Goal: Communication & Community: Answer question/provide support

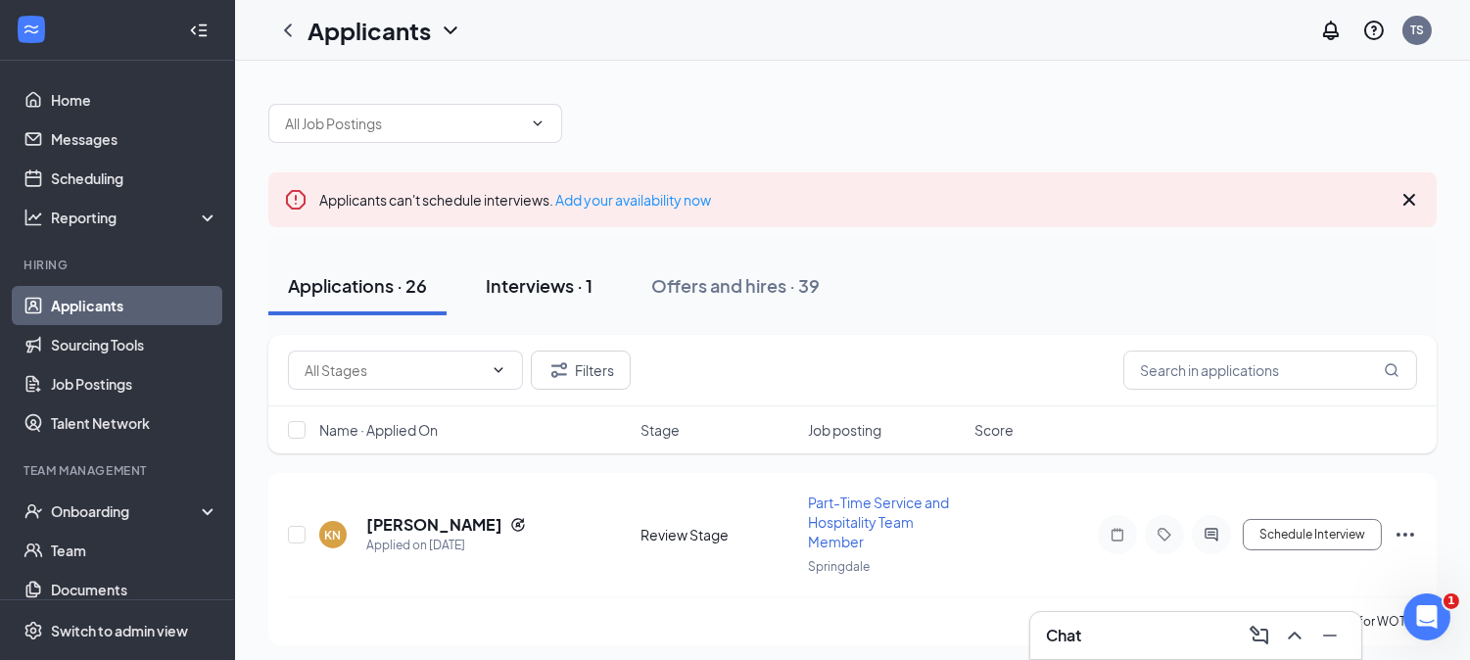
click at [551, 296] on div "Interviews · 1" at bounding box center [539, 285] width 107 height 24
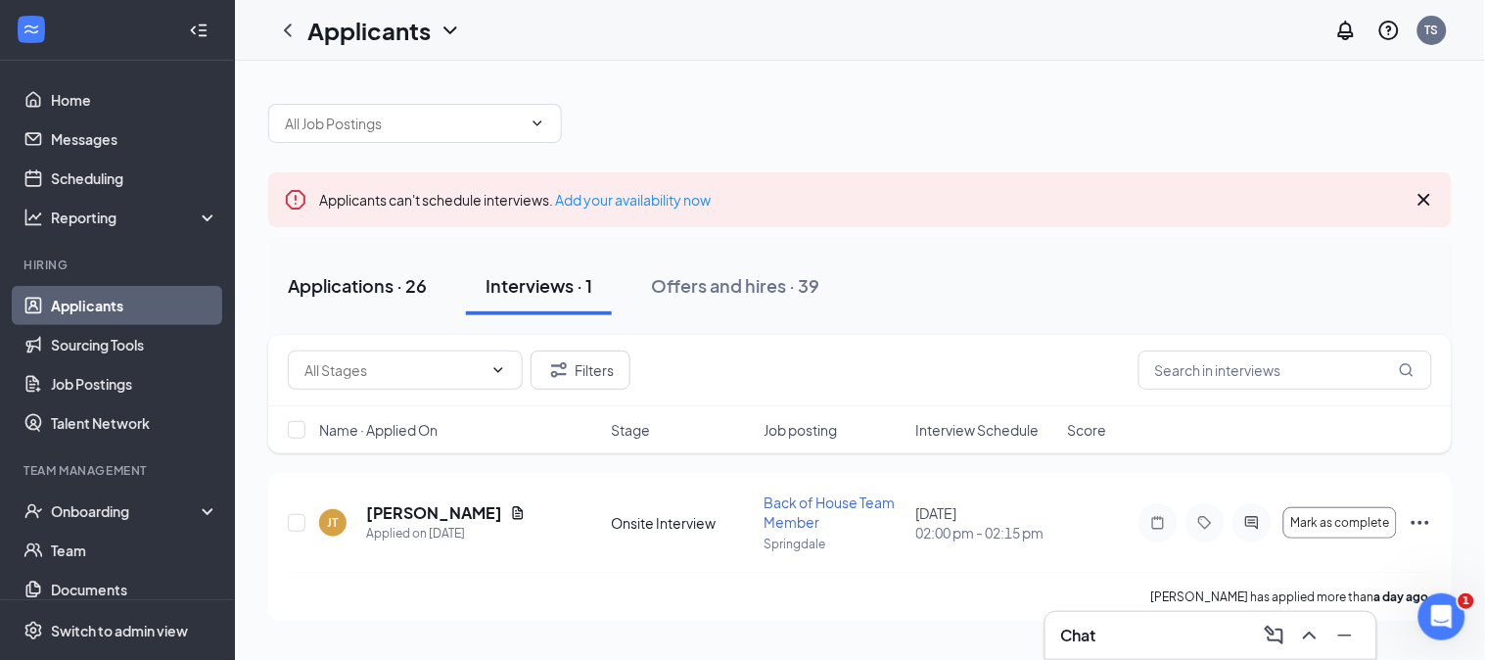
click at [333, 298] on button "Applications · 26" at bounding box center [357, 286] width 178 height 59
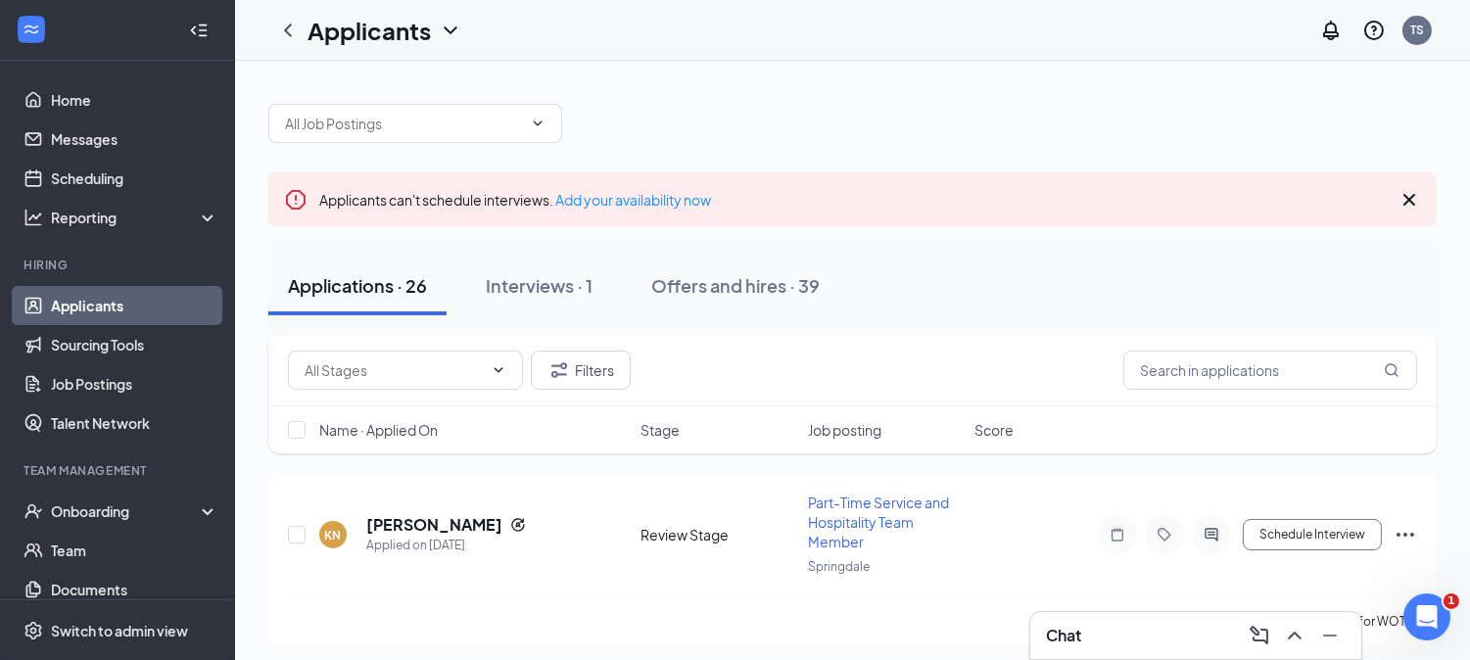
click at [1073, 623] on div "Chat" at bounding box center [1196, 635] width 300 height 31
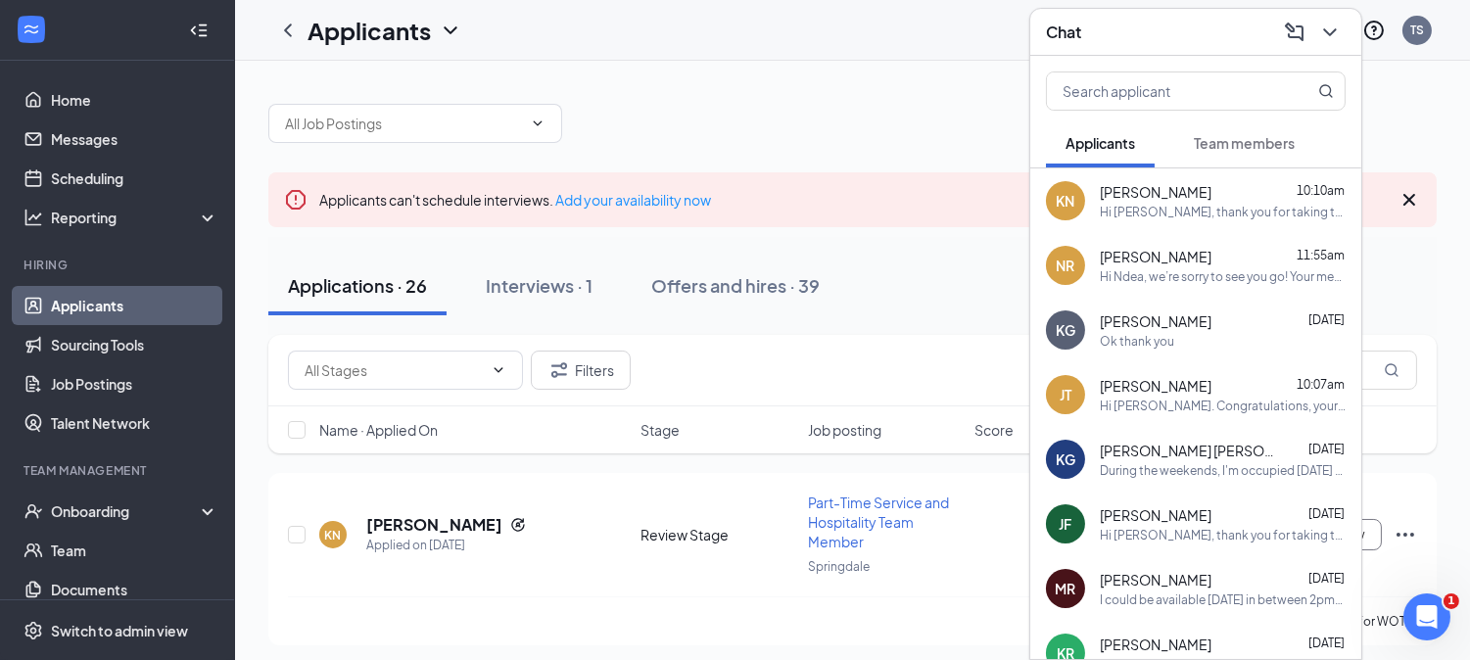
click at [1215, 285] on div "NR [PERSON_NAME] 11:55am Hi [PERSON_NAME], we’re sorry to see you go! Your meet…" at bounding box center [1195, 265] width 331 height 65
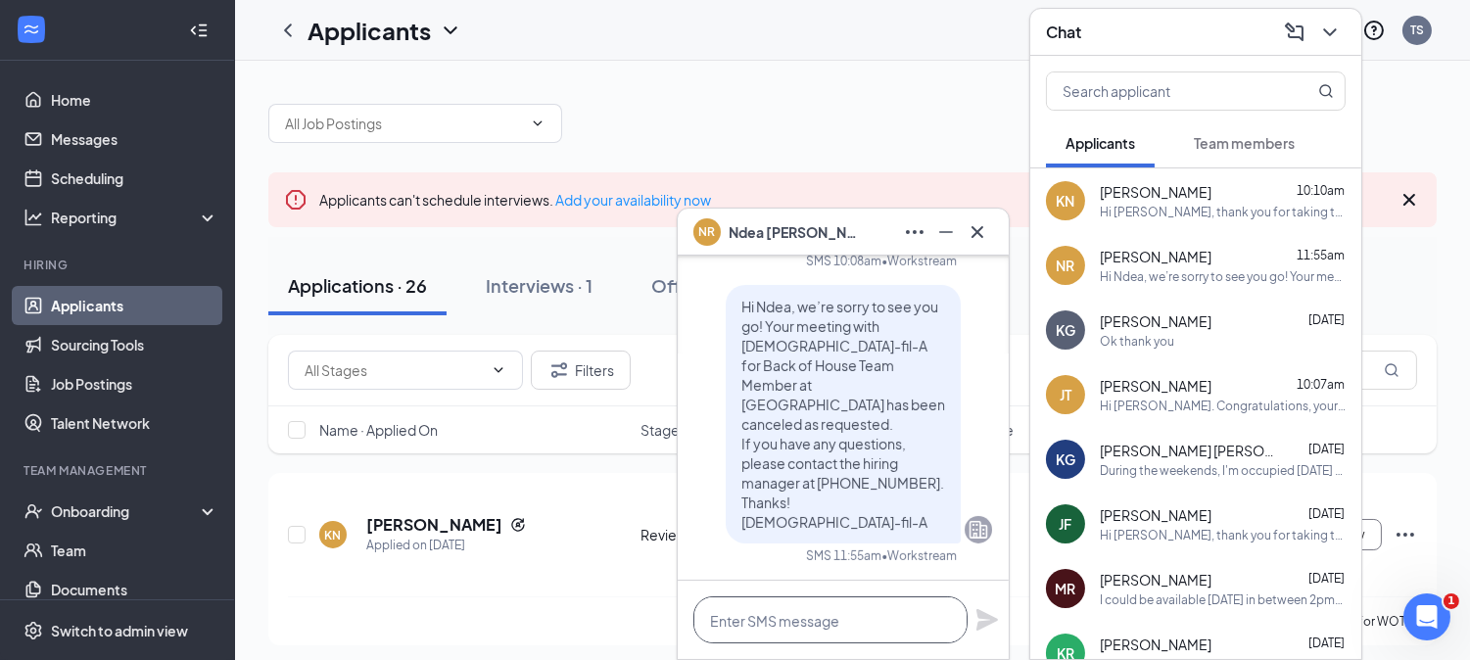
click at [827, 617] on textarea at bounding box center [830, 619] width 274 height 47
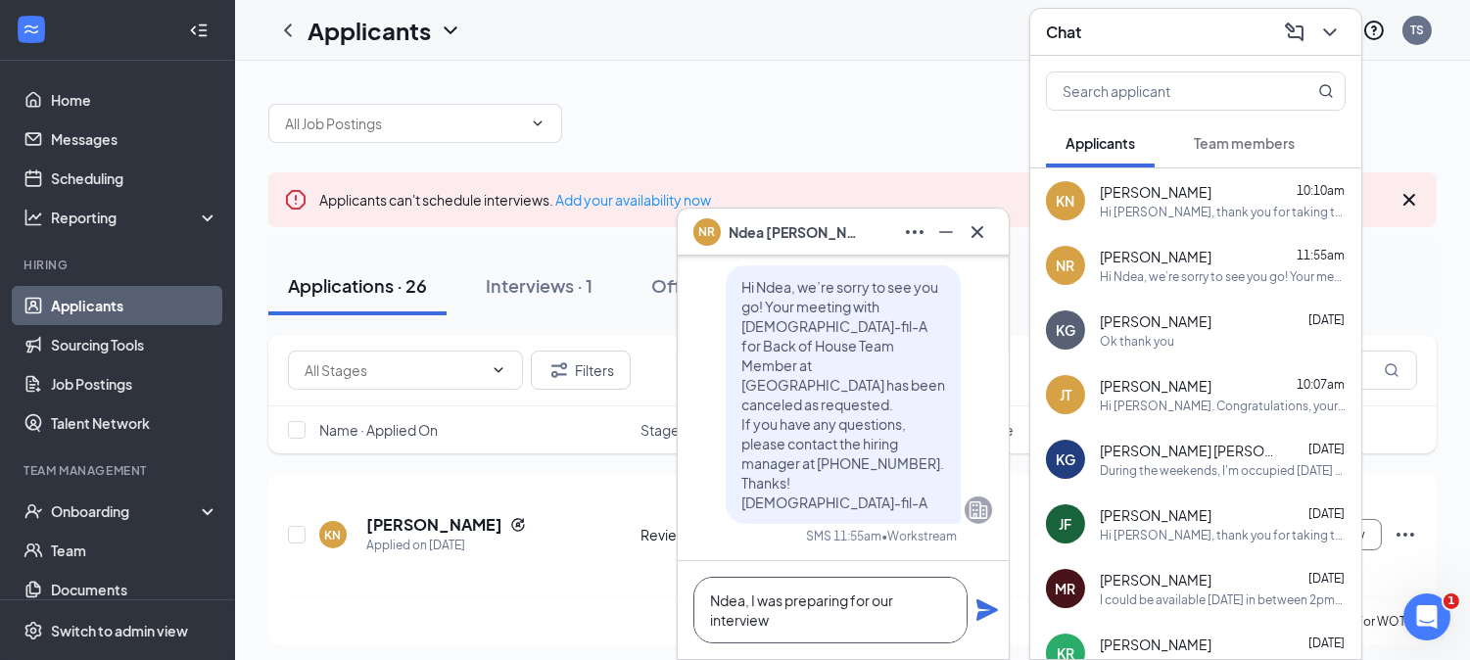
scroll to position [2, 0]
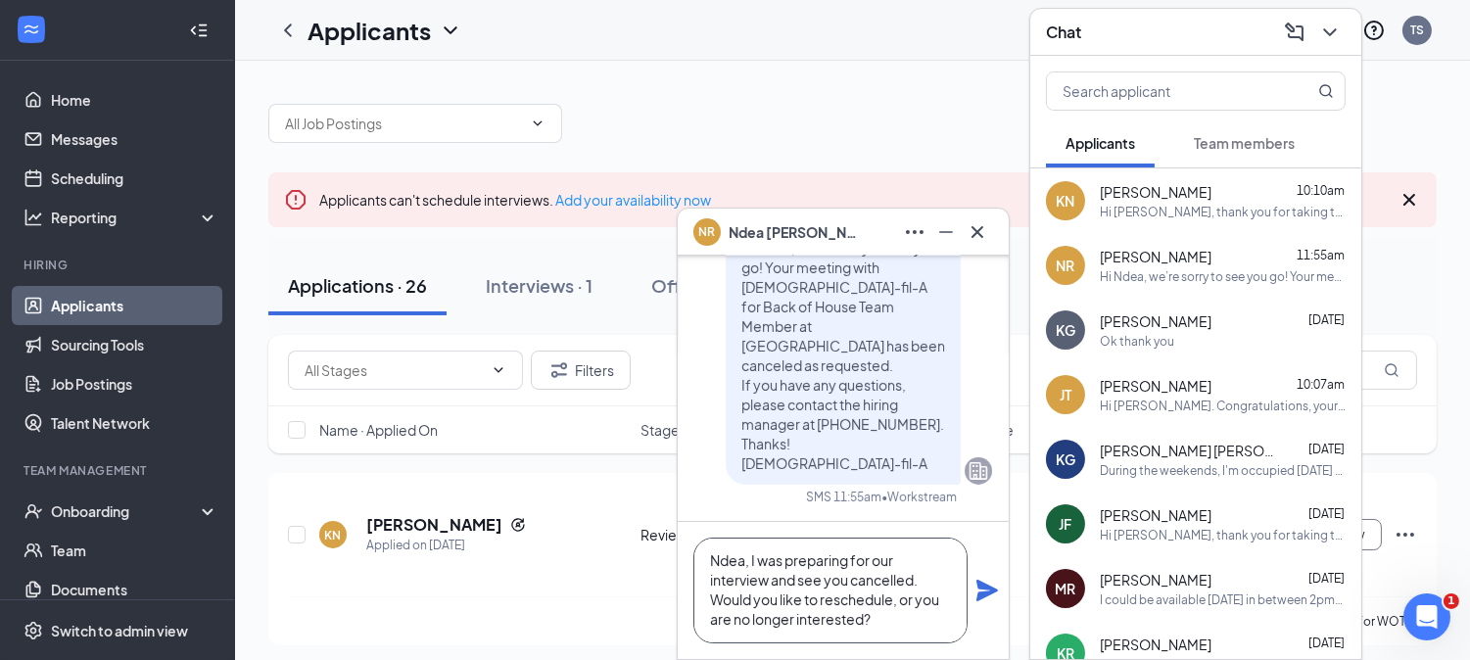
type textarea "Ndea, I was preparing for our interview and see you cancelled. Would you like t…"
click at [984, 587] on icon "Plane" at bounding box center [987, 591] width 22 height 22
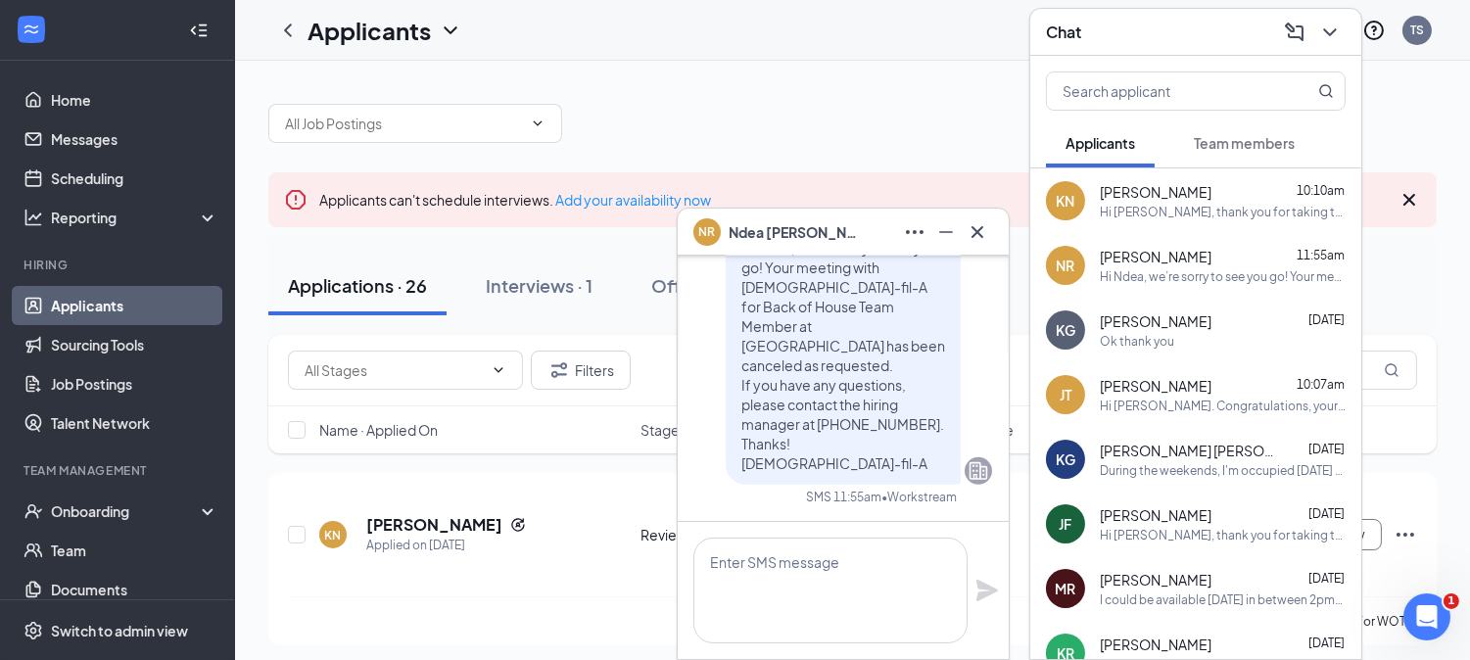
scroll to position [0, 0]
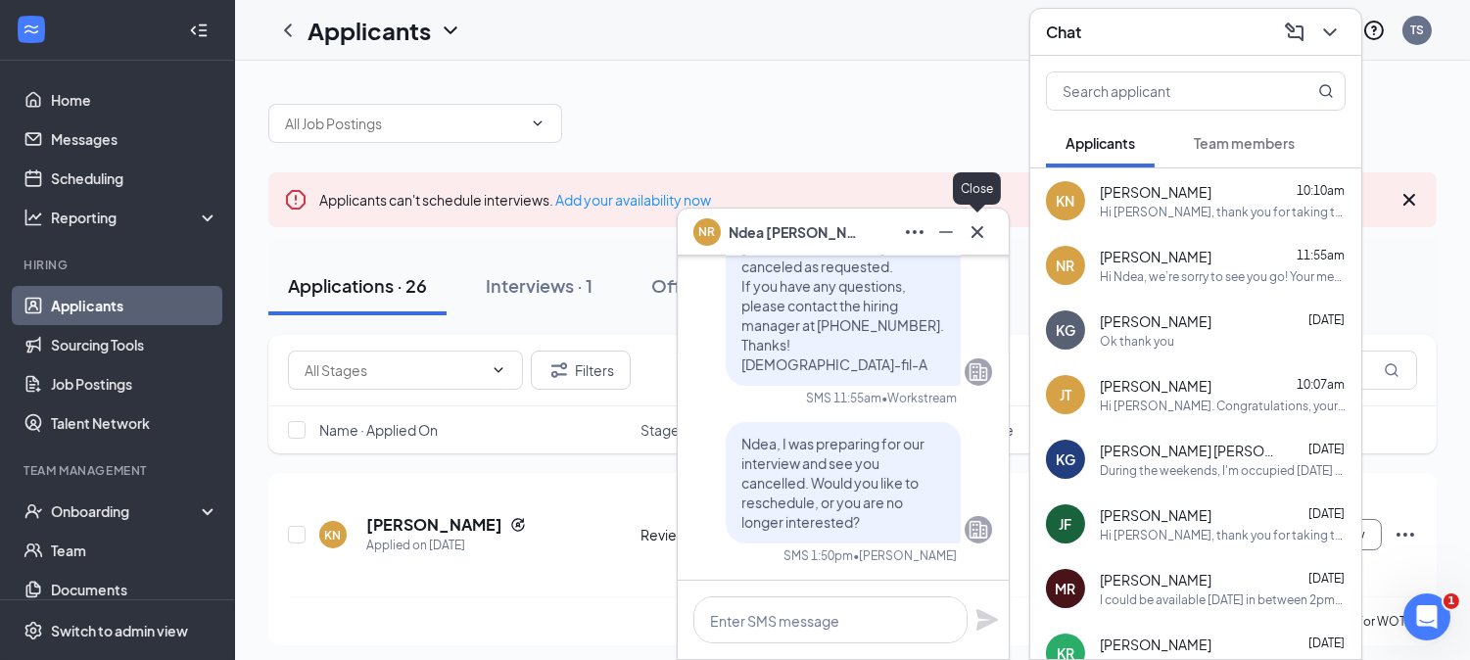
click at [983, 220] on icon "Cross" at bounding box center [976, 231] width 23 height 23
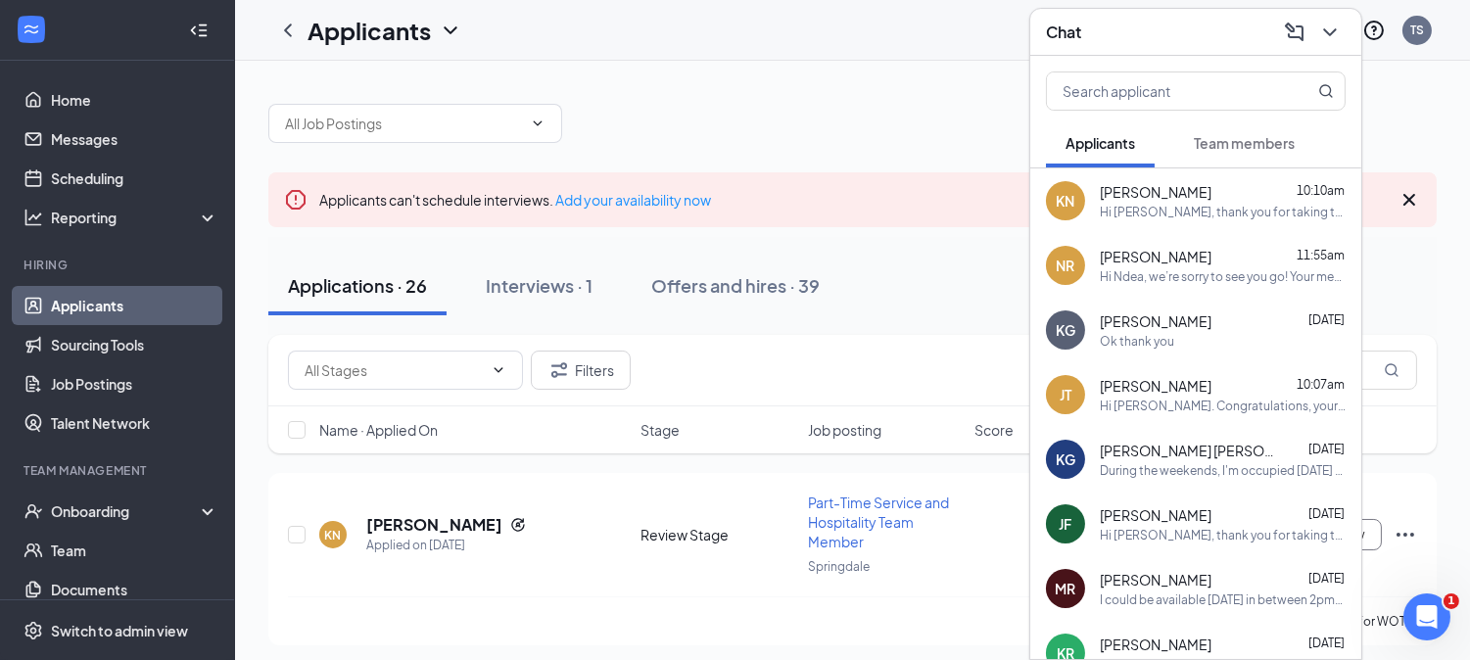
click at [1104, 35] on div "Chat" at bounding box center [1196, 32] width 300 height 30
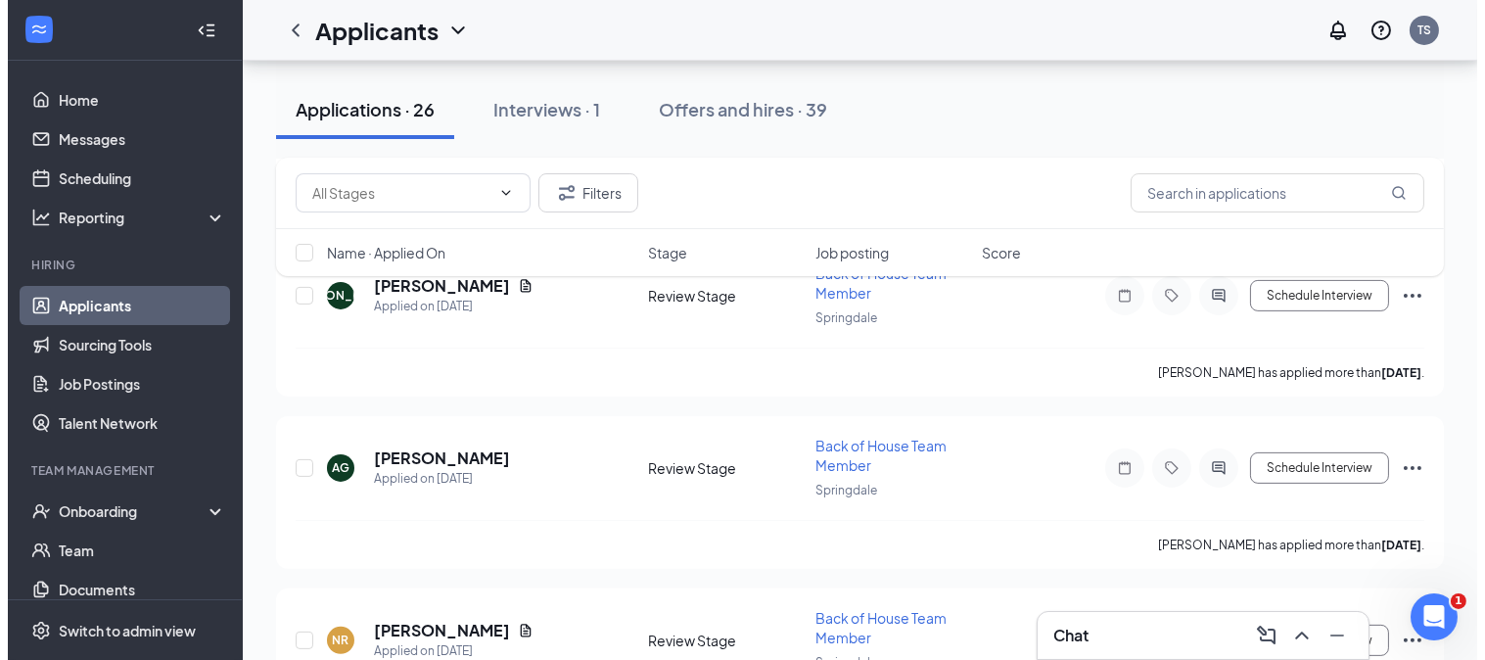
scroll to position [1159, 0]
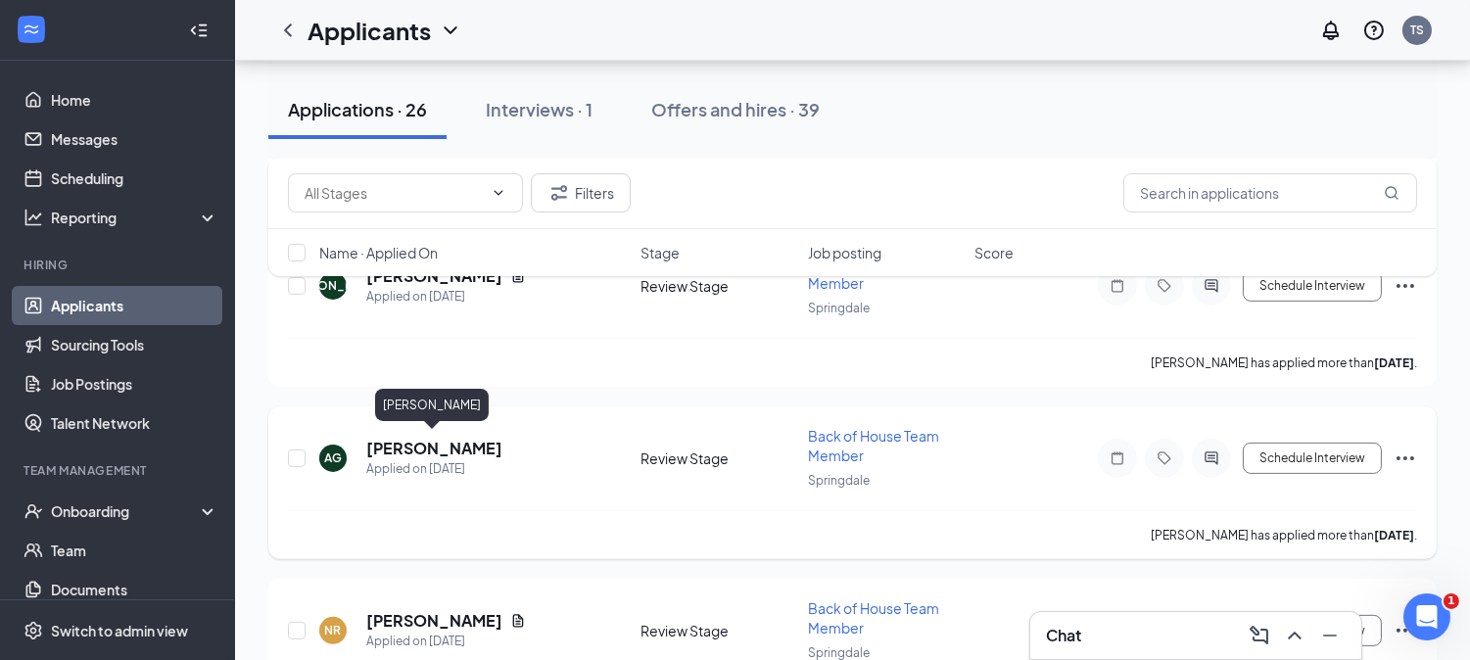
click at [464, 444] on h5 "[PERSON_NAME]" at bounding box center [434, 449] width 136 height 22
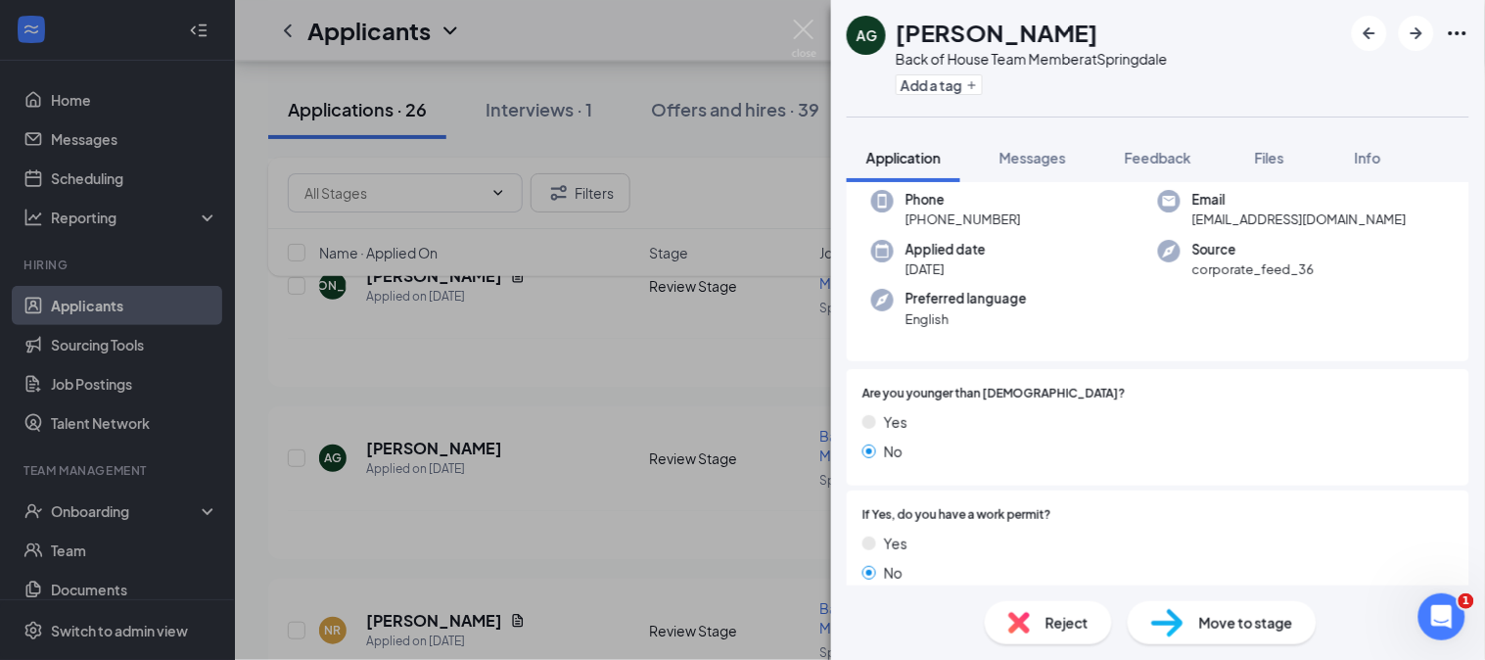
scroll to position [43, 0]
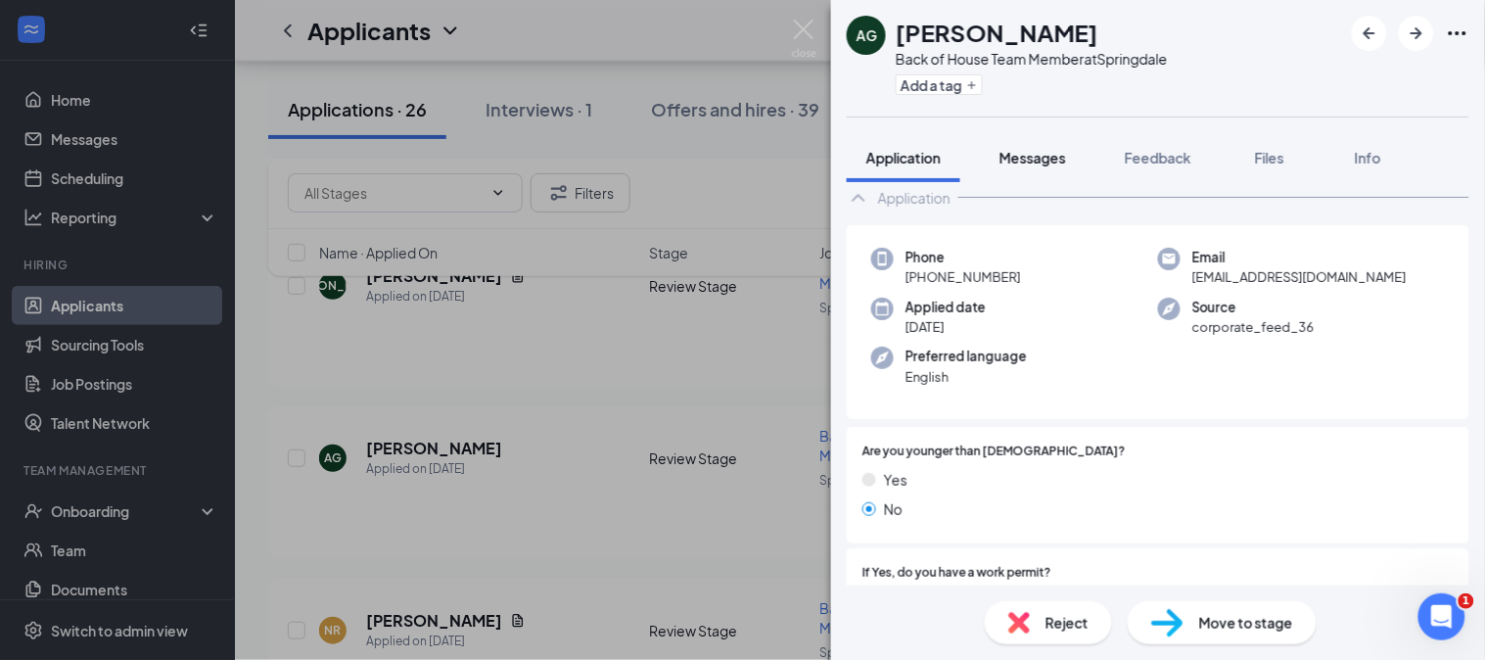
click at [1034, 152] on span "Messages" at bounding box center [1033, 158] width 67 height 18
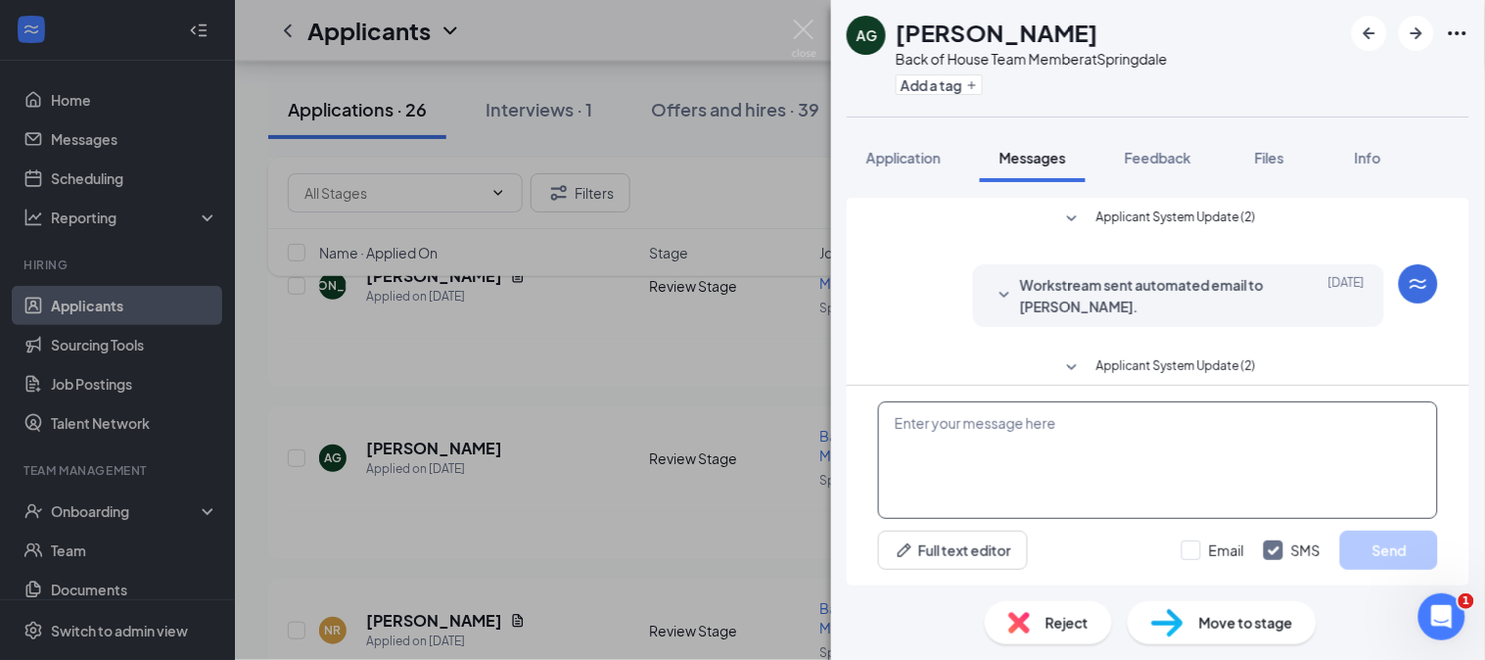
scroll to position [306, 0]
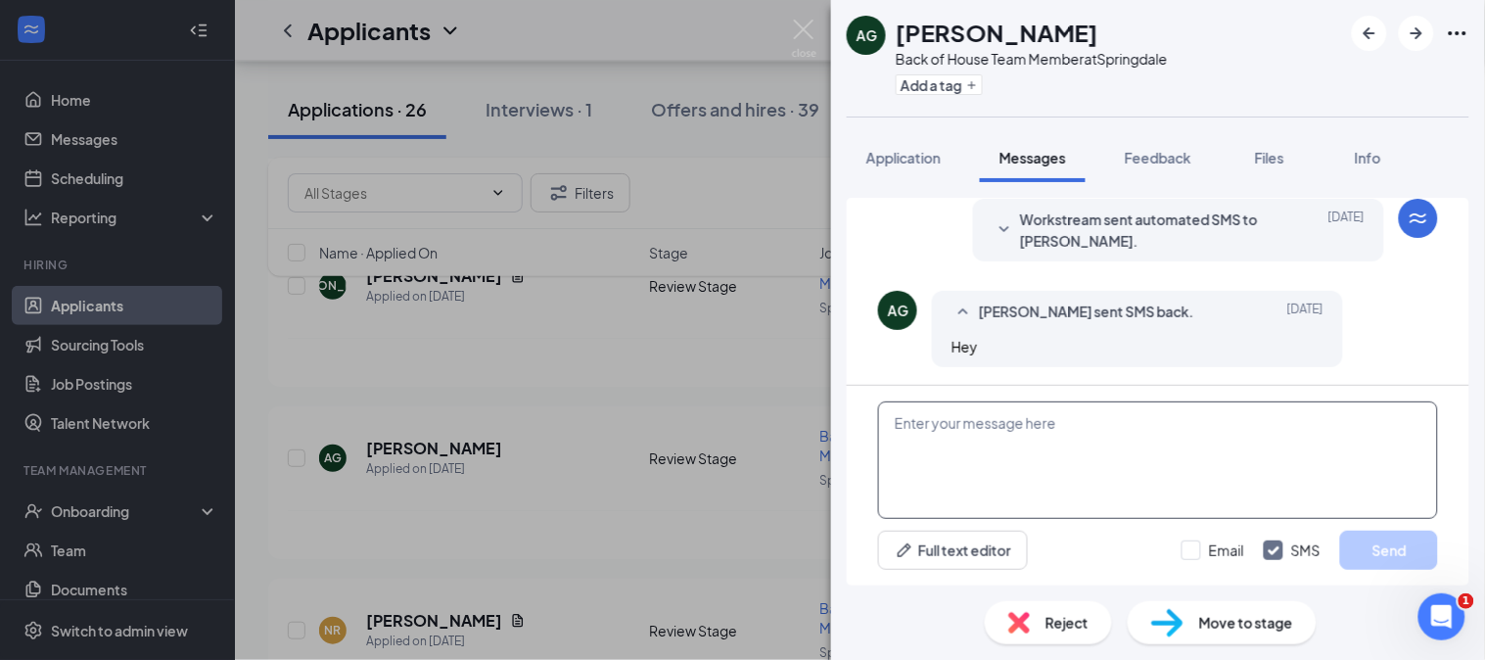
click at [987, 431] on textarea at bounding box center [1158, 459] width 560 height 117
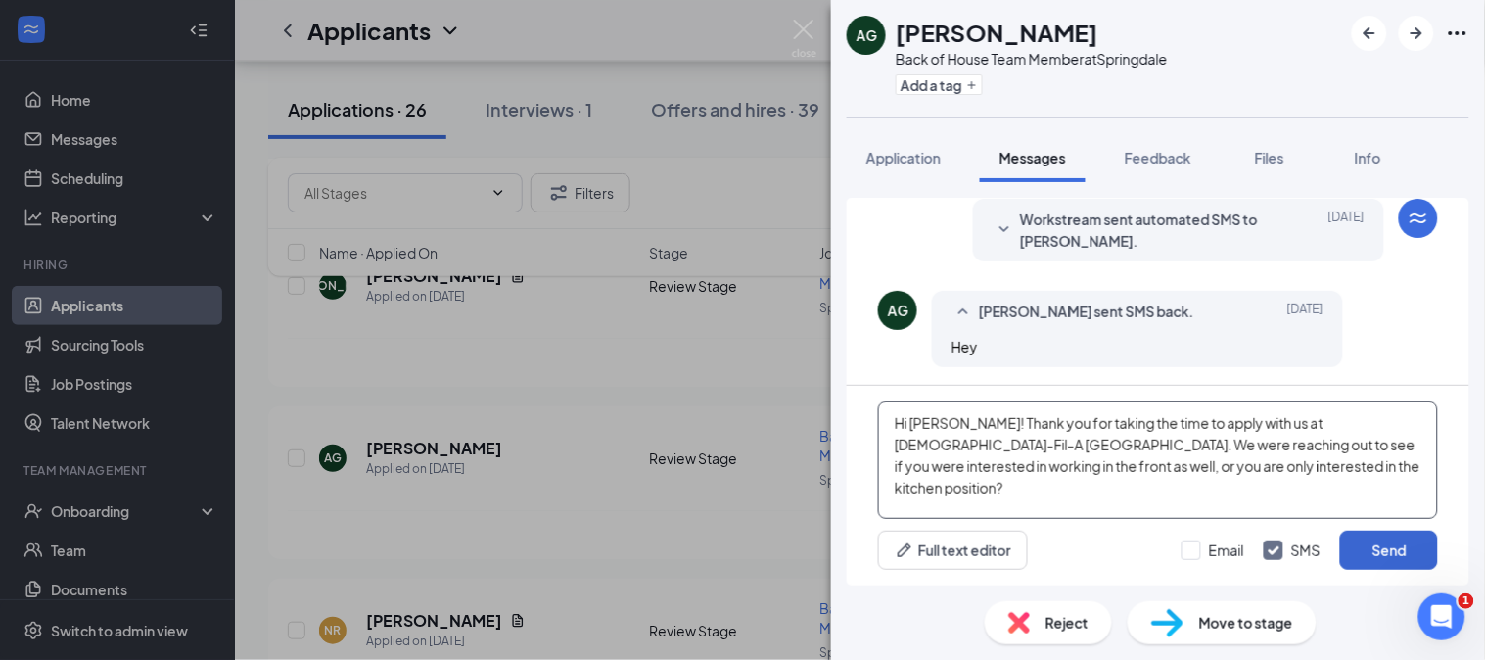
type textarea "Hi [PERSON_NAME]! Thank you for taking the time to apply with us at [DEMOGRAPHI…"
click at [1367, 540] on button "Send" at bounding box center [1389, 550] width 98 height 39
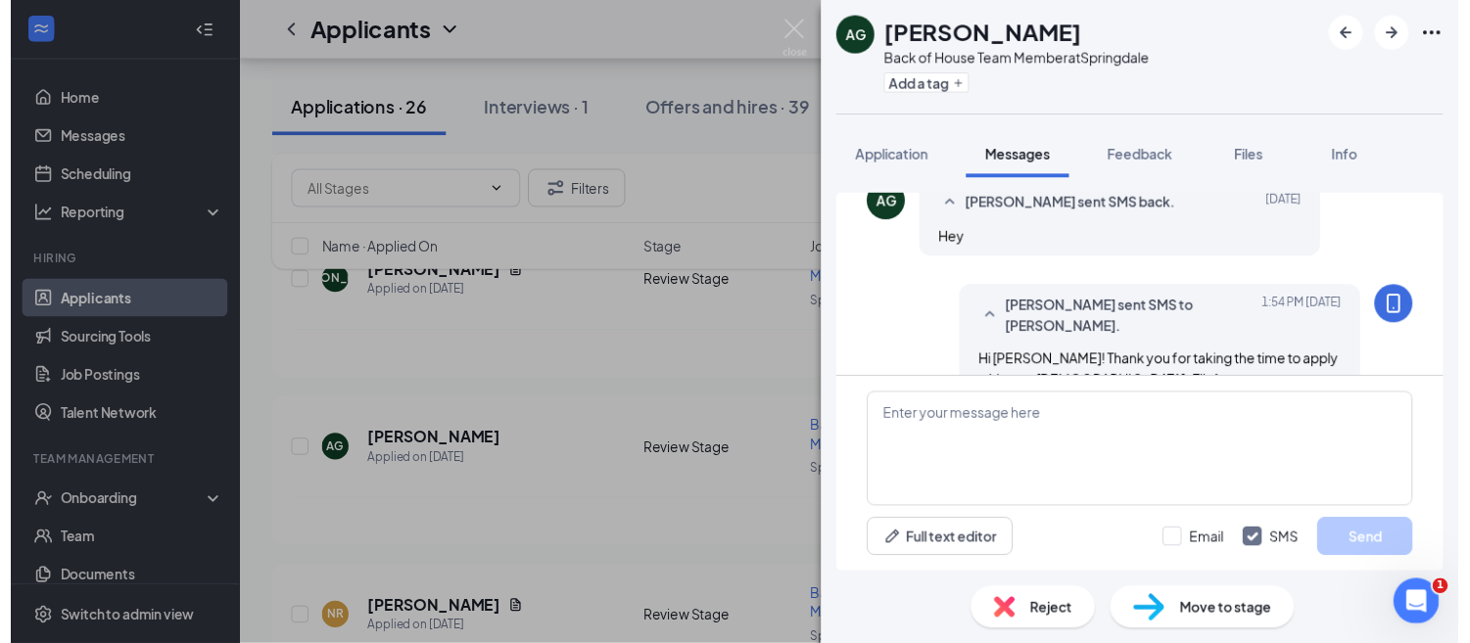
scroll to position [496, 0]
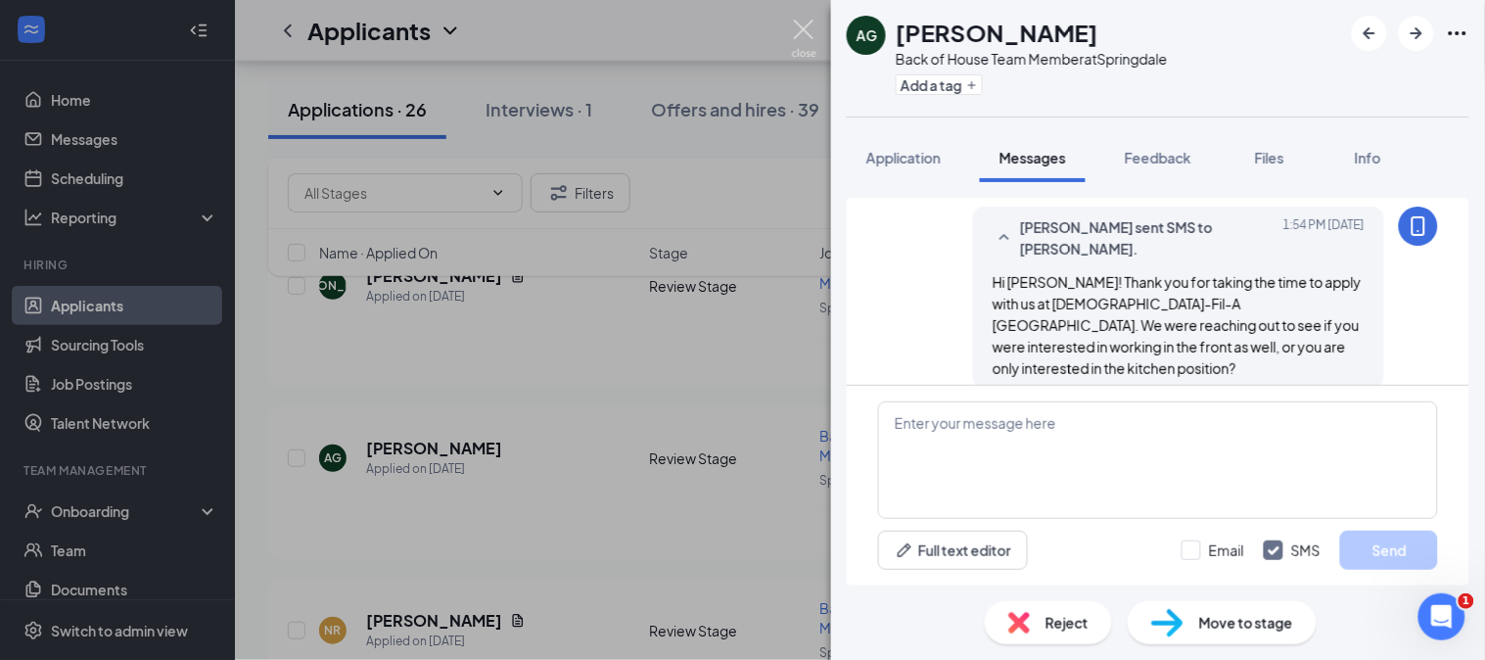
click at [811, 41] on img at bounding box center [804, 39] width 24 height 38
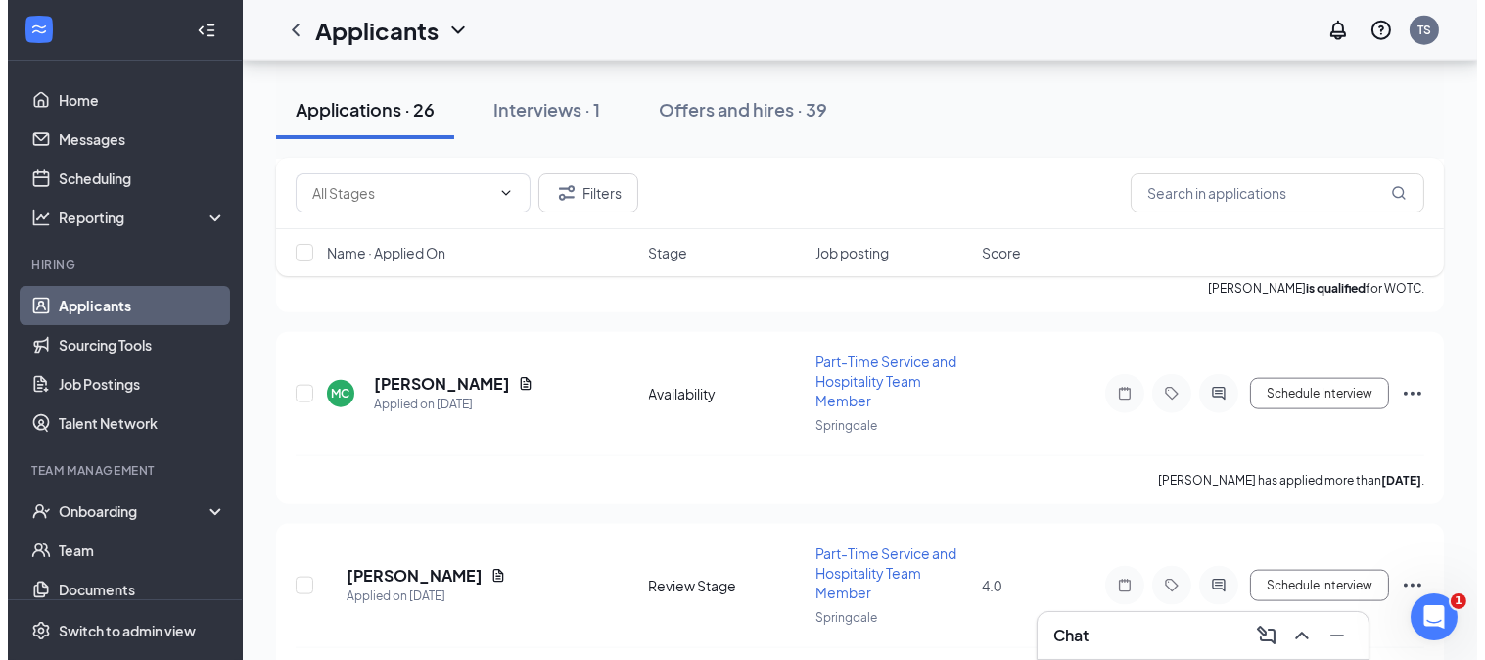
scroll to position [4651, 0]
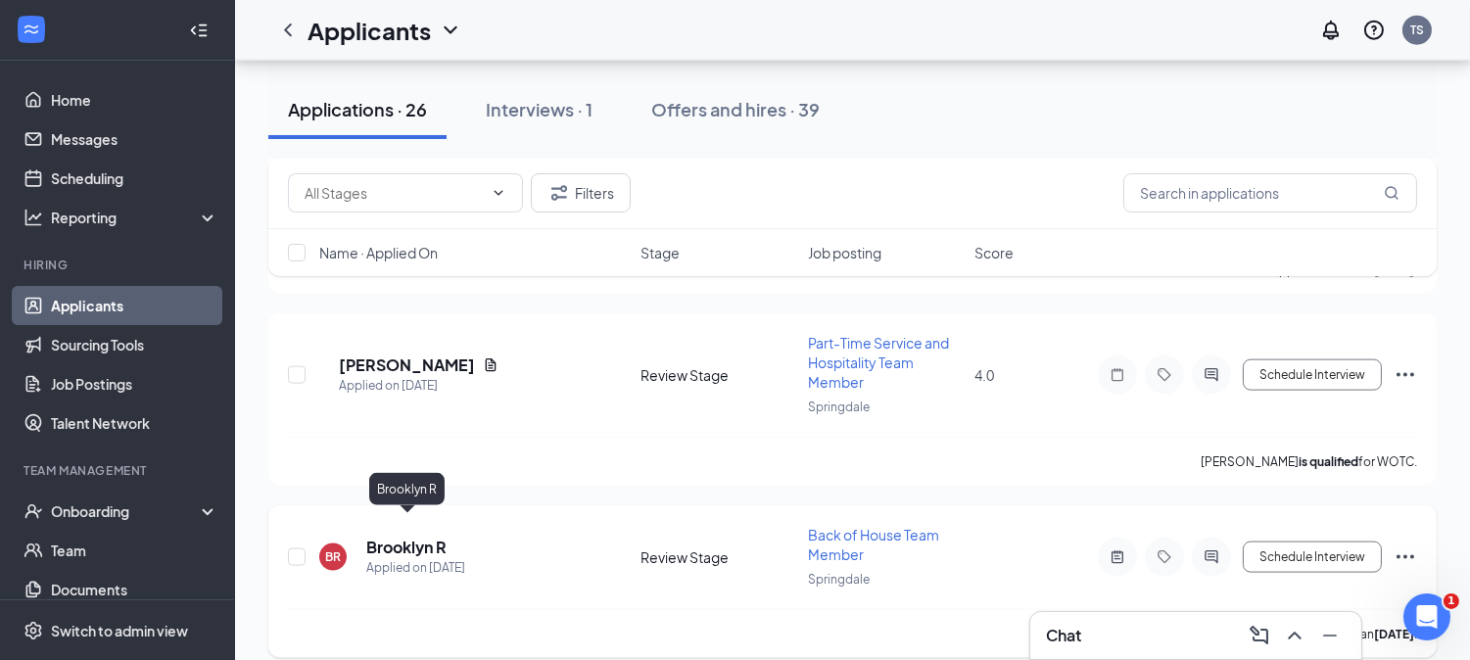
click at [426, 537] on h5 "Brooklyn R" at bounding box center [406, 548] width 80 height 22
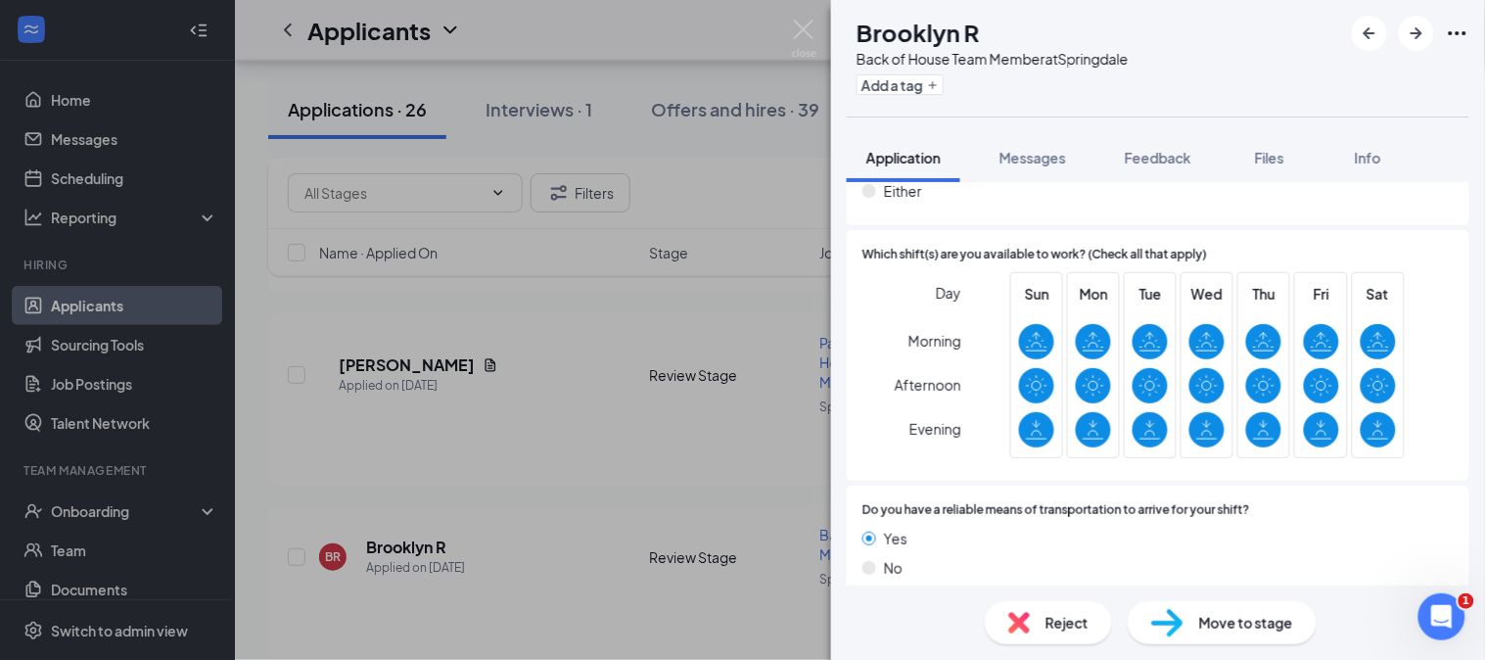
scroll to position [1235, 0]
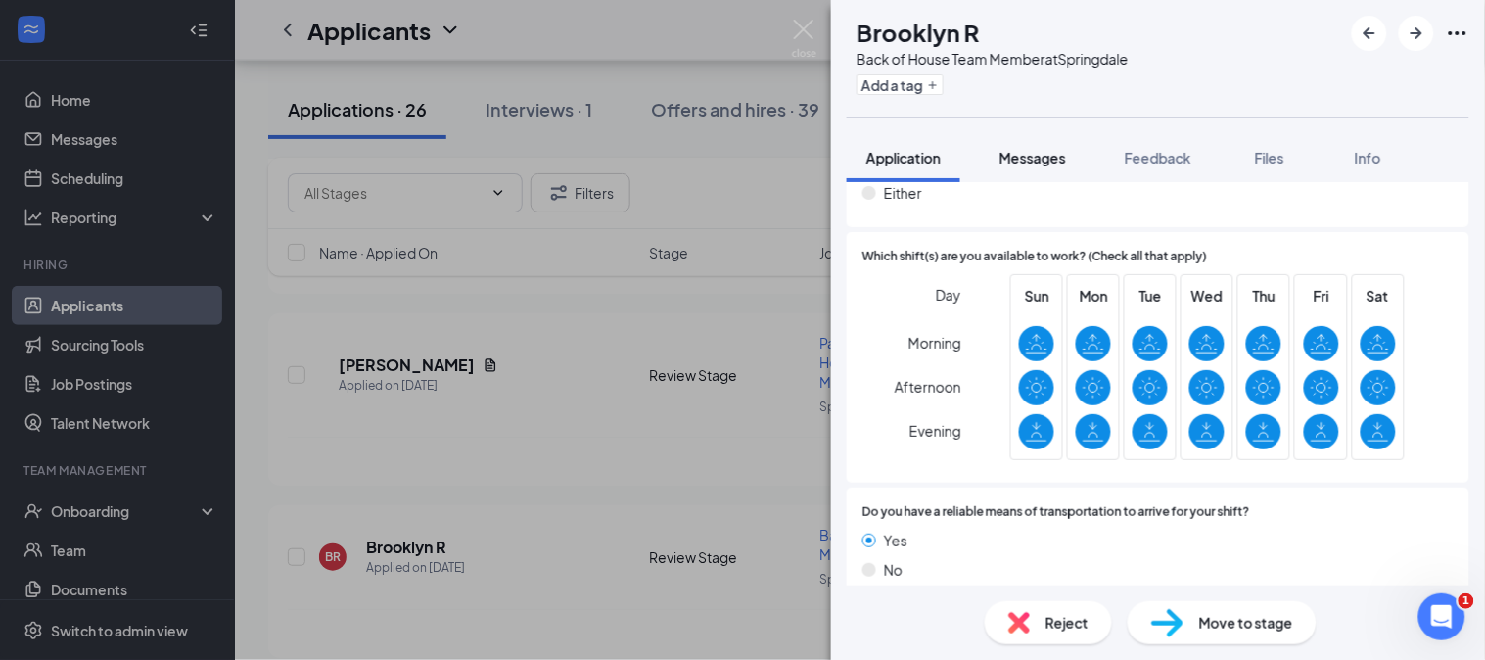
click at [1041, 167] on button "Messages" at bounding box center [1033, 157] width 106 height 49
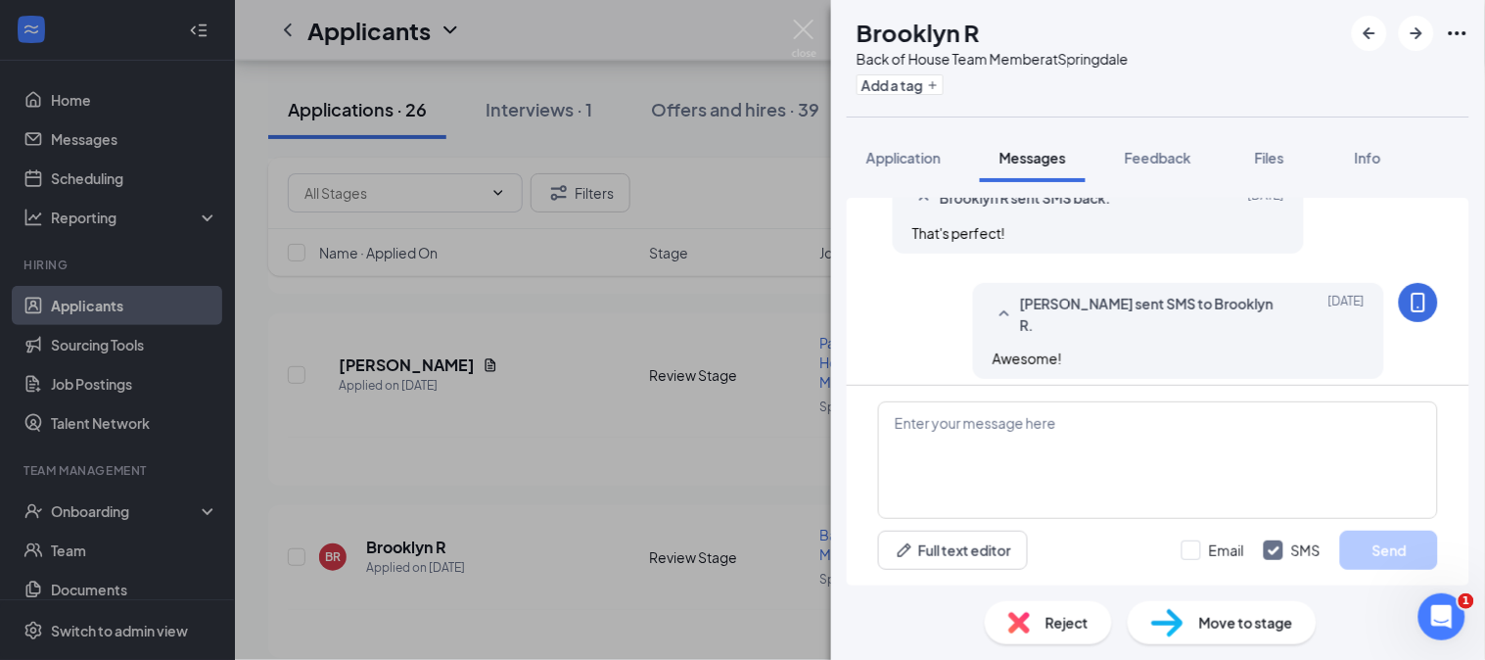
scroll to position [1139, 0]
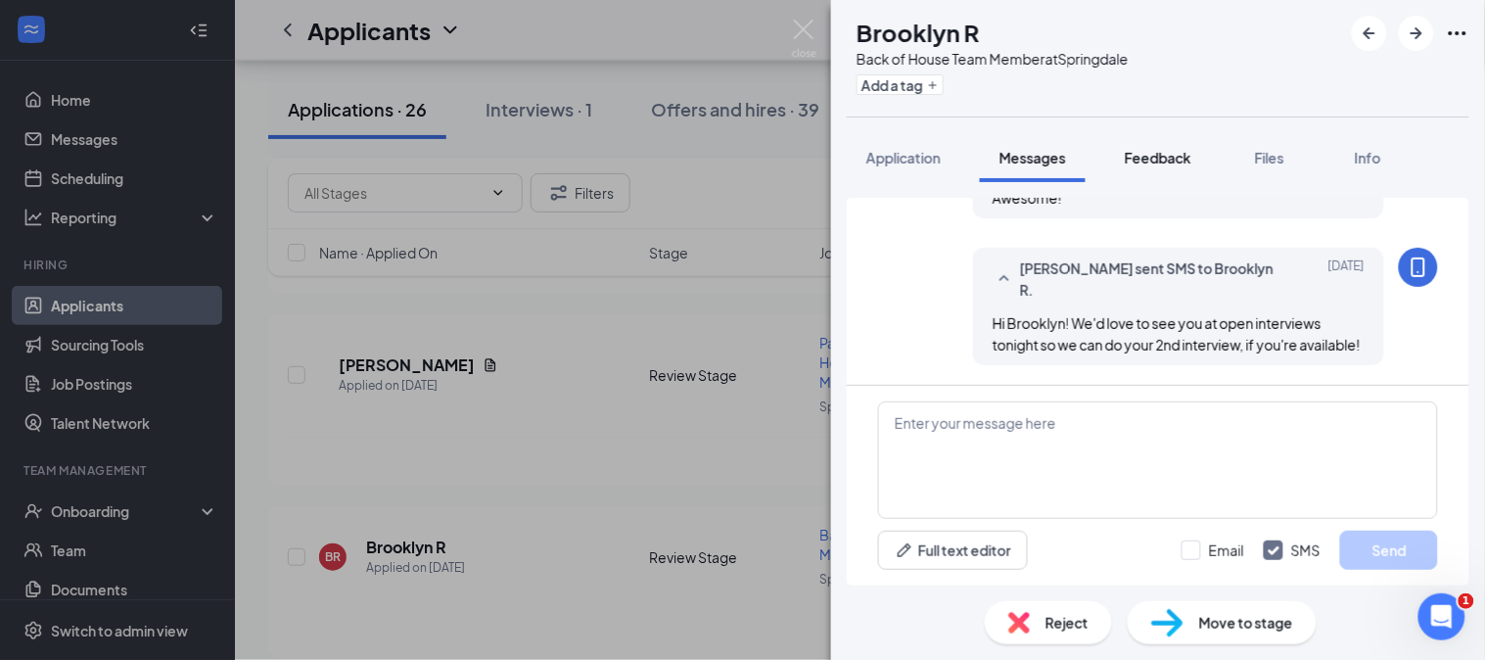
click at [1147, 158] on span "Feedback" at bounding box center [1158, 158] width 67 height 18
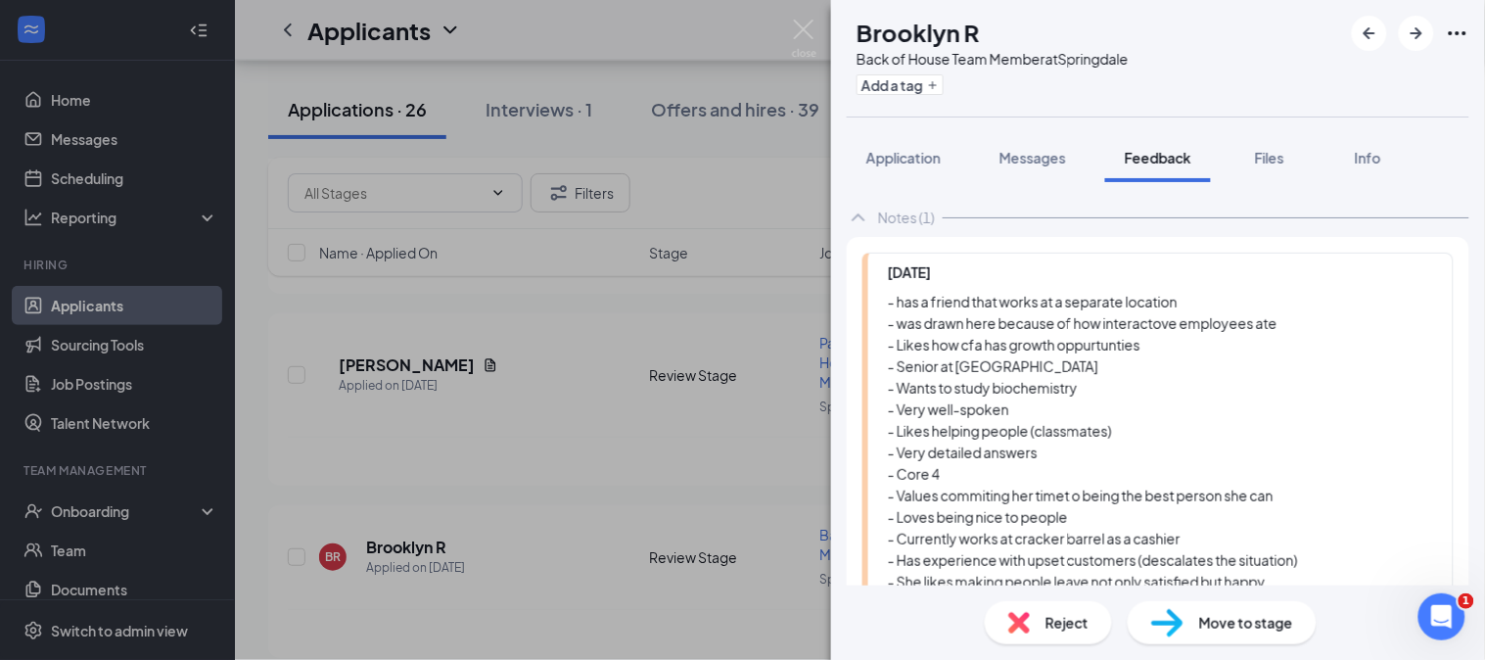
scroll to position [100, 0]
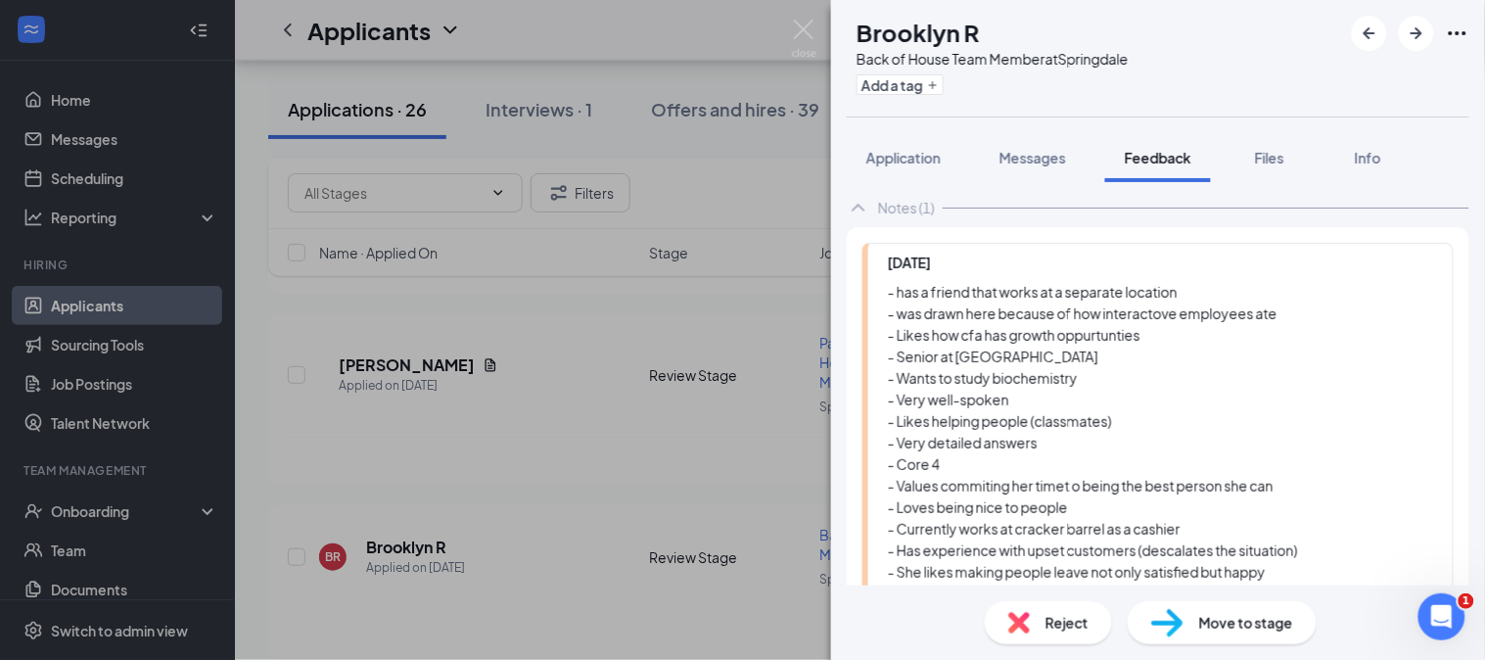
click at [1041, 631] on div "Reject" at bounding box center [1048, 622] width 127 height 43
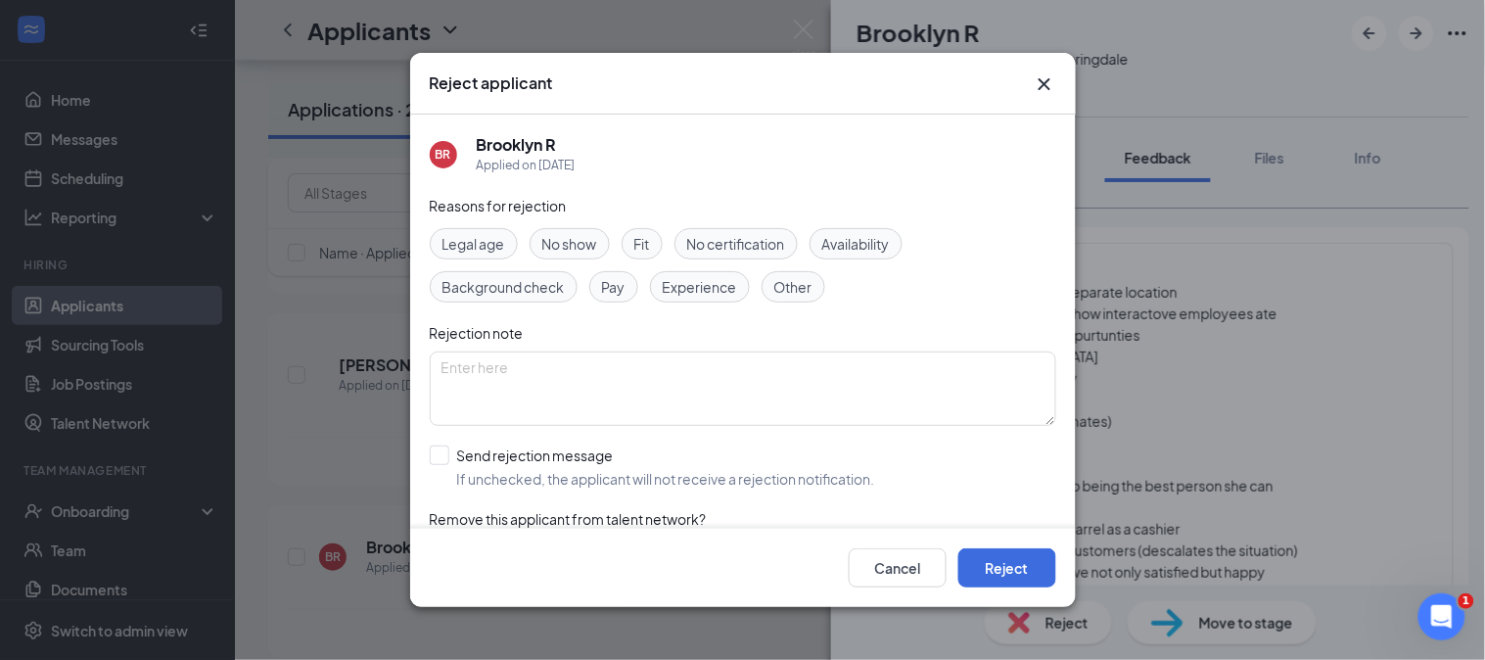
click at [584, 240] on span "No show" at bounding box center [569, 244] width 55 height 22
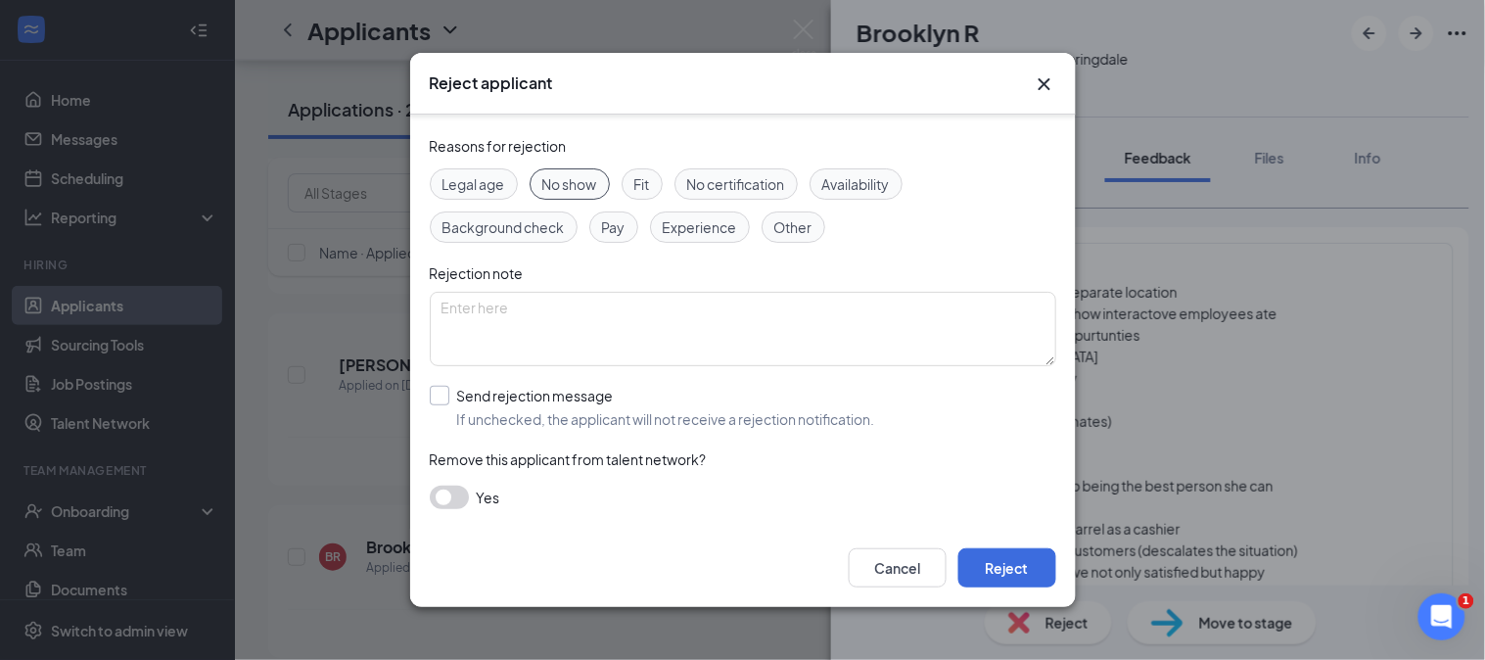
click at [563, 407] on input "Send rejection message If unchecked, the applicant will not receive a rejection…" at bounding box center [653, 407] width 446 height 43
checkbox input "true"
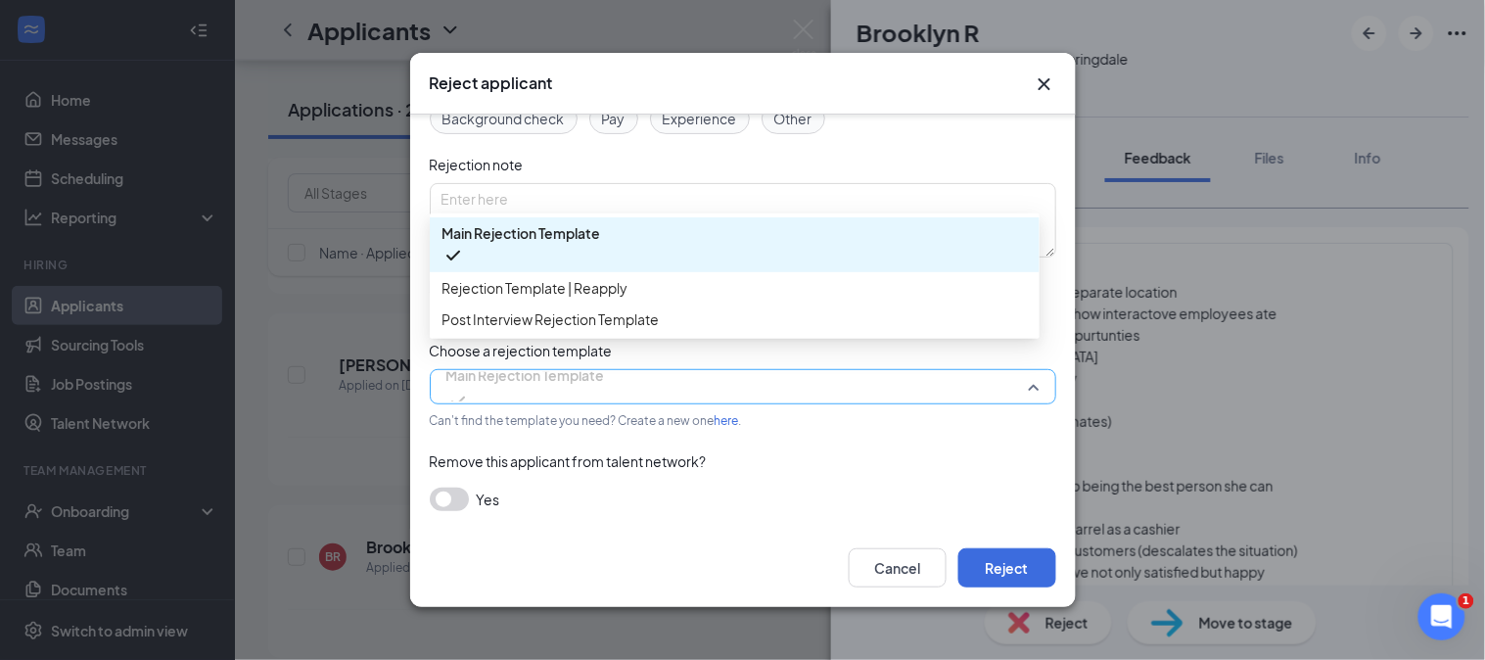
click at [563, 377] on span "Main Rejection Template" at bounding box center [525, 374] width 159 height 29
click at [559, 296] on span "Rejection Template | Reapply" at bounding box center [535, 288] width 186 height 22
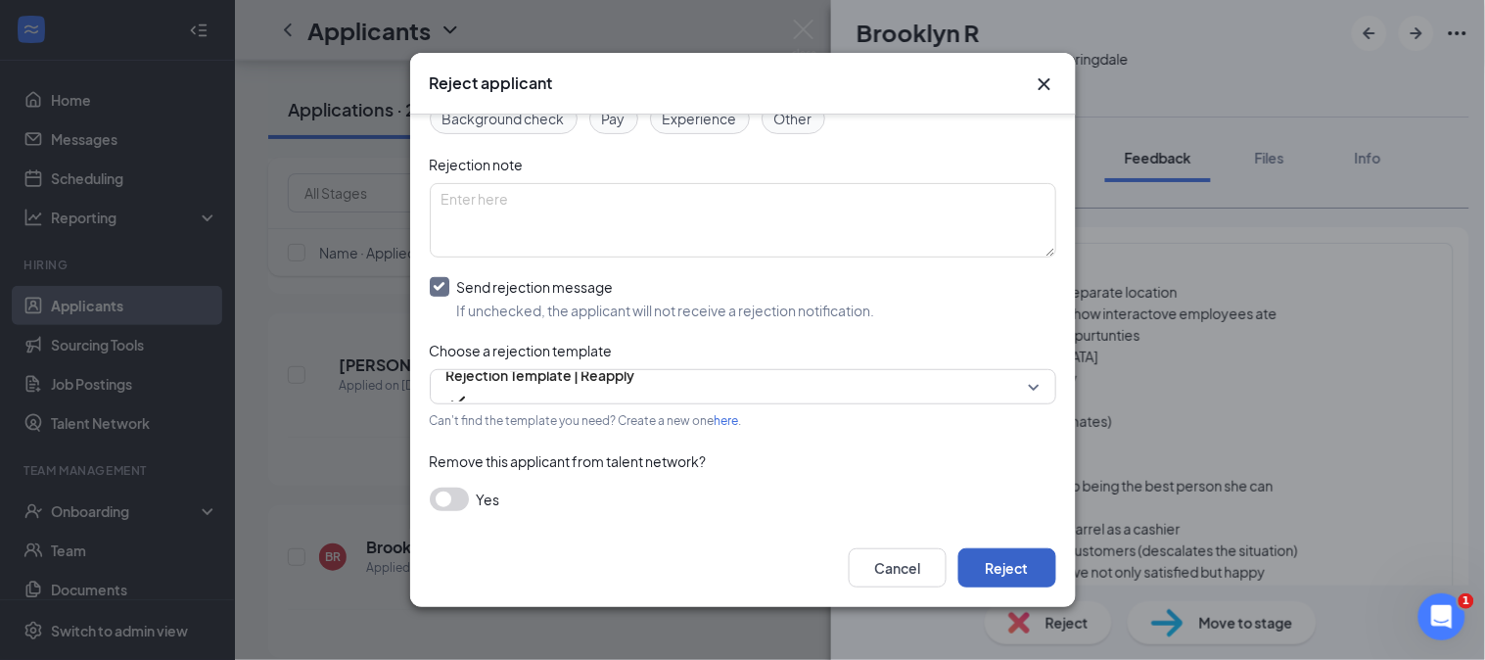
click at [965, 564] on button "Reject" at bounding box center [1008, 567] width 98 height 39
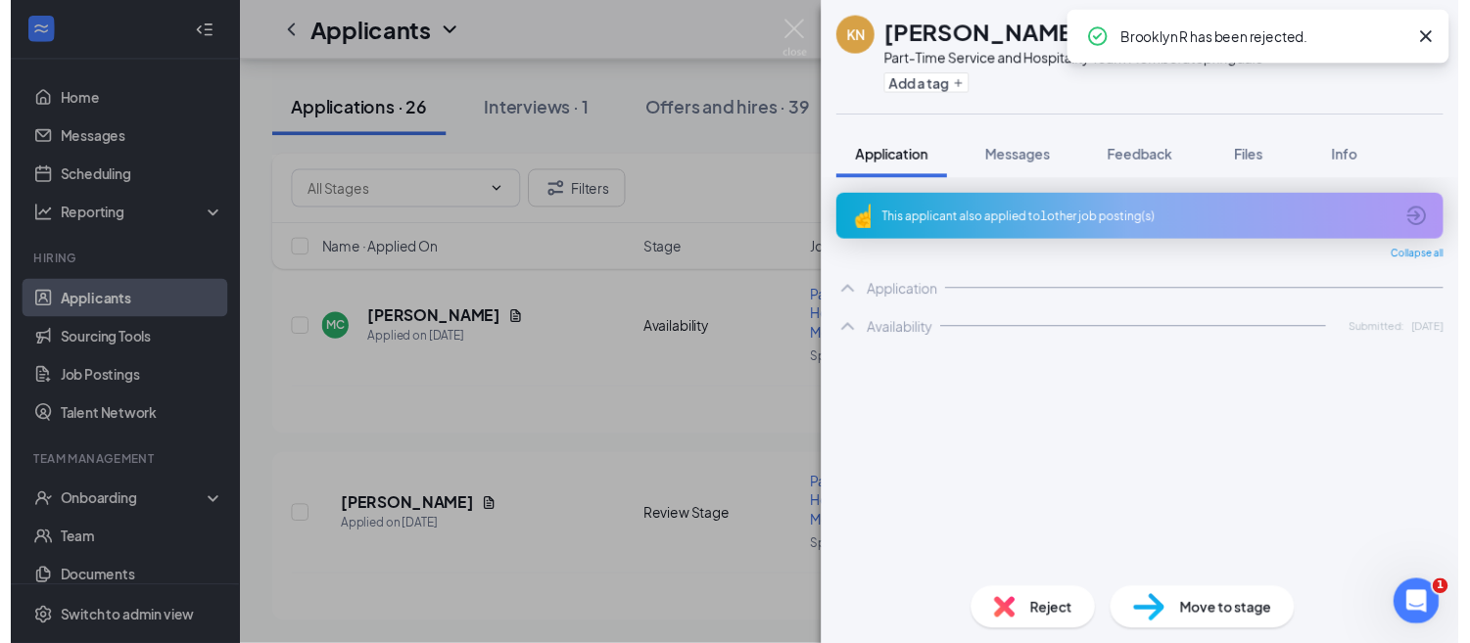
scroll to position [4480, 0]
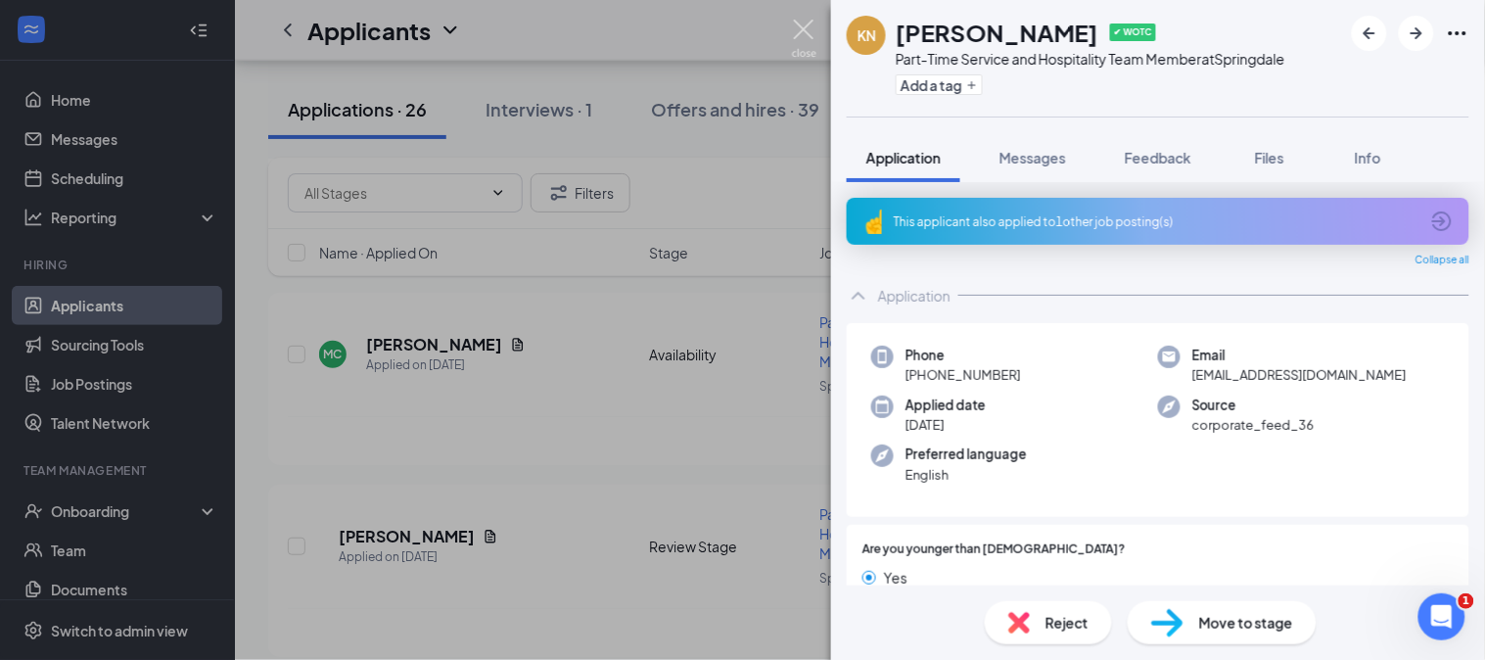
click at [805, 32] on img at bounding box center [804, 39] width 24 height 38
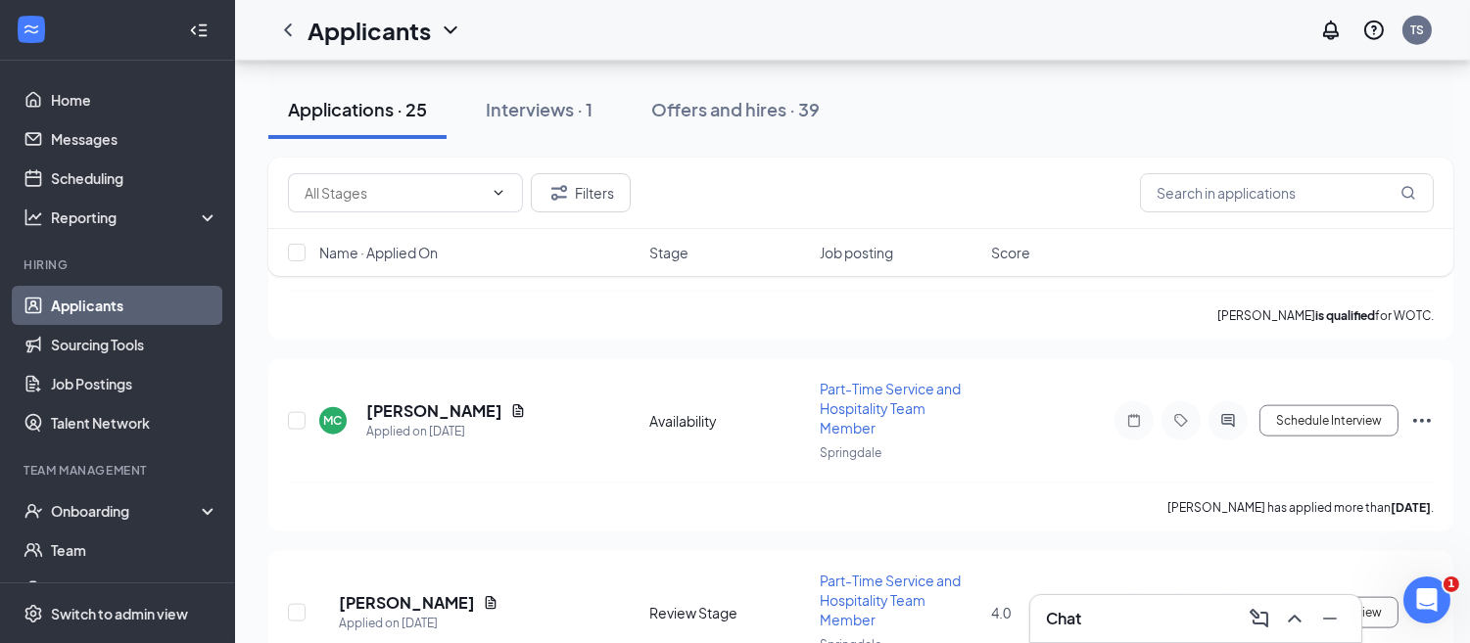
scroll to position [4496, 0]
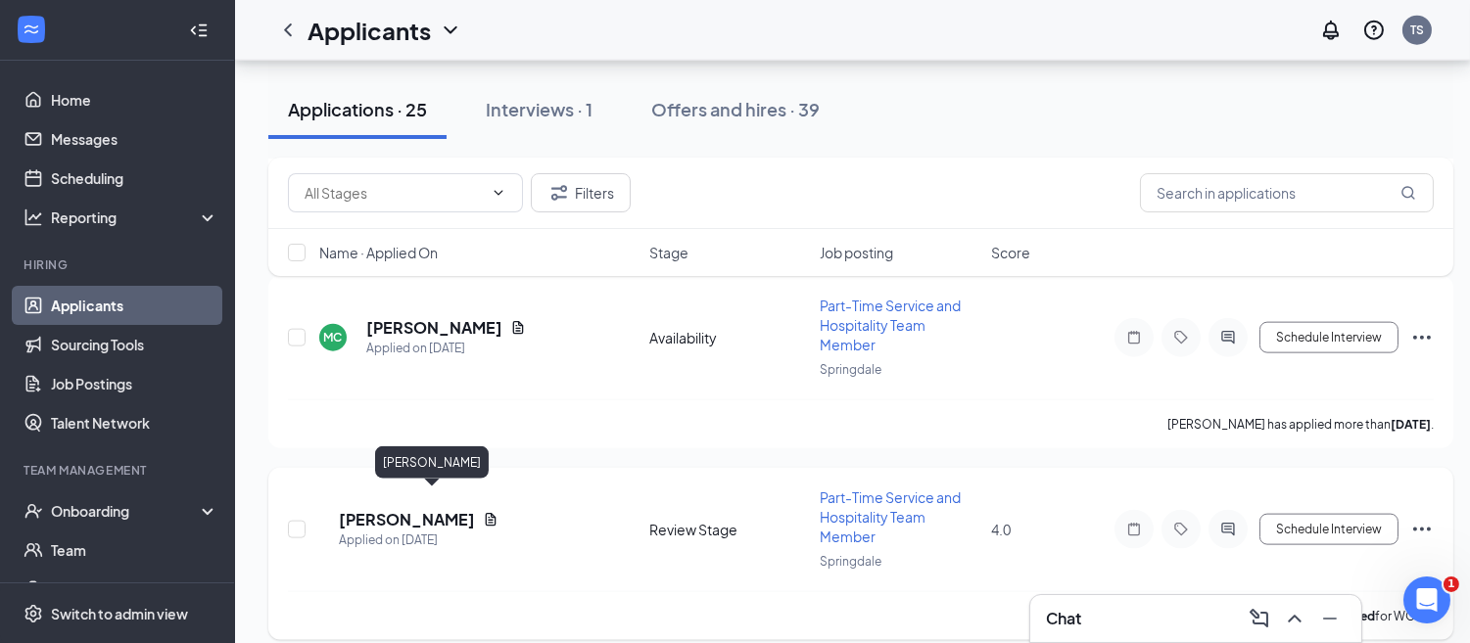
click at [443, 509] on h5 "[PERSON_NAME]" at bounding box center [407, 520] width 136 height 22
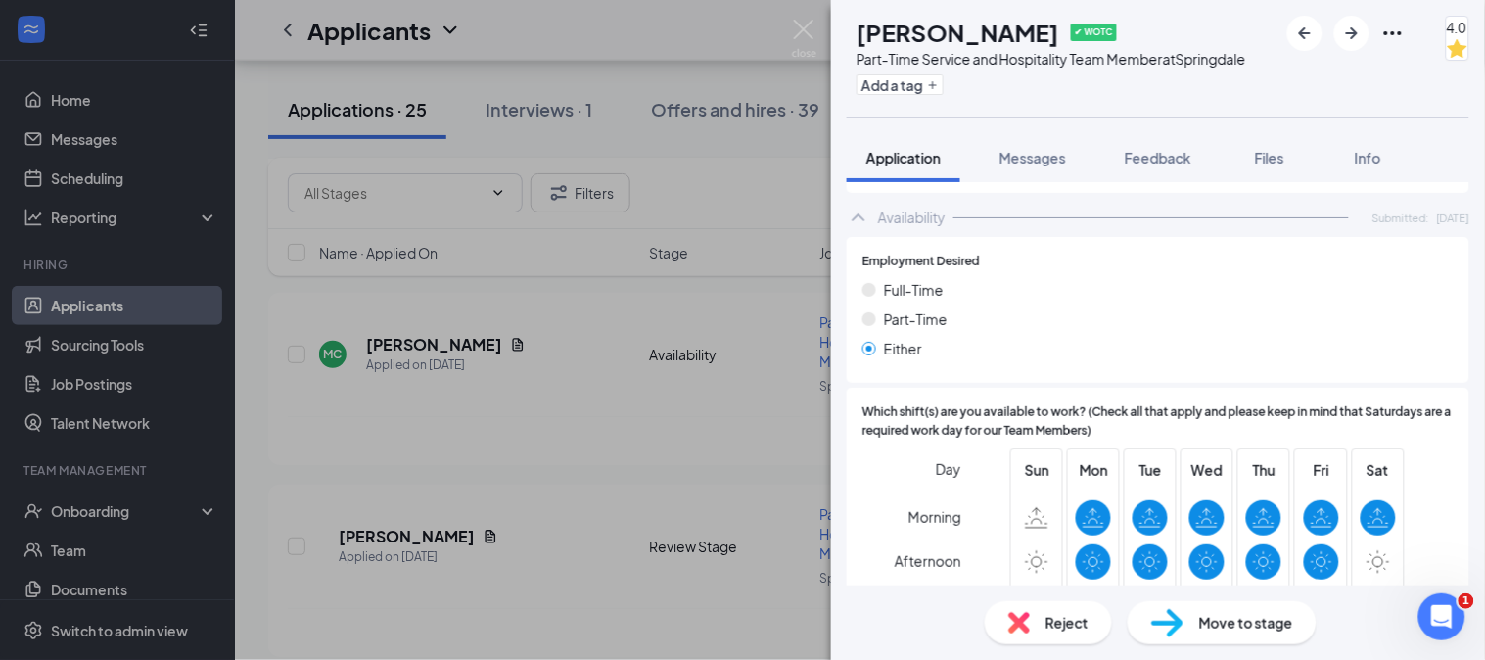
scroll to position [1063, 0]
click at [1152, 182] on button "Feedback" at bounding box center [1158, 157] width 106 height 49
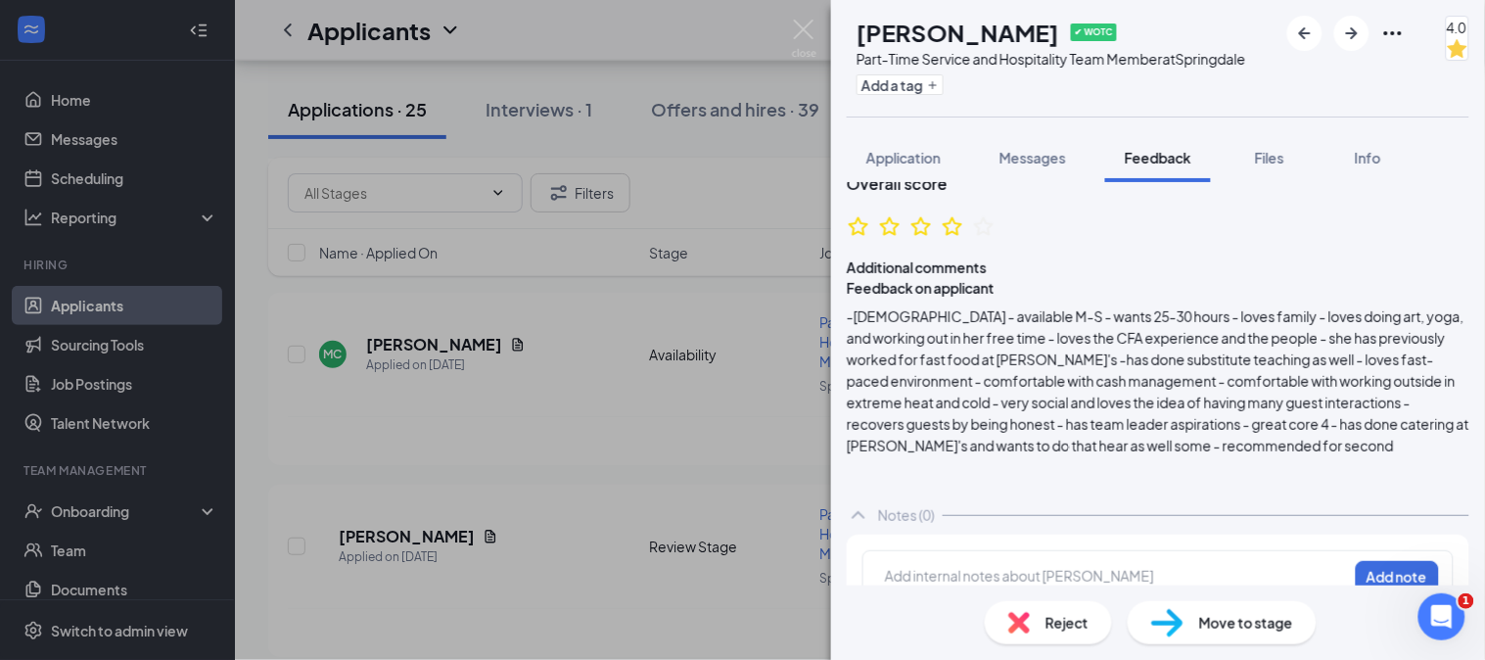
scroll to position [140, 0]
click at [1036, 182] on button "Messages" at bounding box center [1033, 157] width 106 height 49
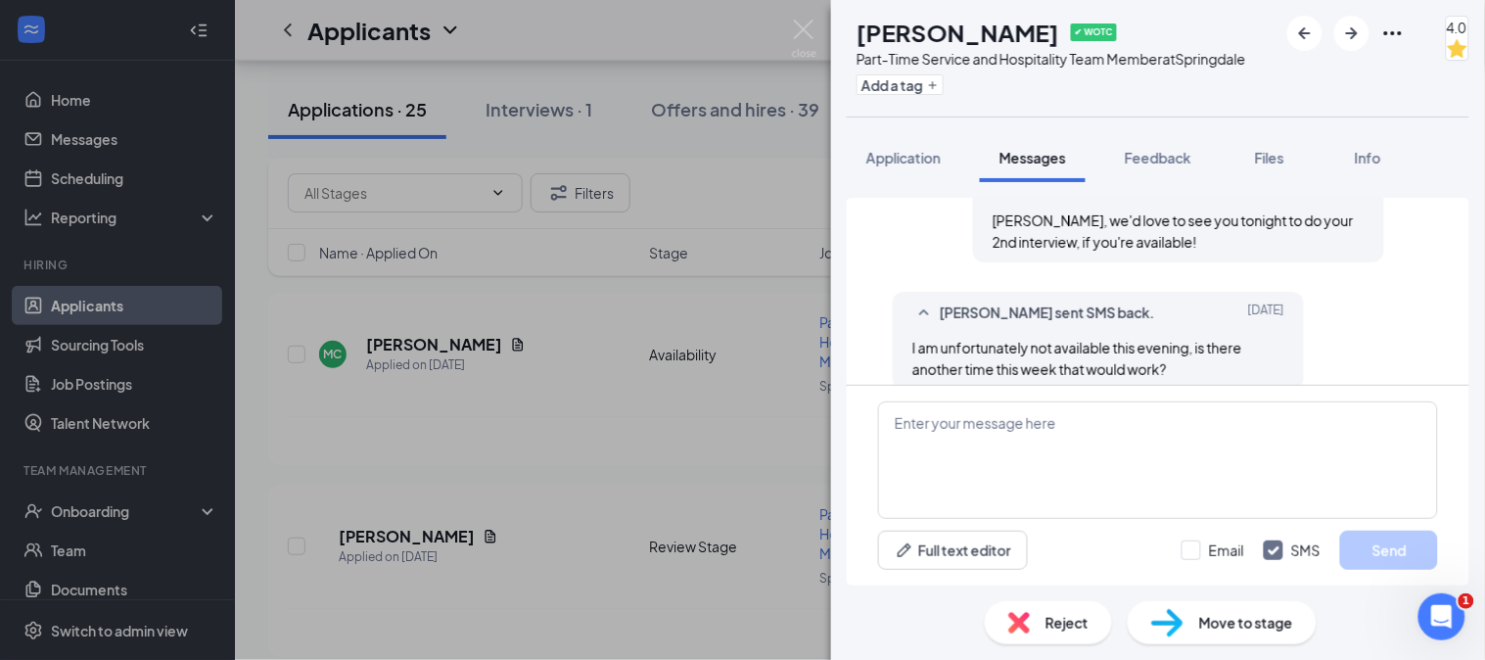
scroll to position [1715, 0]
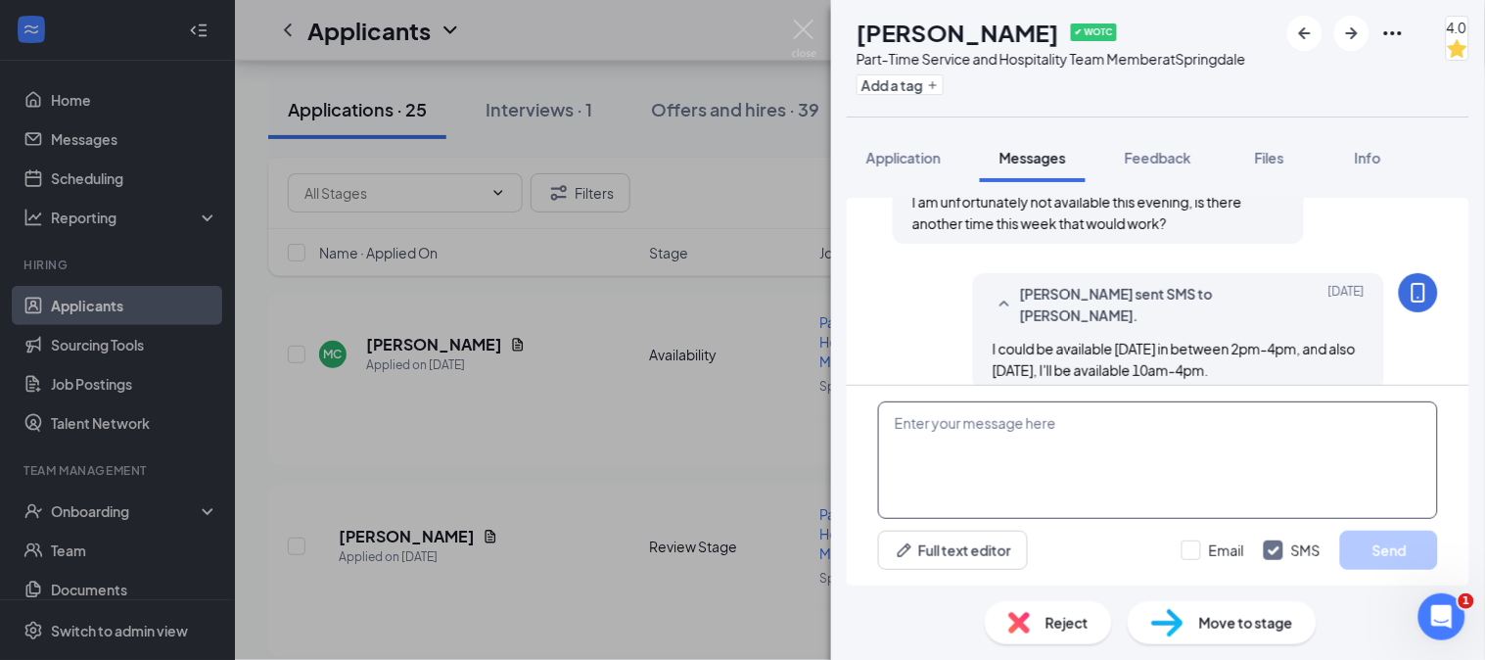
click at [1040, 493] on textarea at bounding box center [1158, 459] width 560 height 117
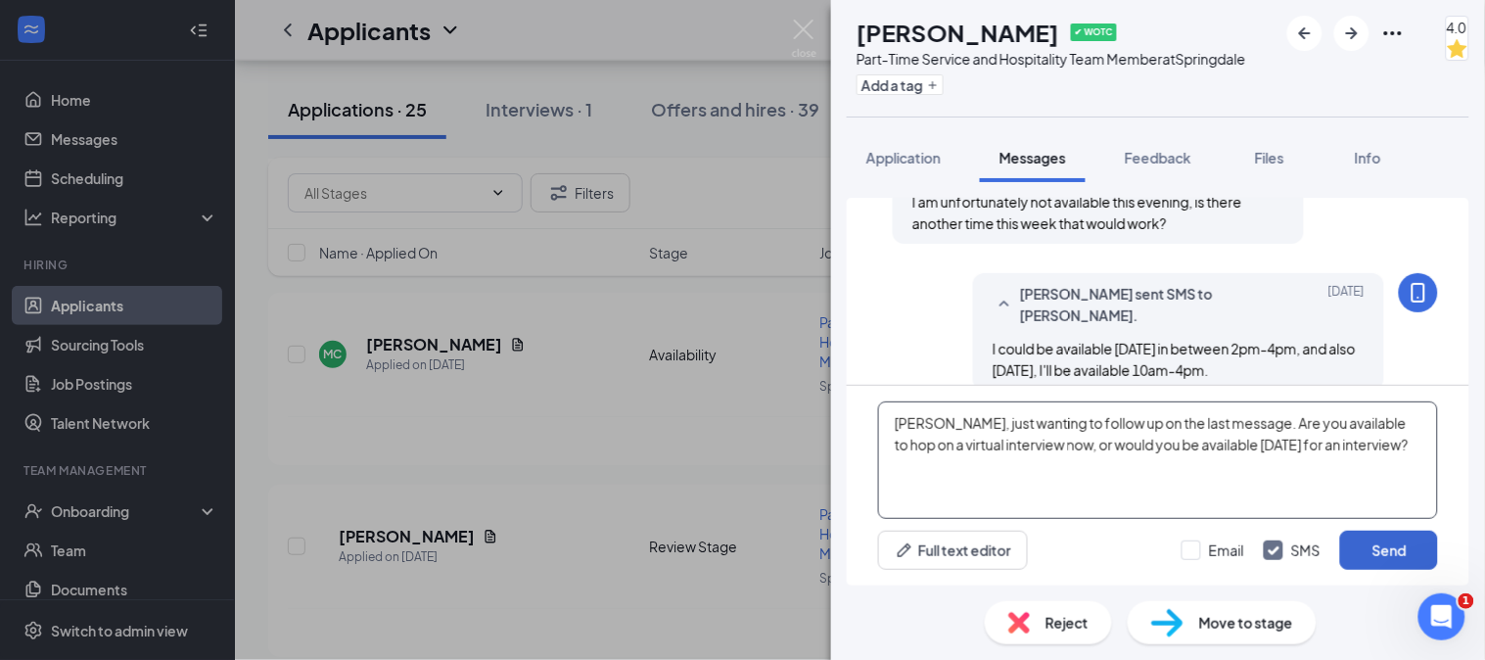
type textarea "[PERSON_NAME], just wanting to follow up on the last message. Are you available…"
click at [1381, 533] on button "Send" at bounding box center [1389, 550] width 98 height 39
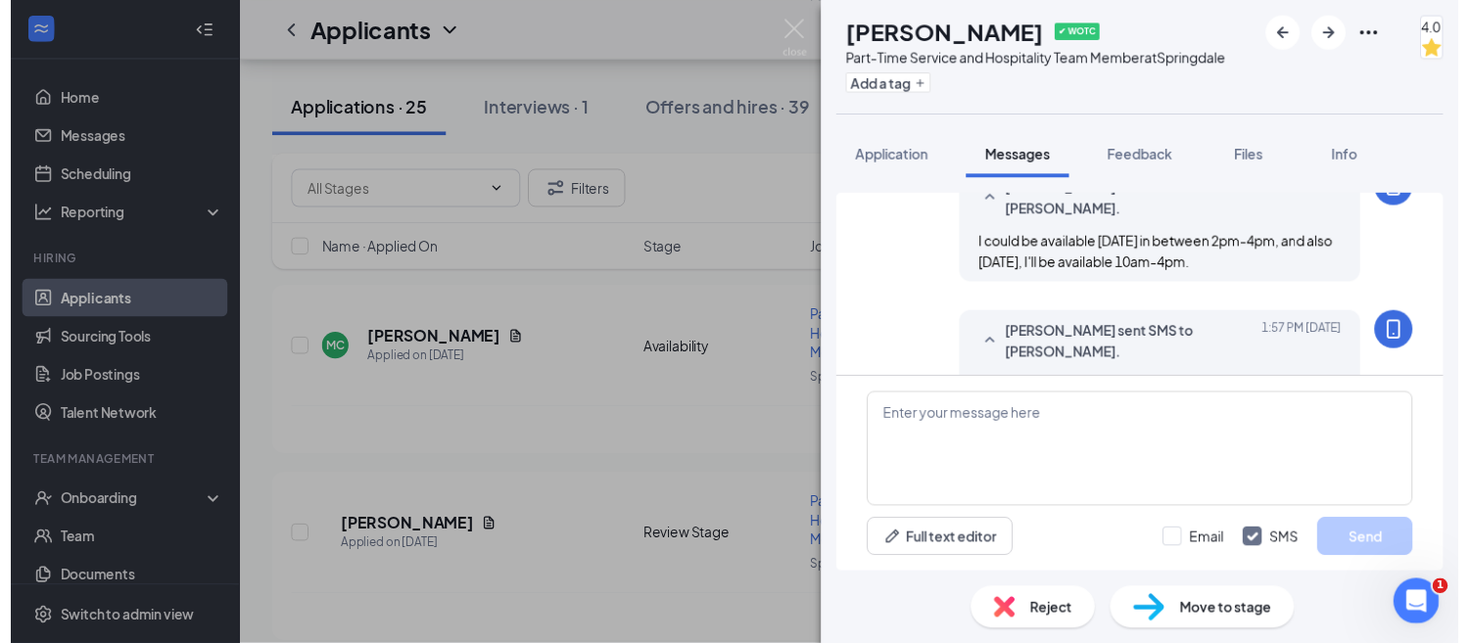
scroll to position [1882, 0]
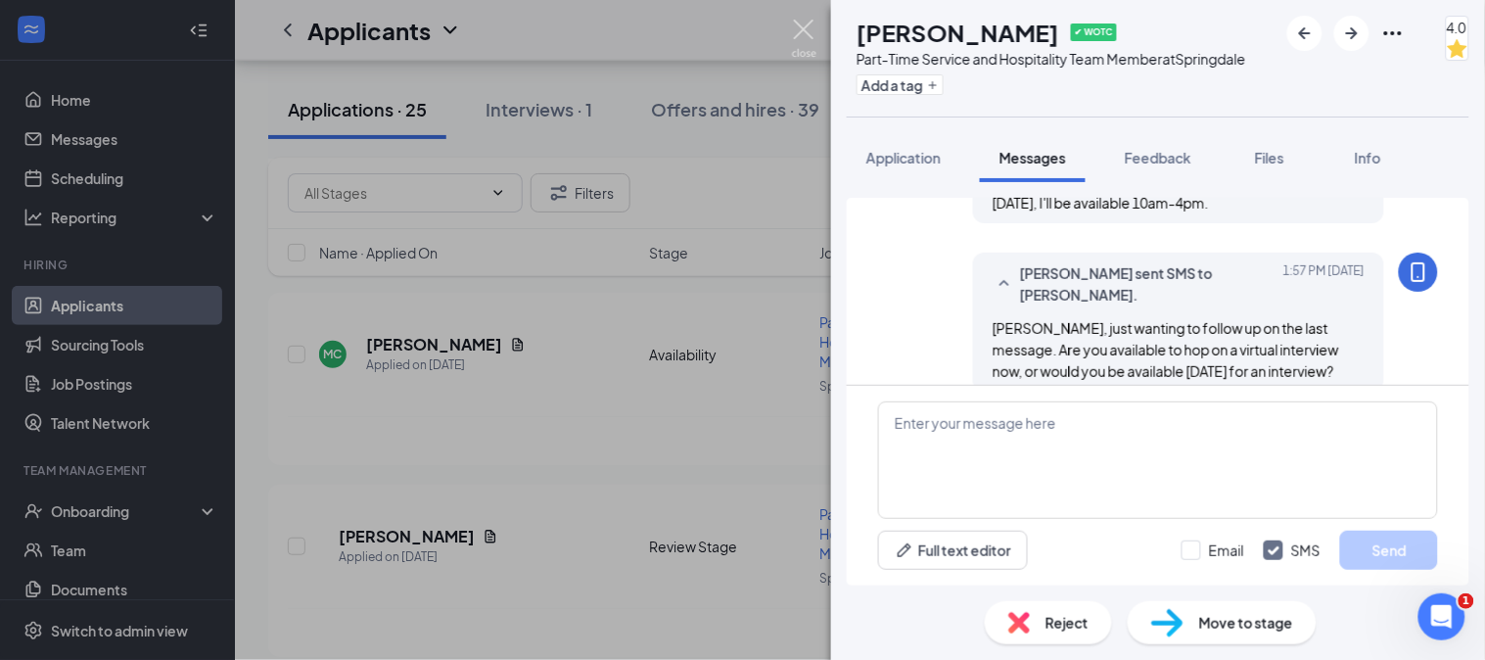
click at [805, 39] on img at bounding box center [804, 39] width 24 height 38
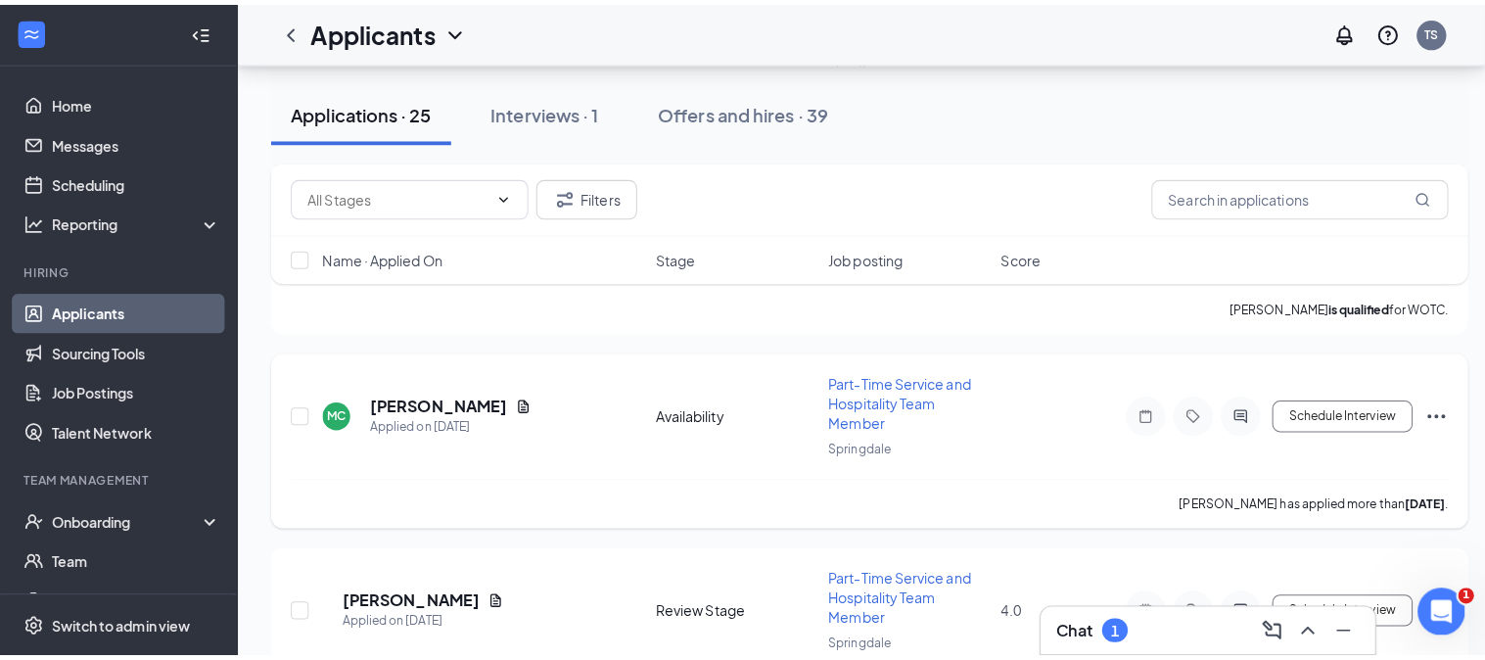
scroll to position [4424, 0]
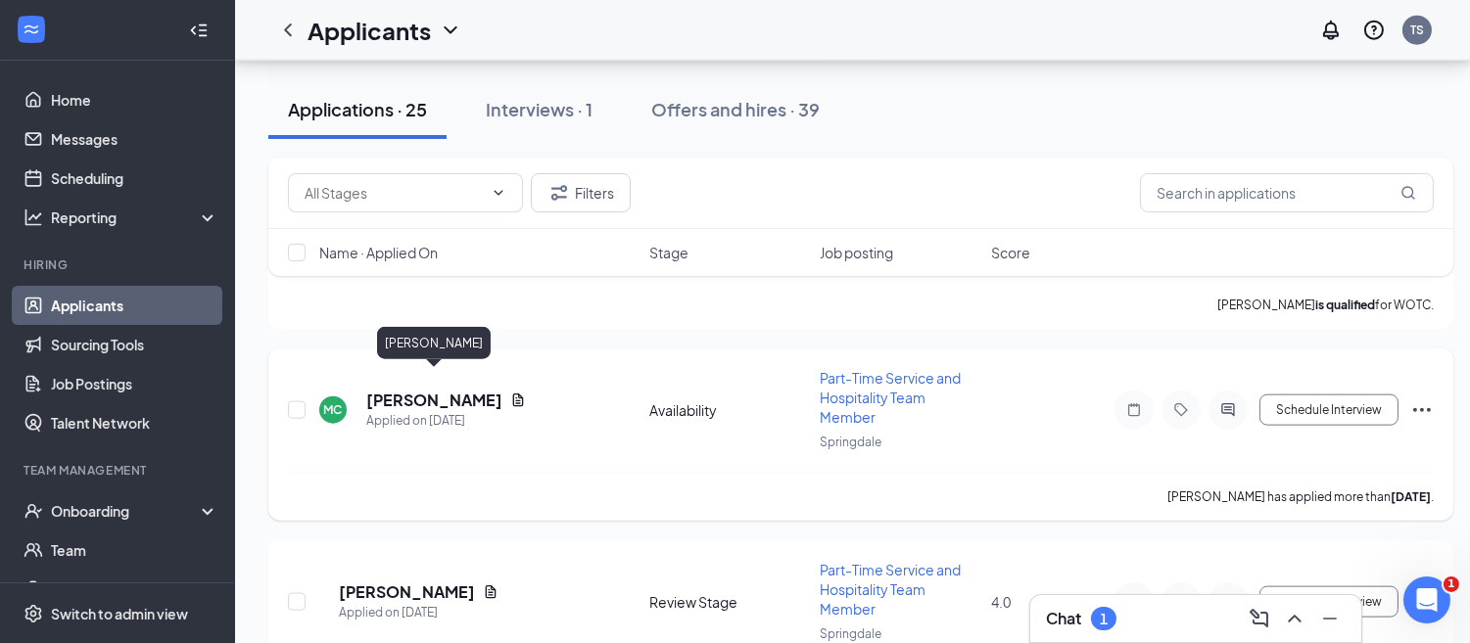
click at [452, 390] on h5 "[PERSON_NAME]" at bounding box center [434, 401] width 136 height 22
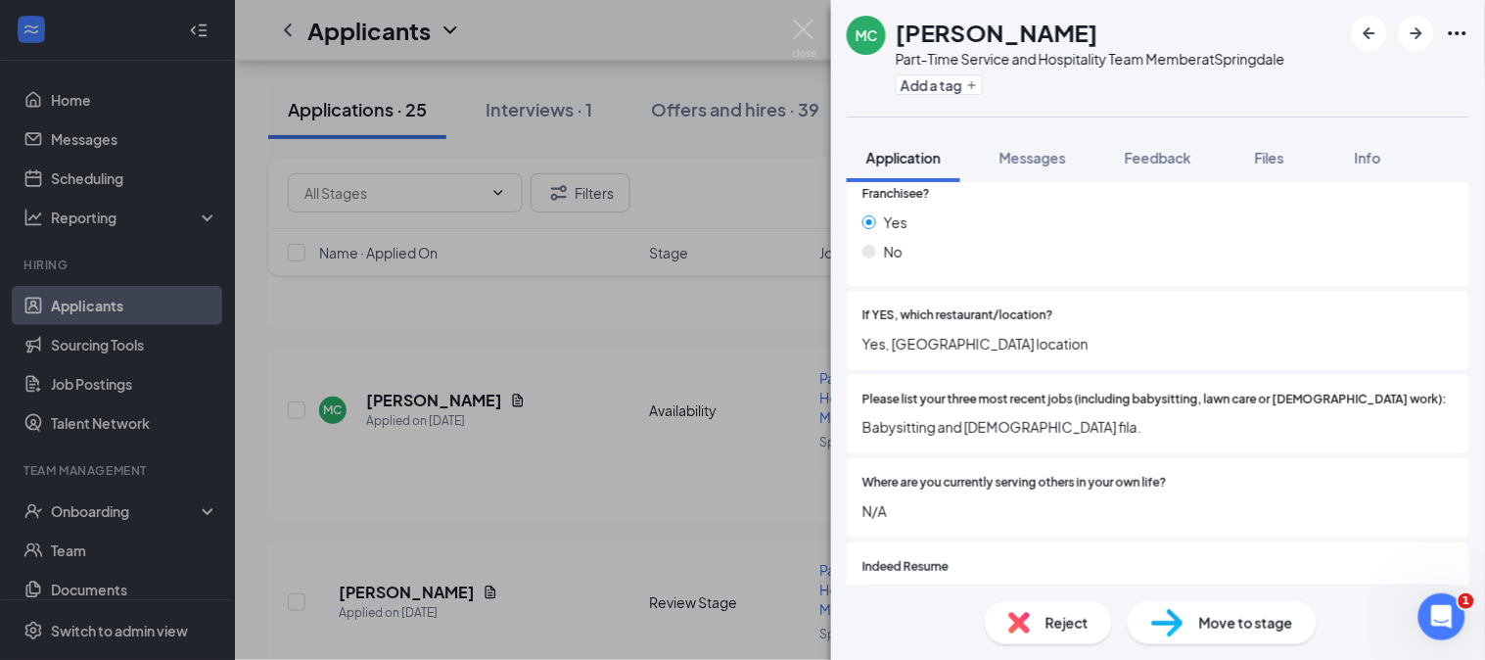
scroll to position [652, 0]
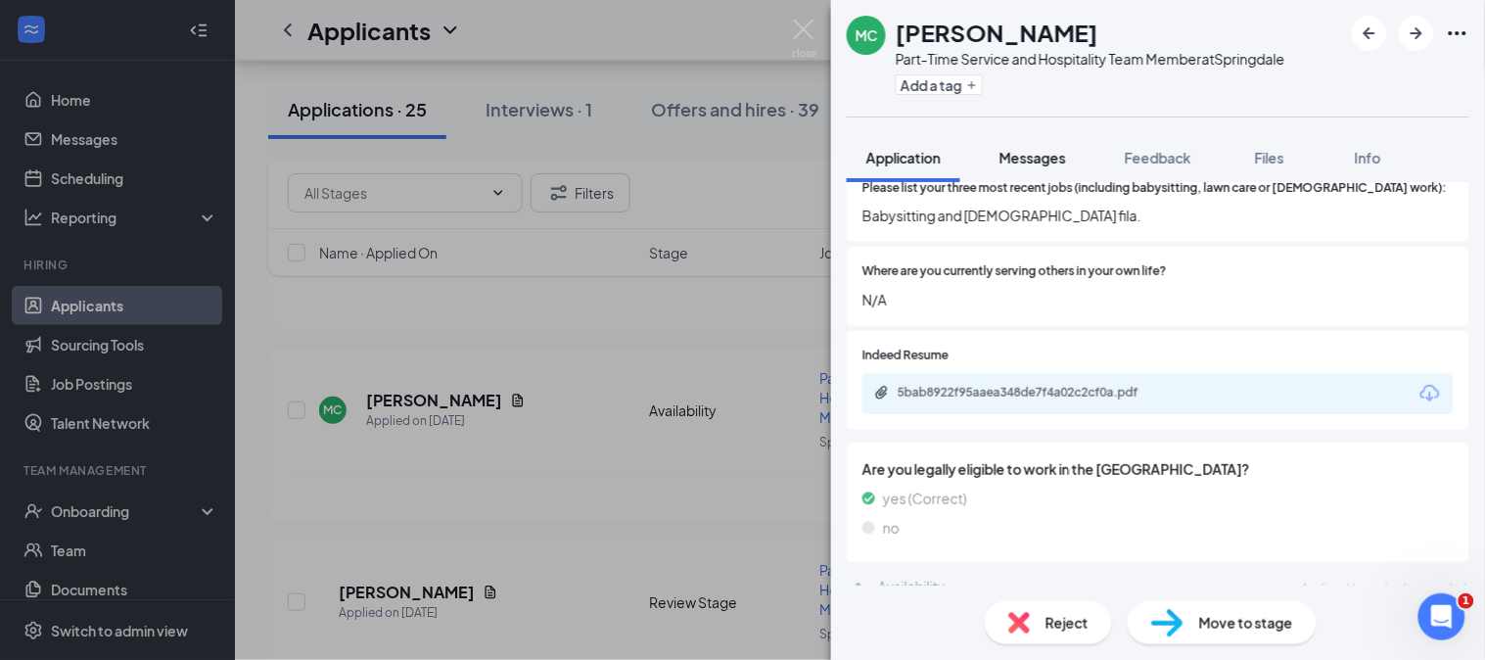
click at [1039, 159] on span "Messages" at bounding box center [1033, 158] width 67 height 18
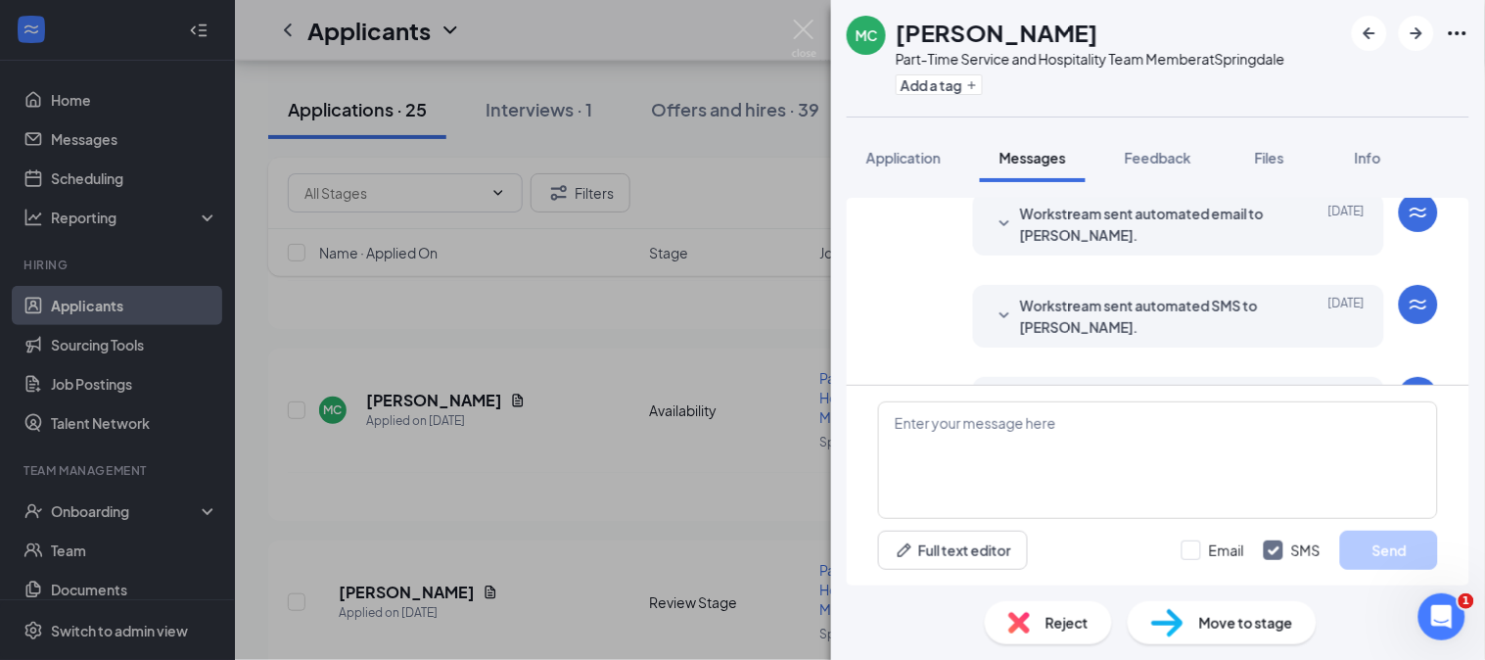
scroll to position [784, 0]
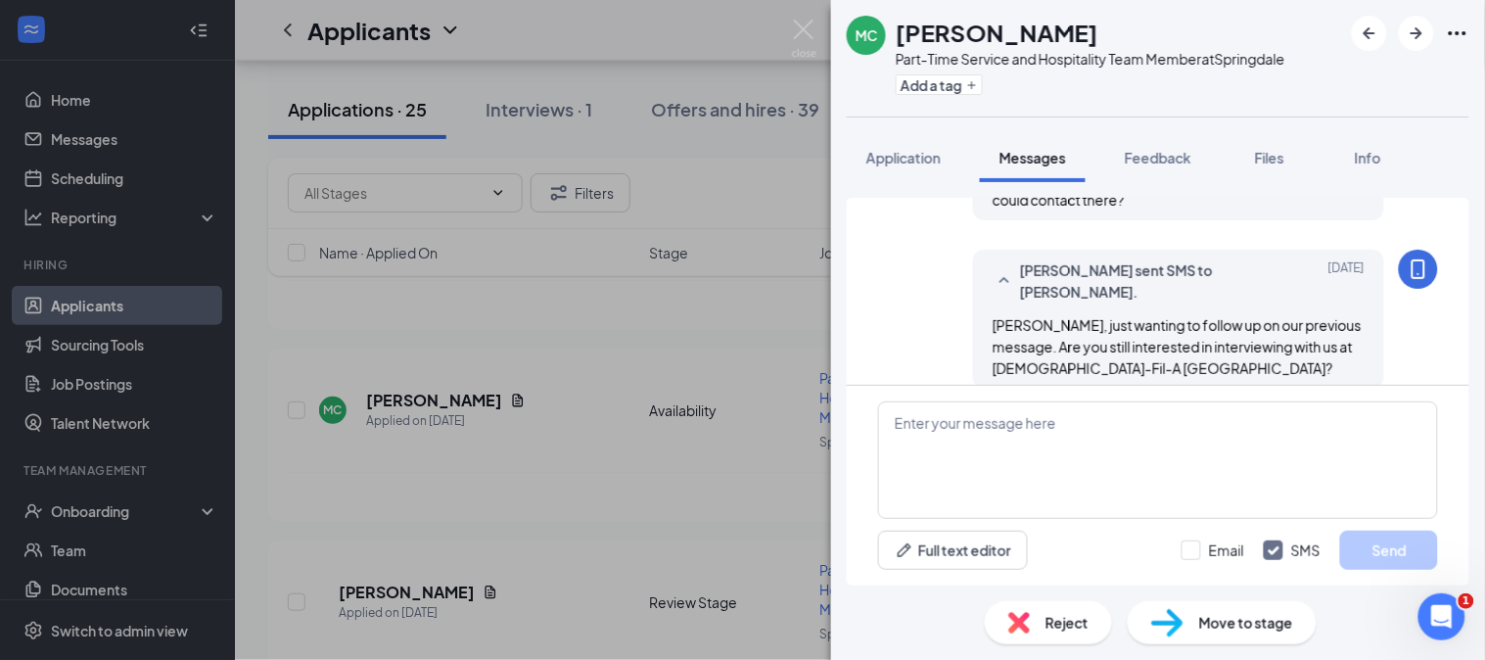
click at [1039, 636] on div "Reject" at bounding box center [1048, 622] width 127 height 43
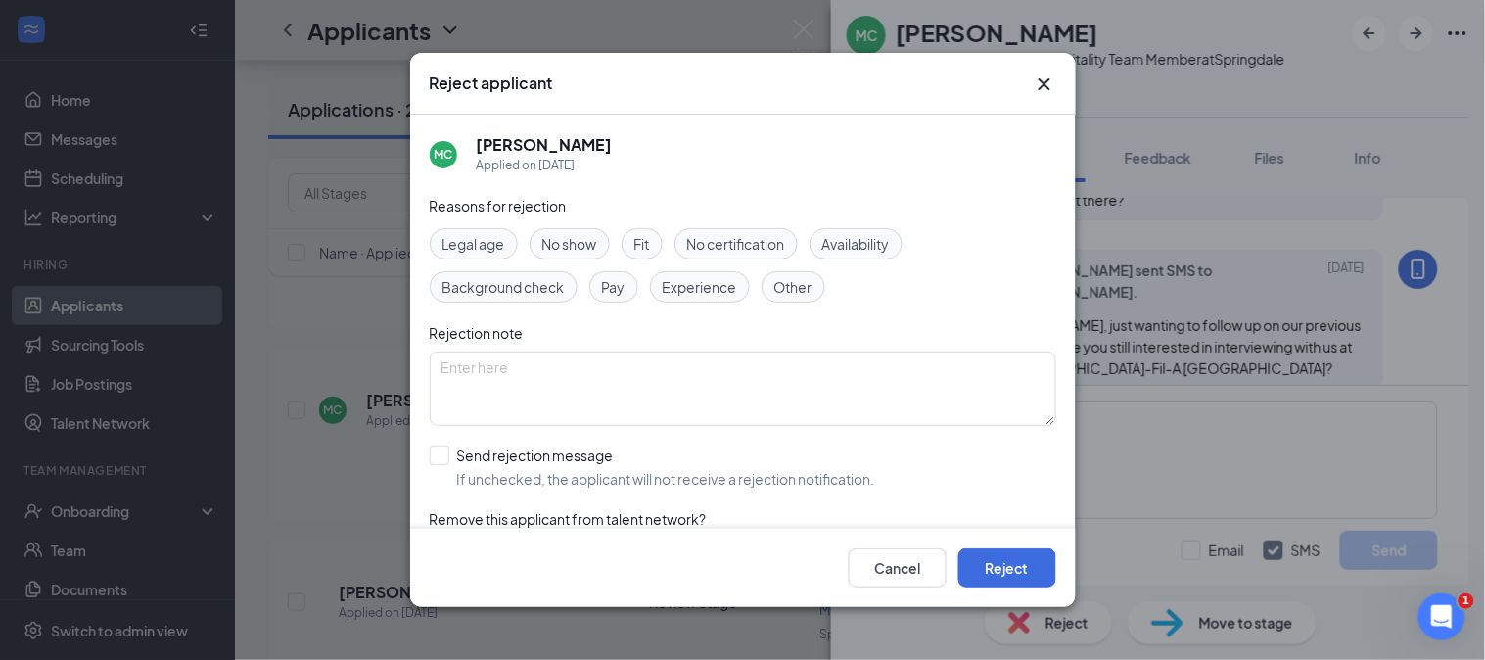
click at [585, 253] on span "No show" at bounding box center [569, 244] width 55 height 22
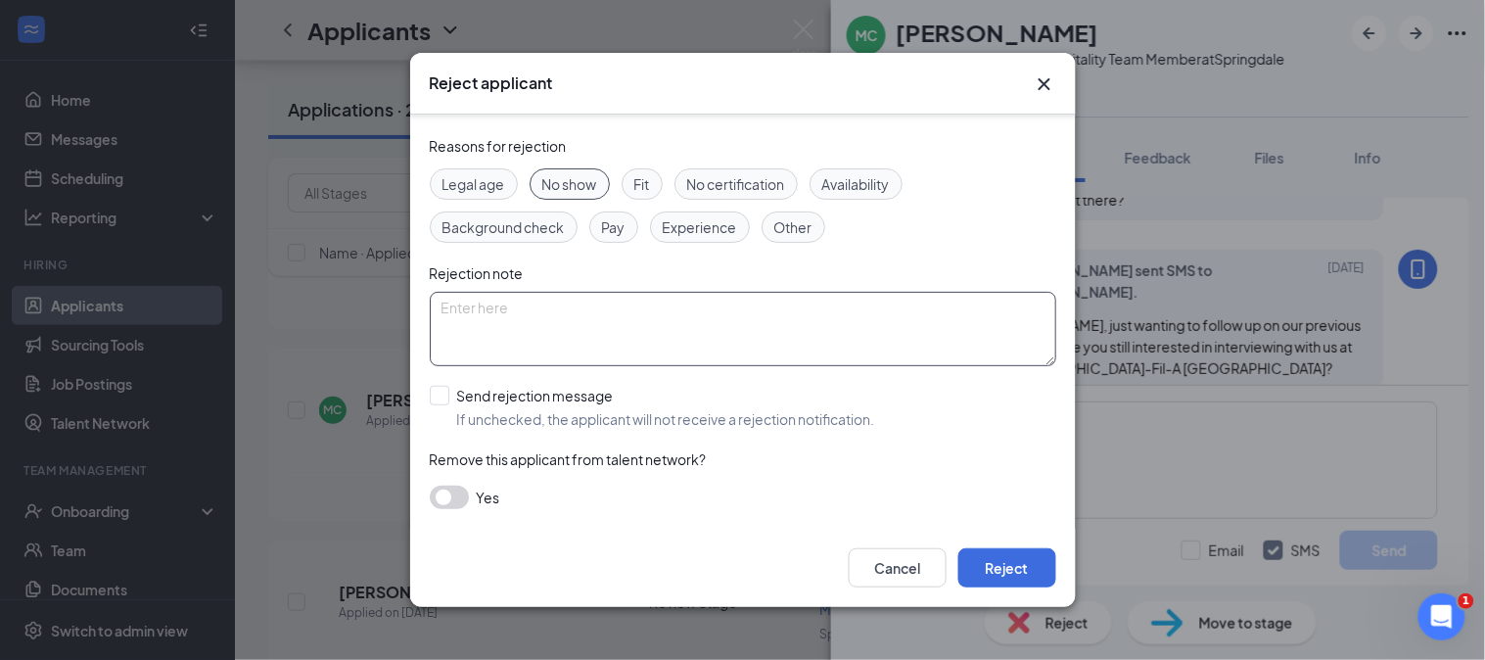
scroll to position [59, 0]
click at [588, 383] on div "Reasons for rejection Legal age No show Fit No certification Availability Backg…" at bounding box center [743, 333] width 627 height 394
click at [585, 401] on input "Send rejection message If unchecked, the applicant will not receive a rejection…" at bounding box center [653, 408] width 446 height 43
checkbox input "true"
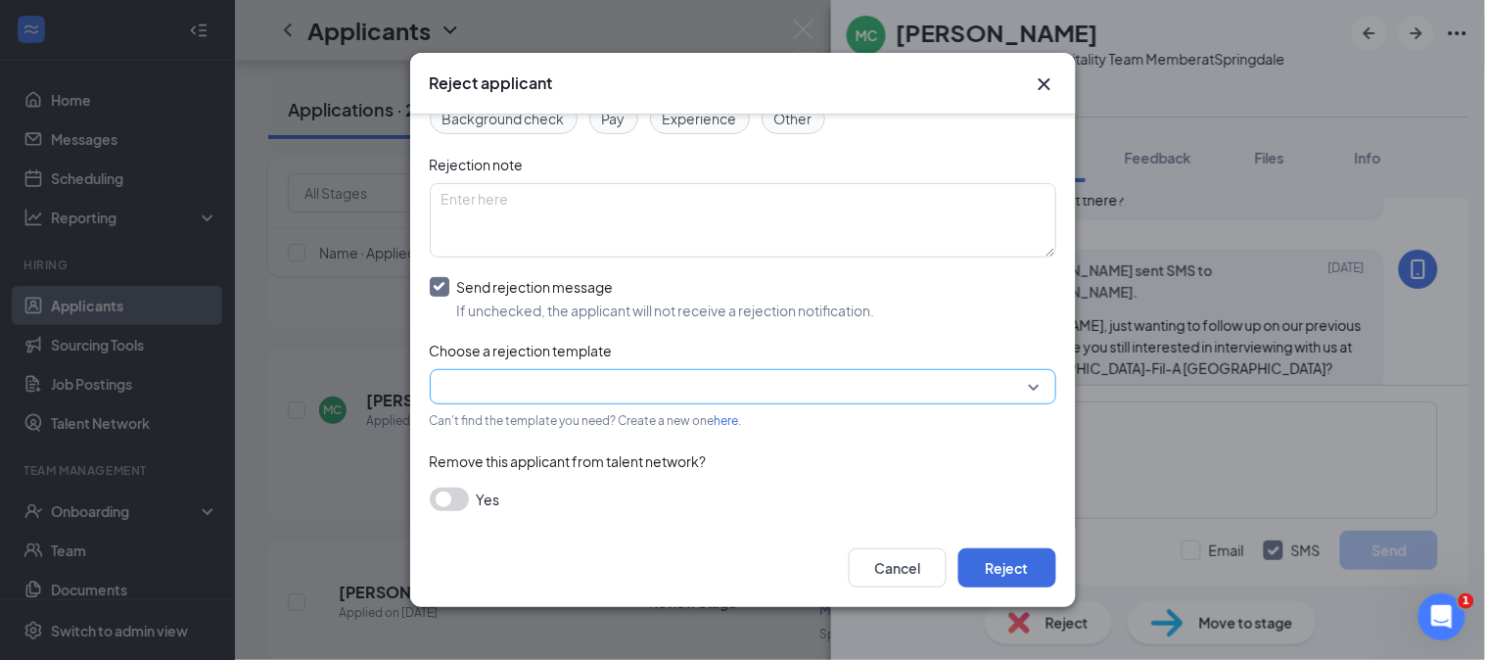
click at [615, 386] on input "search" at bounding box center [736, 386] width 589 height 33
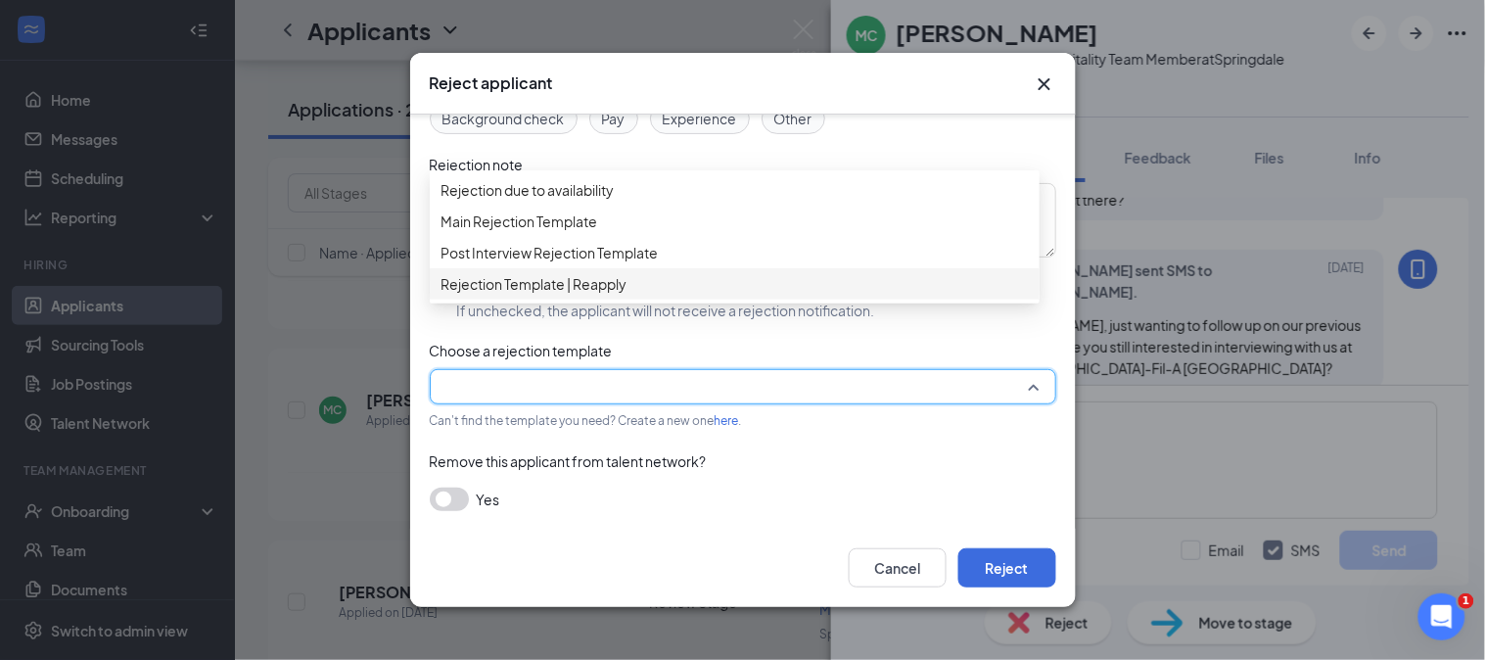
click at [550, 295] on span "Rejection Template | Reapply" at bounding box center [535, 284] width 186 height 22
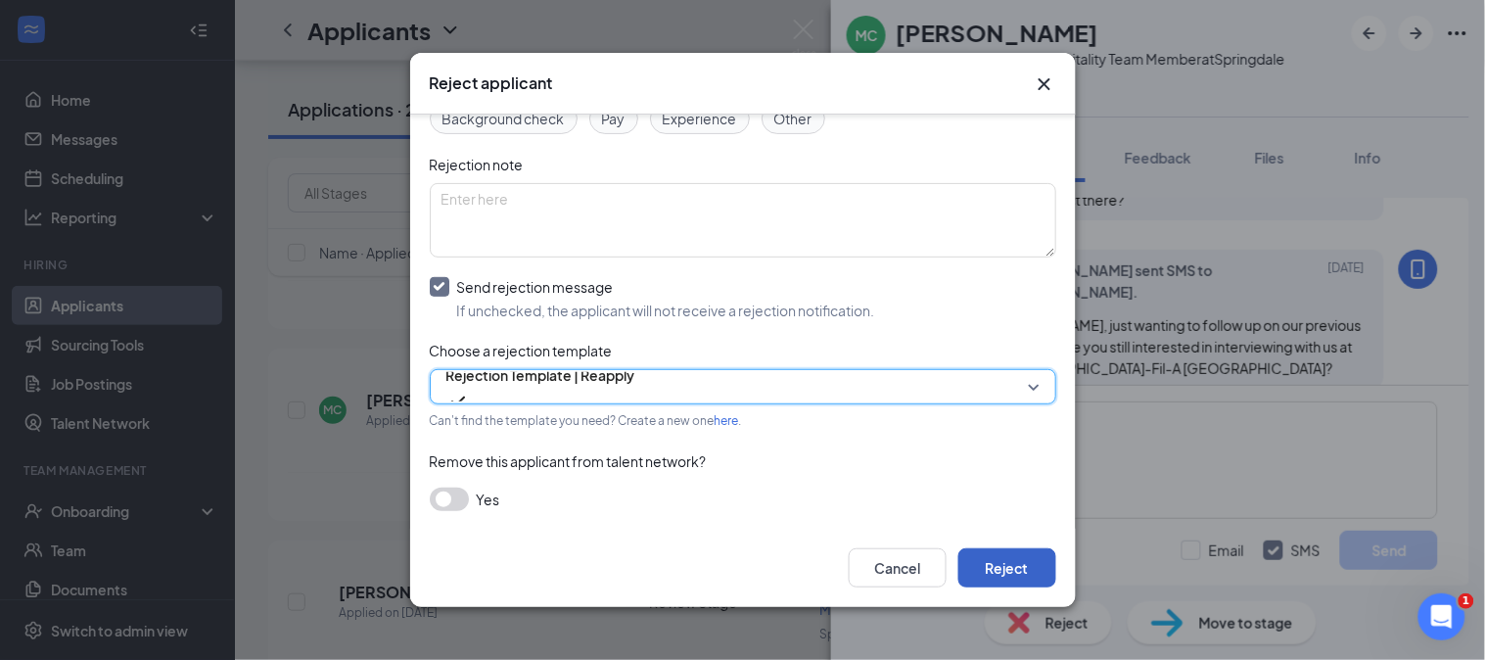
click at [999, 564] on button "Reject" at bounding box center [1008, 567] width 98 height 39
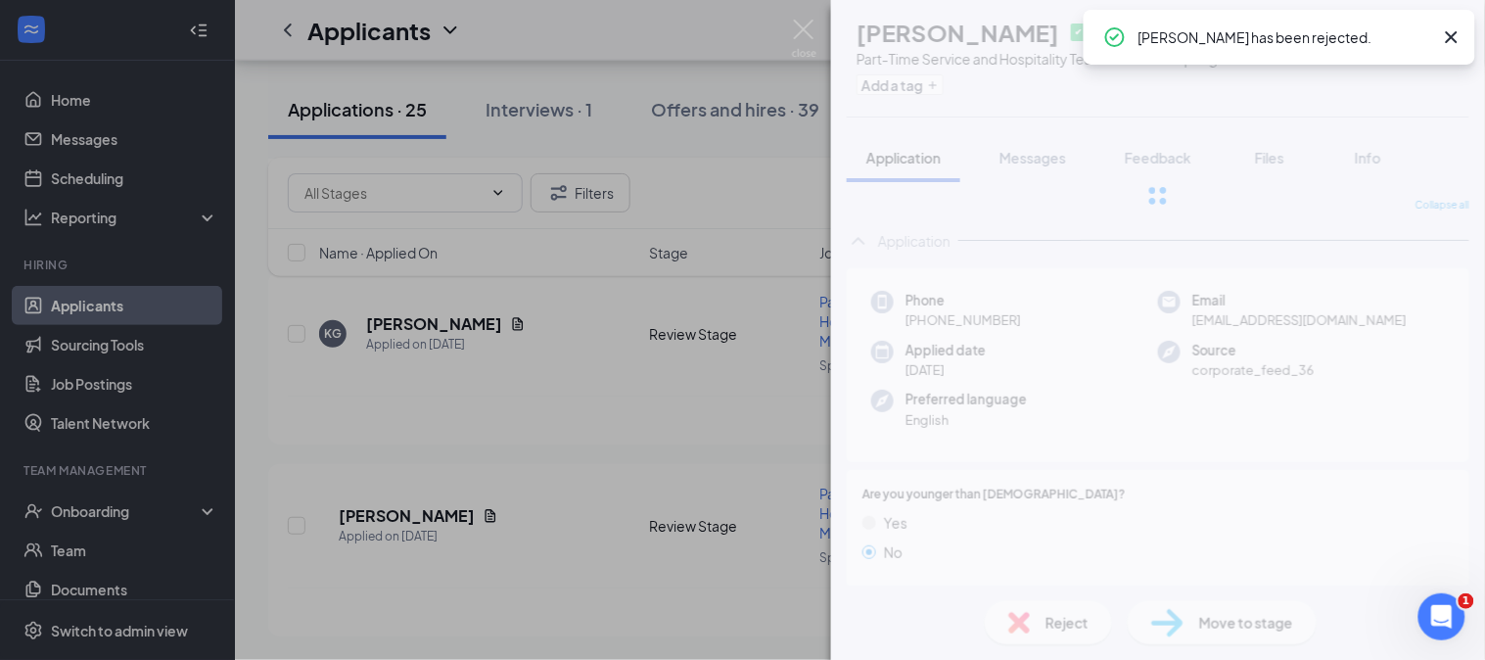
scroll to position [4289, 0]
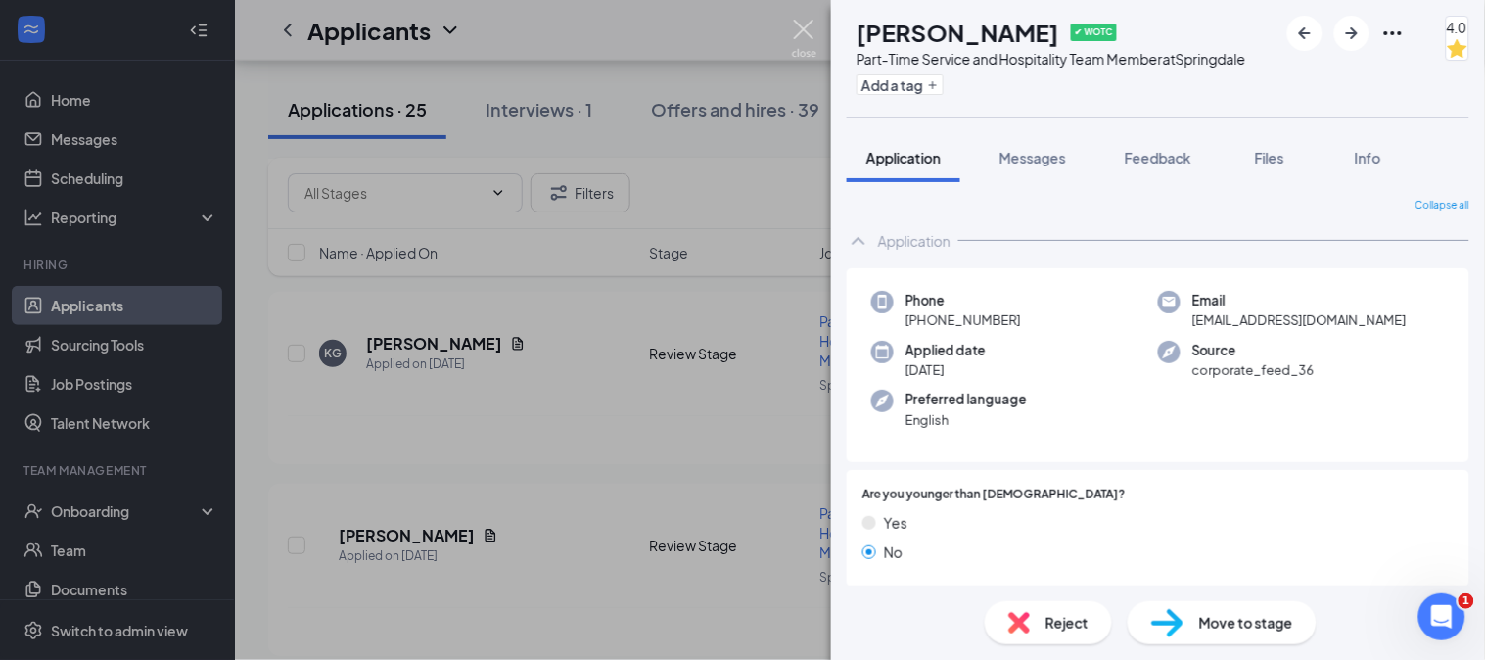
click at [801, 34] on img at bounding box center [804, 39] width 24 height 38
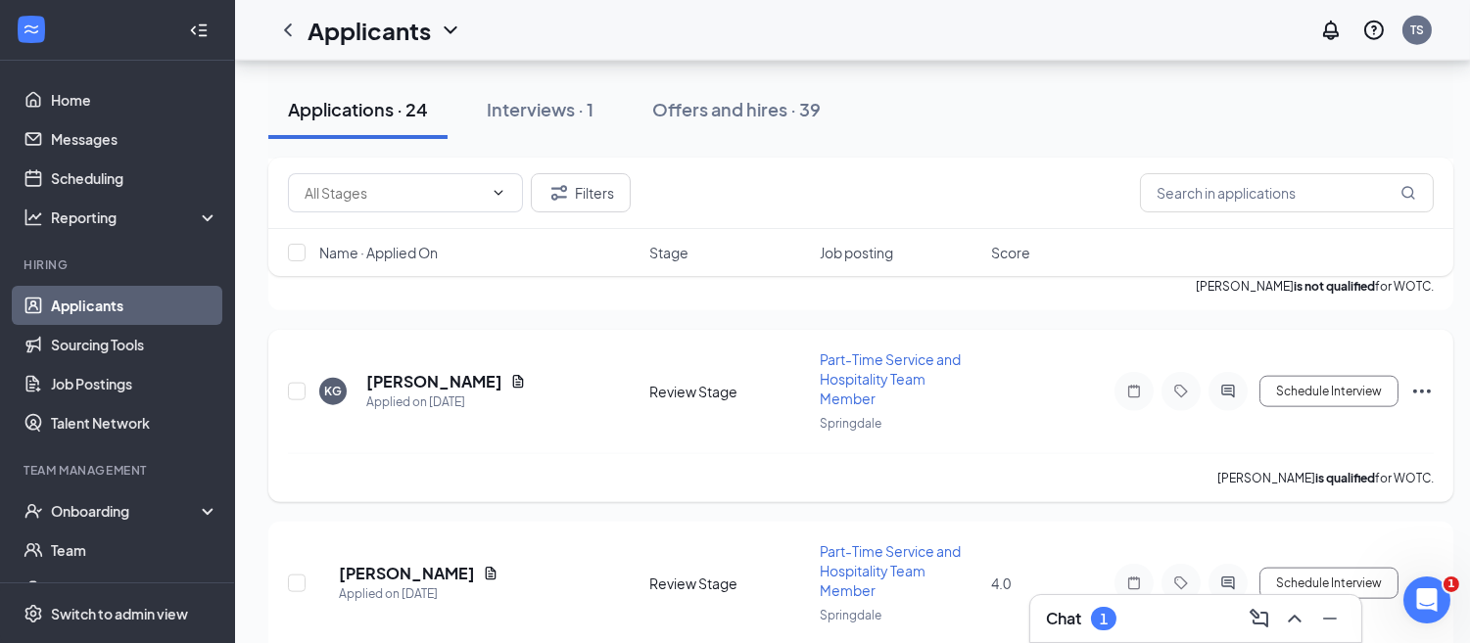
scroll to position [4250, 0]
click at [1088, 611] on div "Chat 1" at bounding box center [1081, 618] width 70 height 23
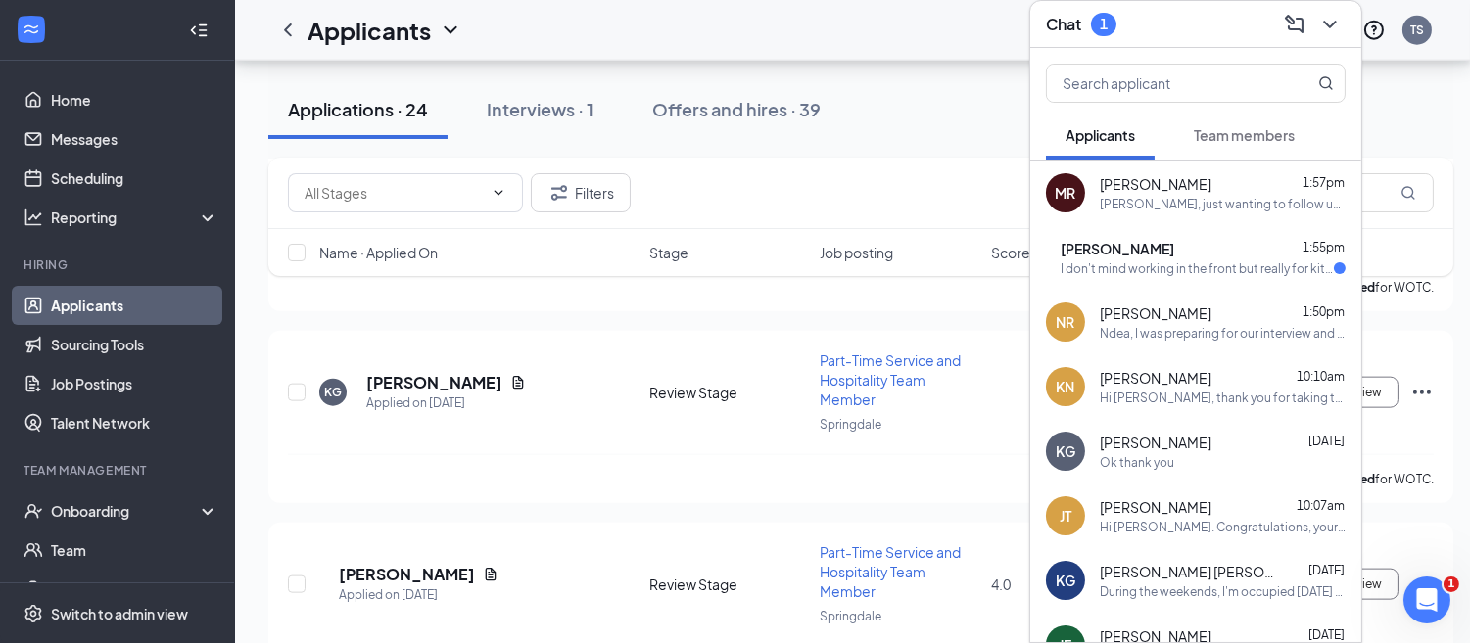
click at [1236, 261] on div "I don't mind working in the front but really for kitchen work" at bounding box center [1196, 268] width 273 height 17
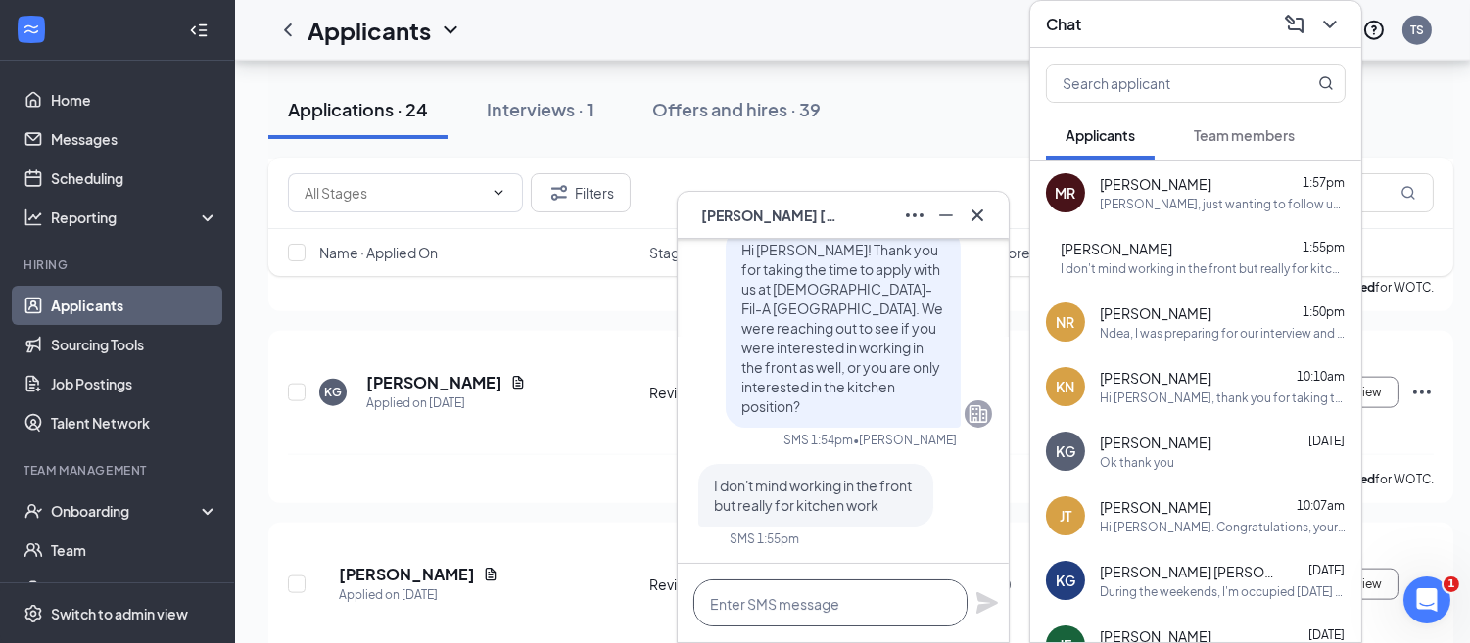
click at [865, 603] on textarea at bounding box center [830, 603] width 274 height 47
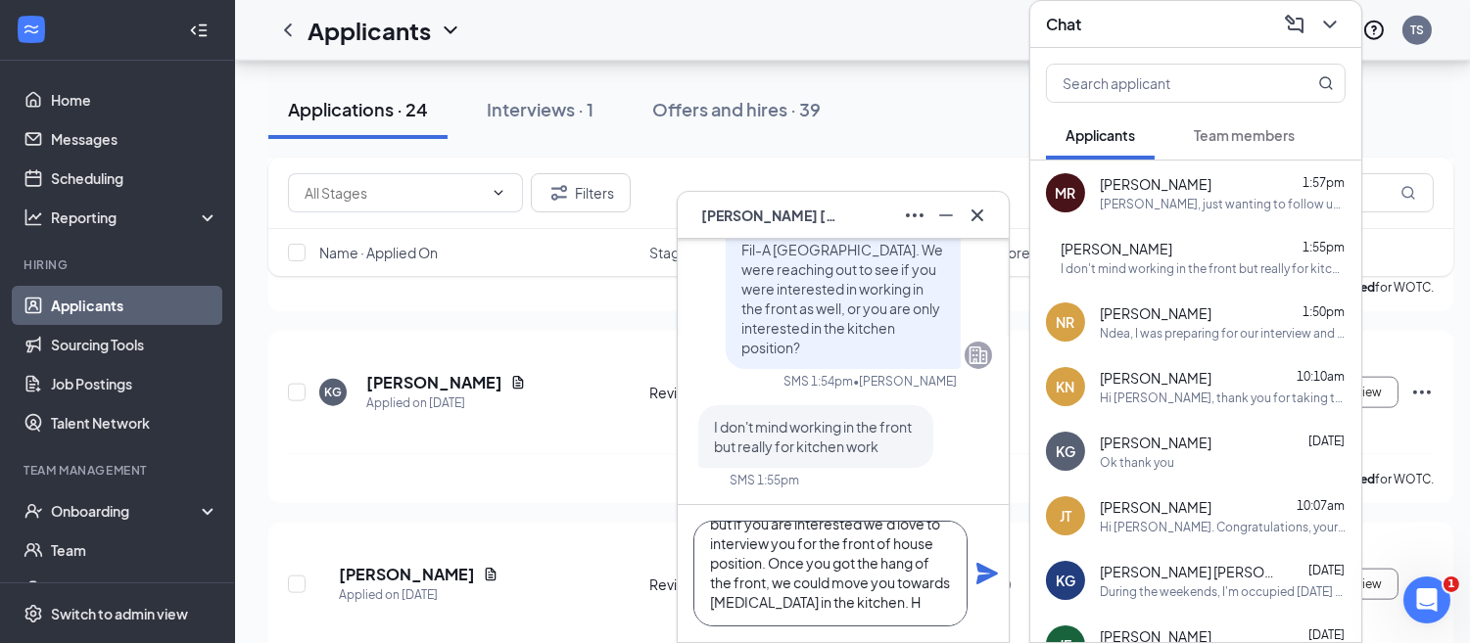
scroll to position [80, 0]
type textarea "Thanks for your honestly. As of now, the kitchen position has been filled, but …"
click at [983, 570] on icon "Plane" at bounding box center [987, 574] width 22 height 22
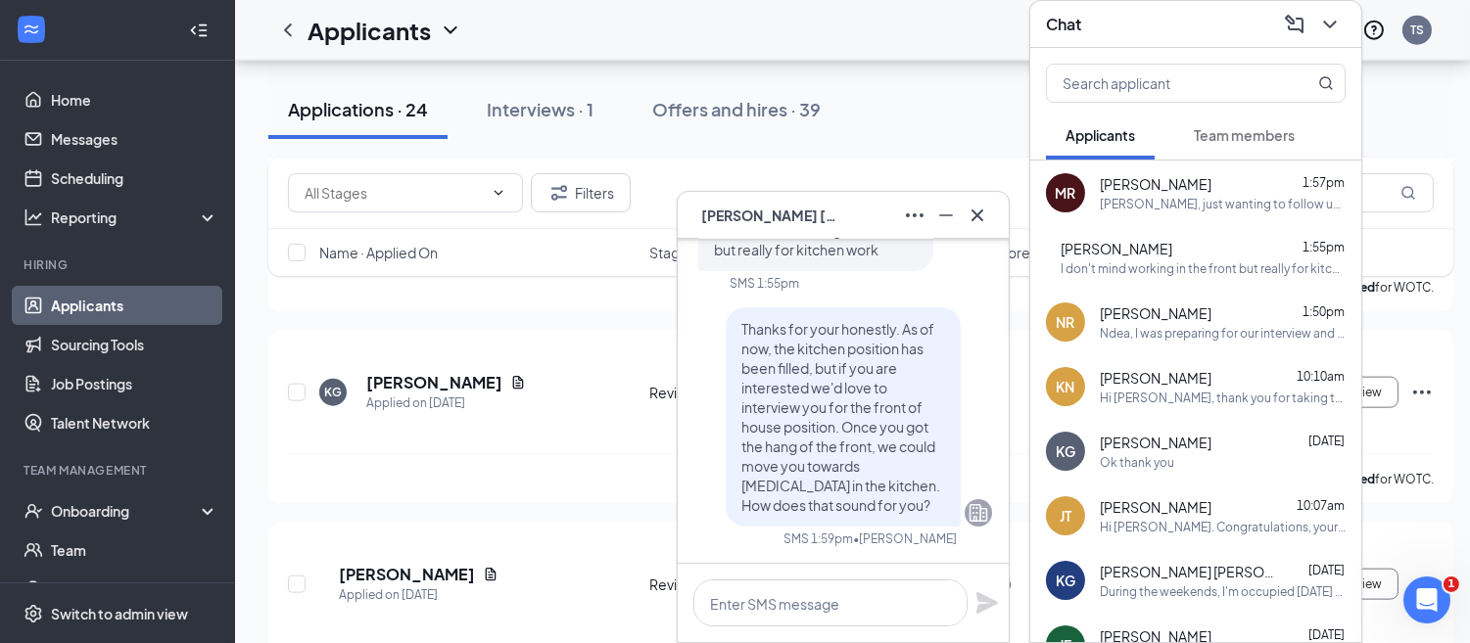
scroll to position [4304, 0]
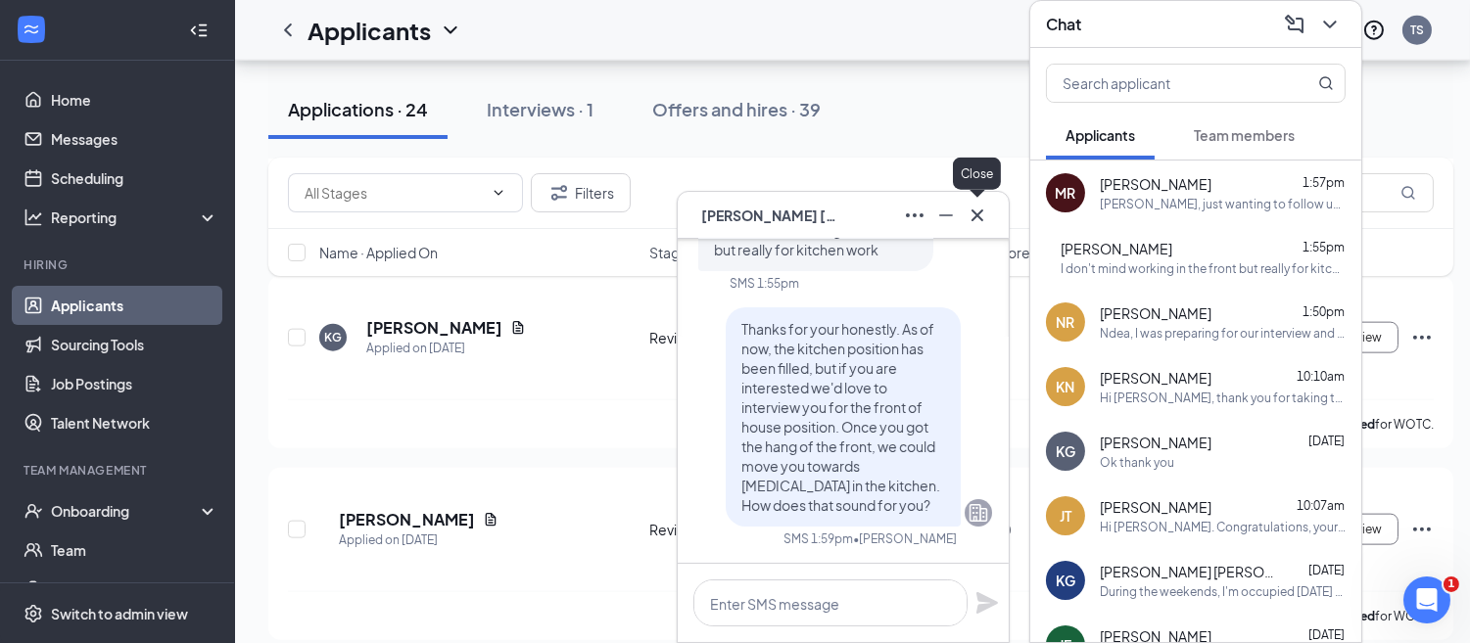
click at [983, 202] on button at bounding box center [977, 215] width 31 height 31
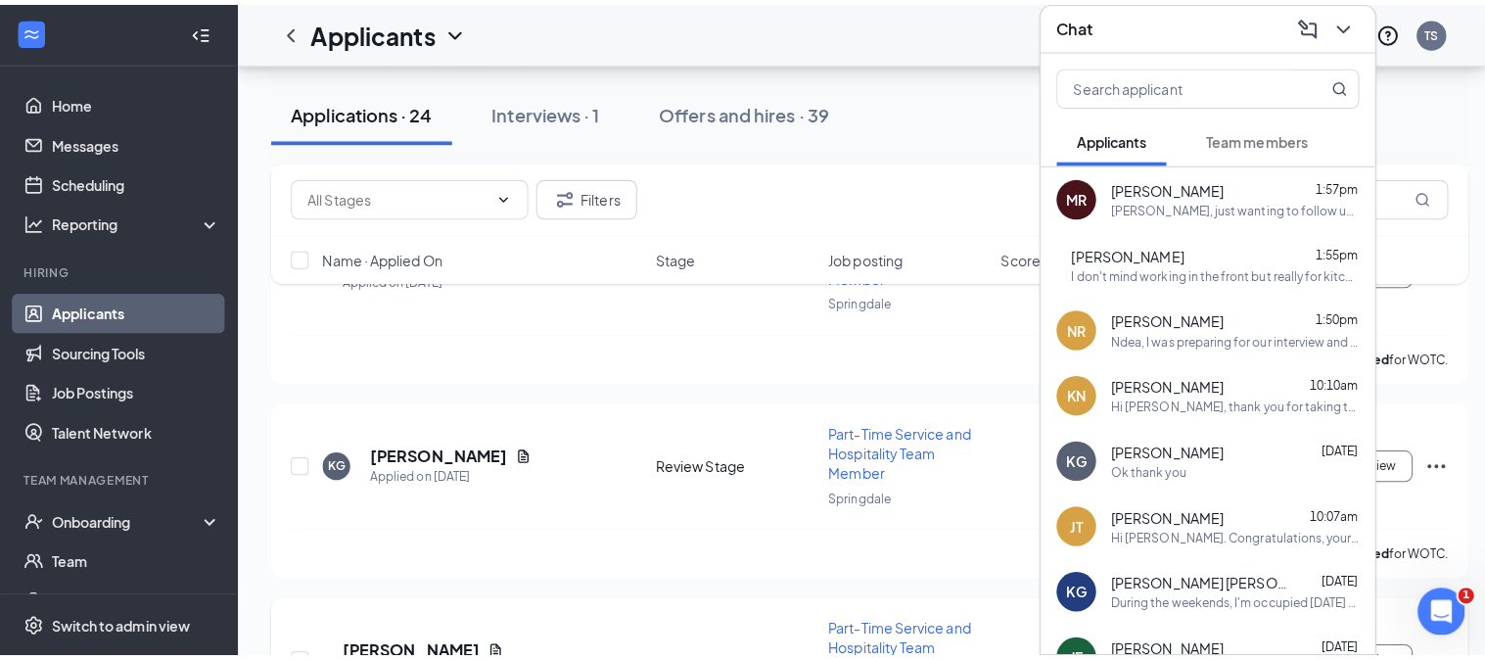
scroll to position [4184, 0]
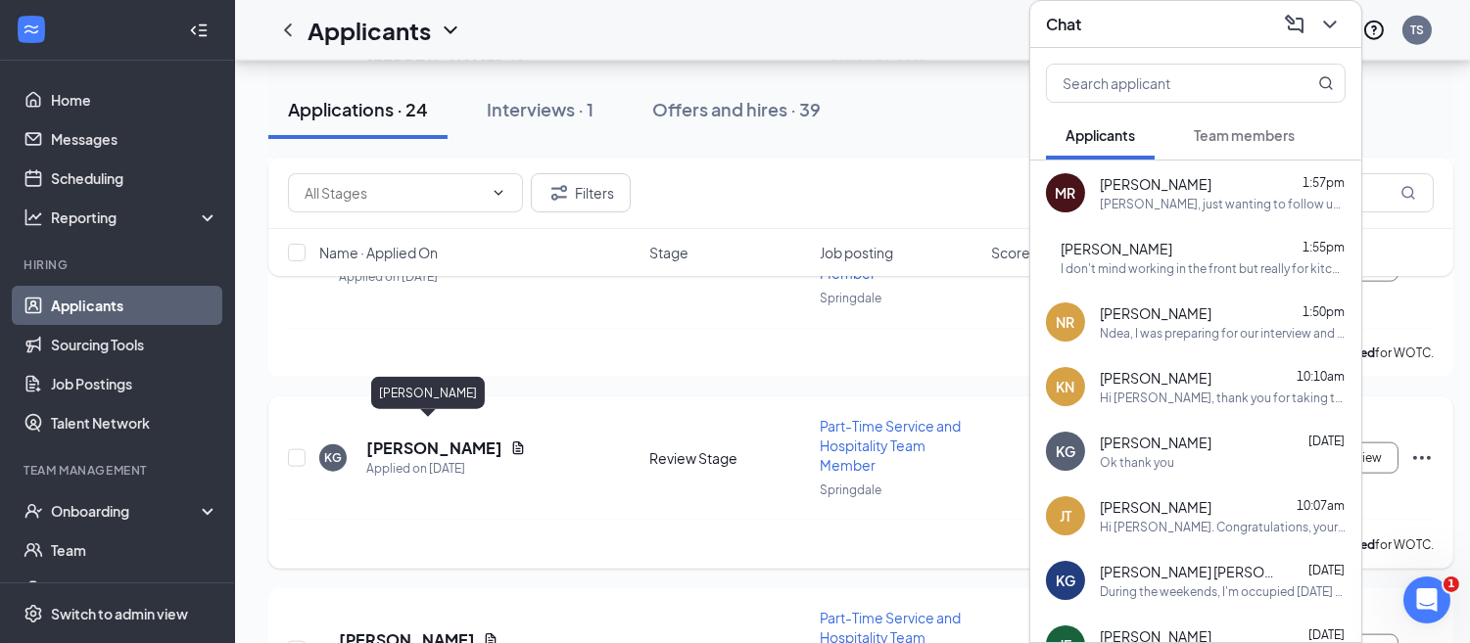
click at [426, 438] on h5 "[PERSON_NAME]" at bounding box center [434, 449] width 136 height 22
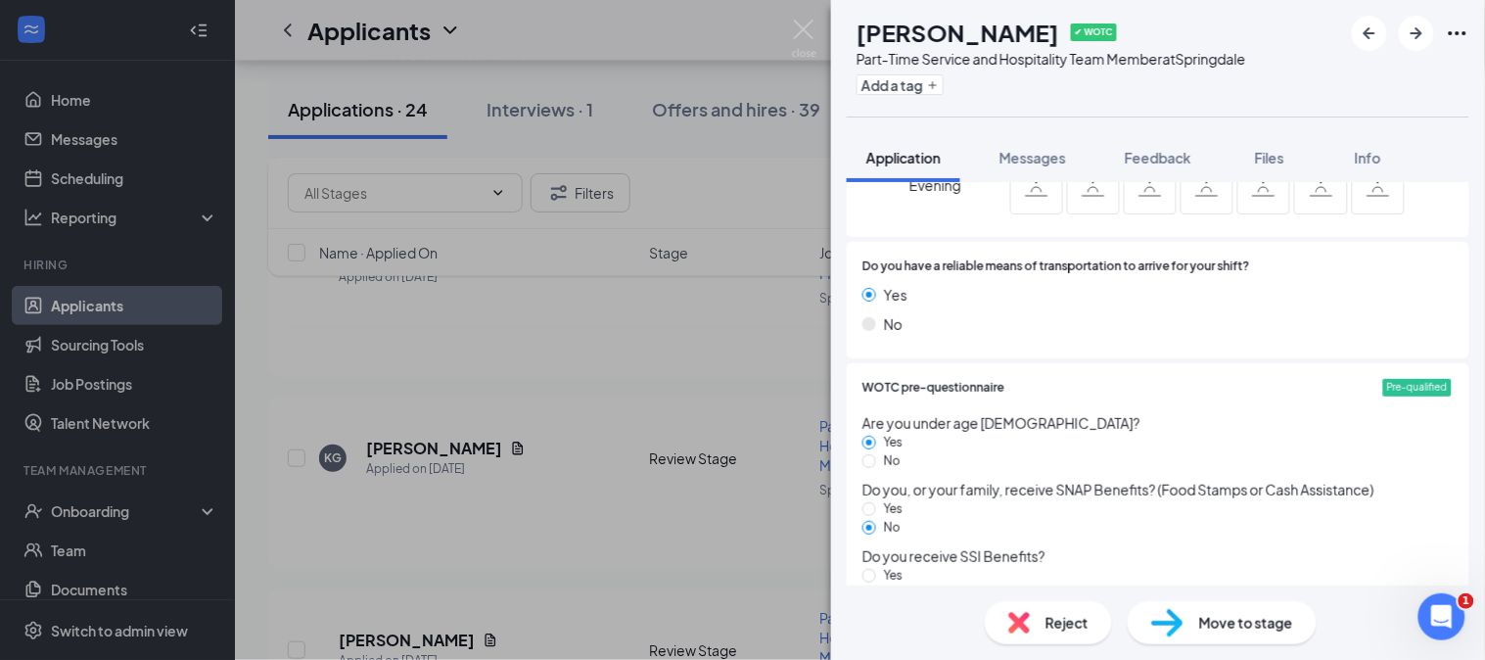
scroll to position [1486, 0]
click at [1161, 161] on span "Feedback" at bounding box center [1158, 158] width 67 height 18
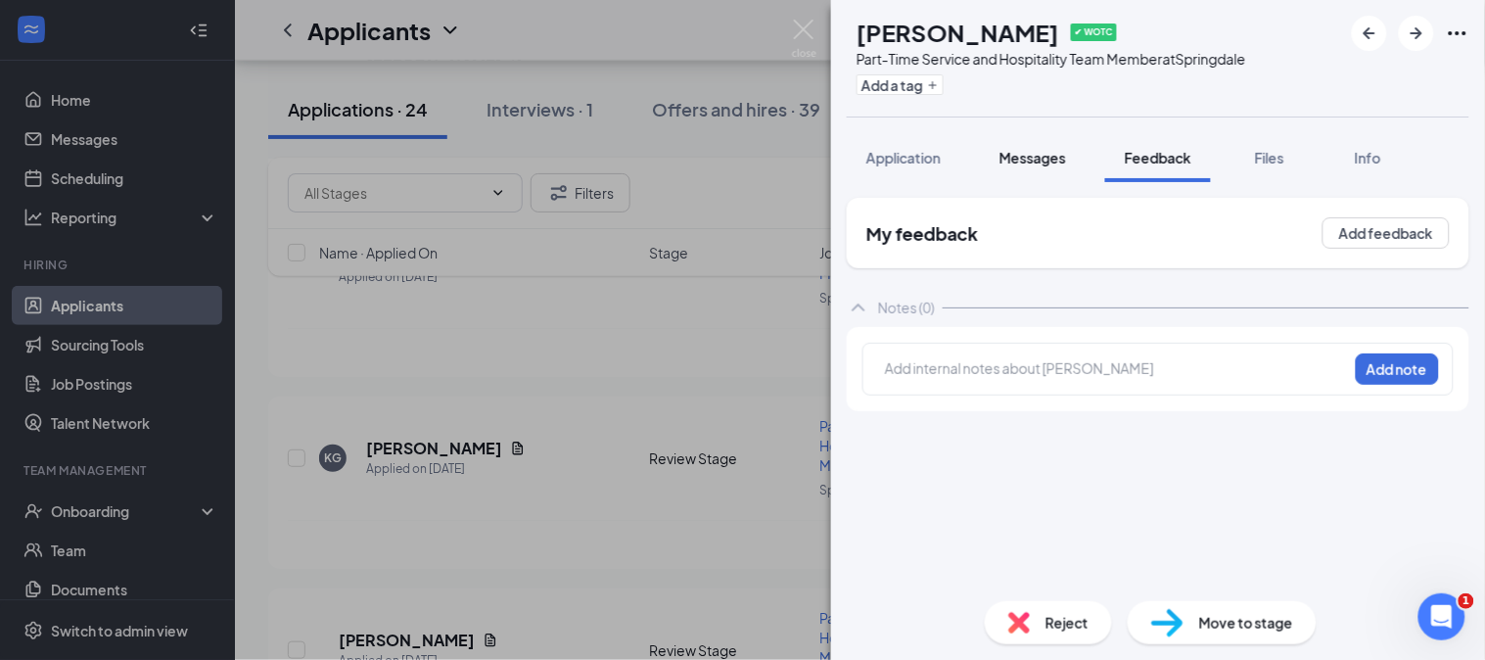
click at [1054, 162] on span "Messages" at bounding box center [1033, 158] width 67 height 18
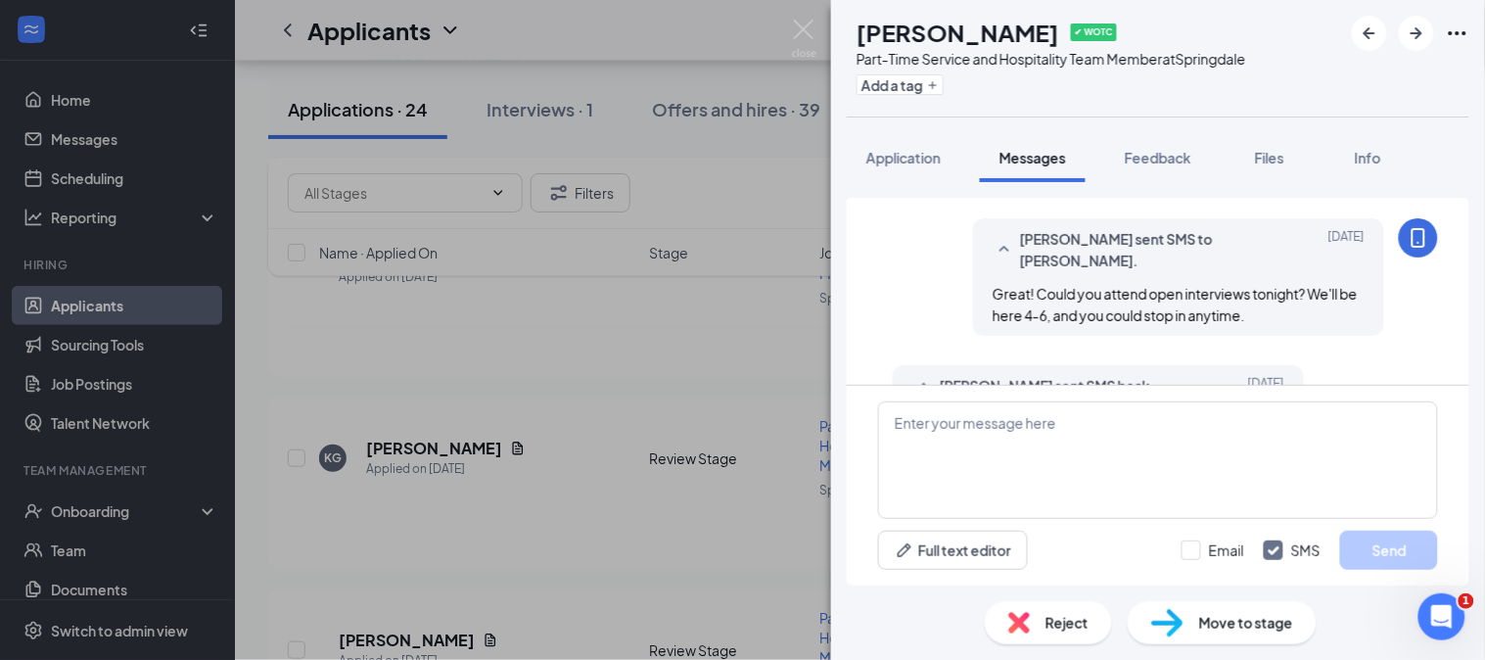
scroll to position [1176, 0]
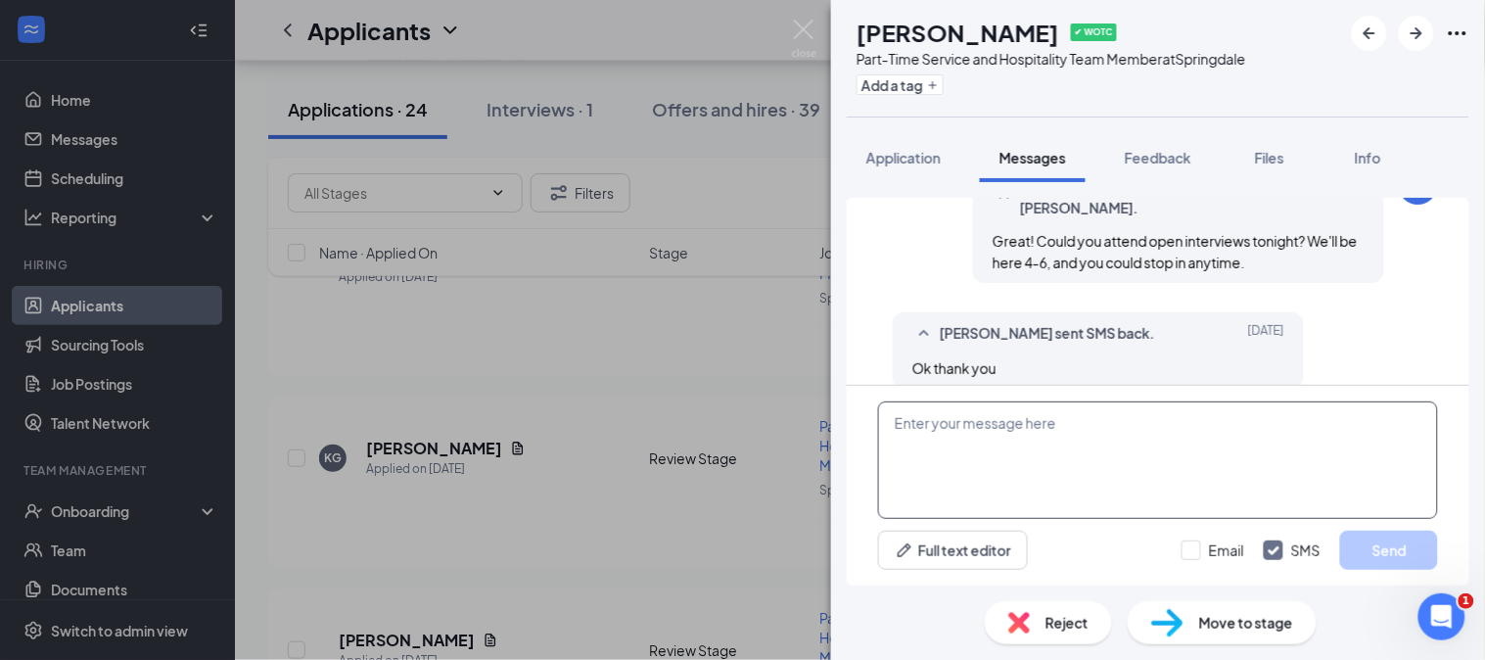
click at [1012, 428] on textarea at bounding box center [1158, 459] width 560 height 117
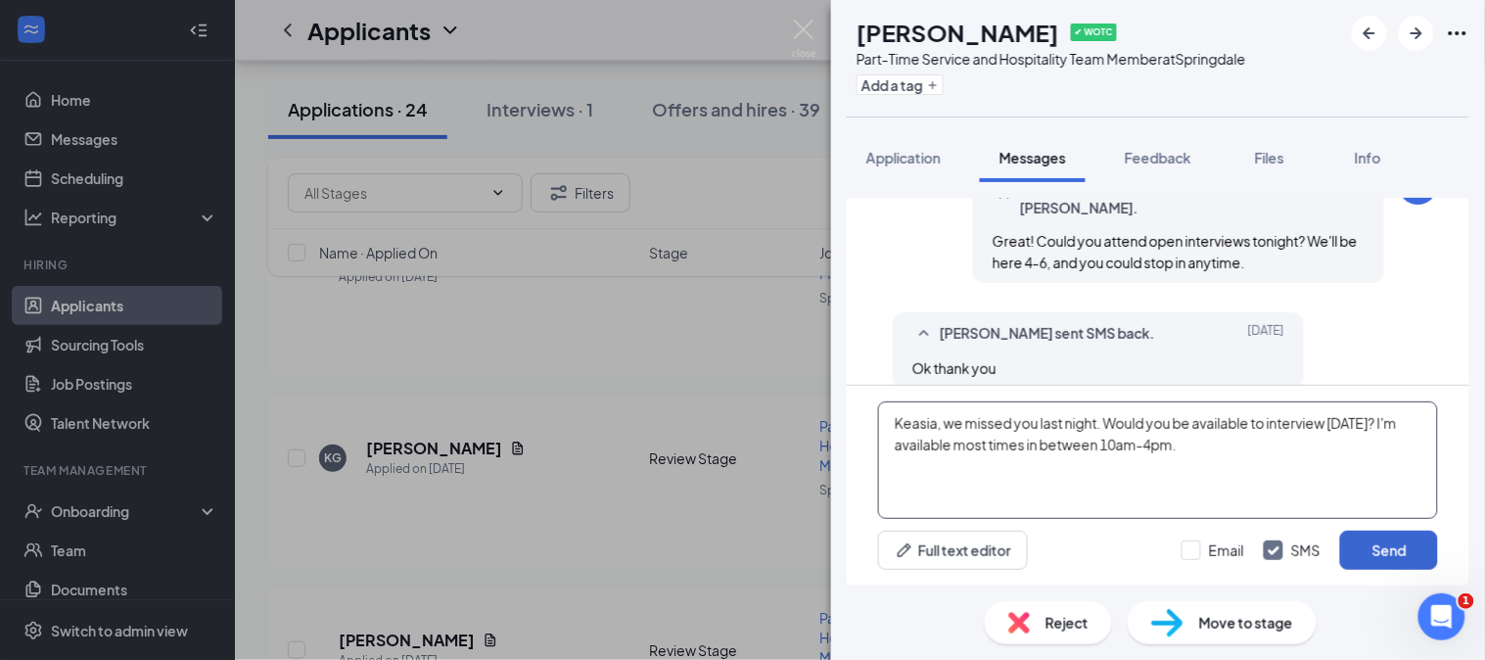
type textarea "Keasia, we missed you last night. Would you be available to interview [DATE]? I…"
click at [1402, 564] on button "Send" at bounding box center [1389, 550] width 98 height 39
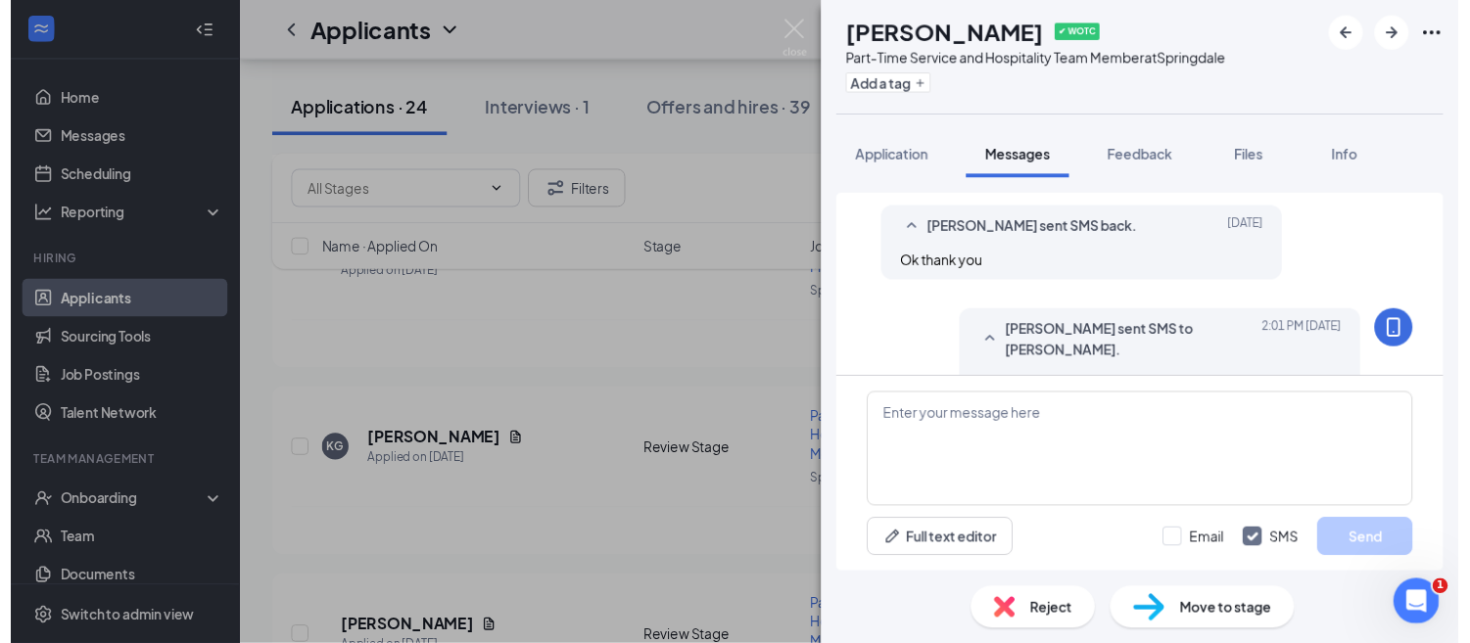
scroll to position [1344, 0]
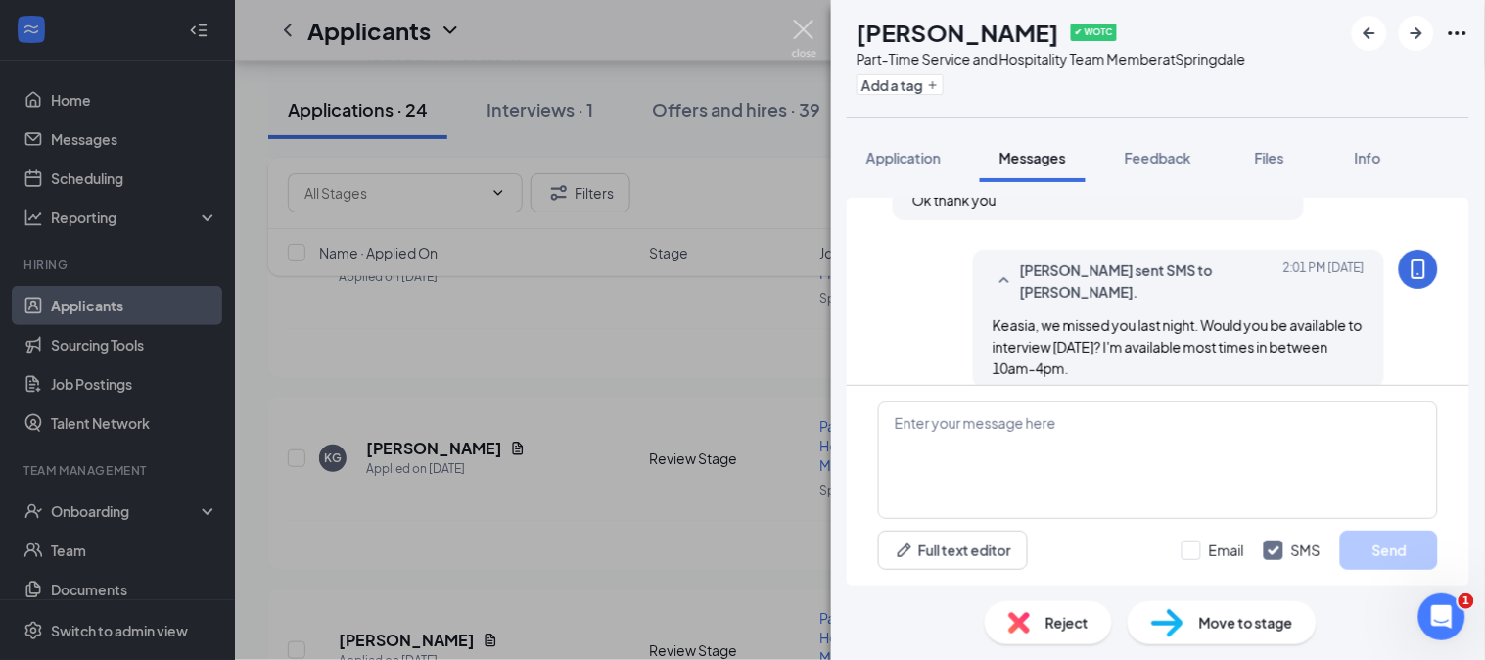
click at [803, 27] on img at bounding box center [804, 39] width 24 height 38
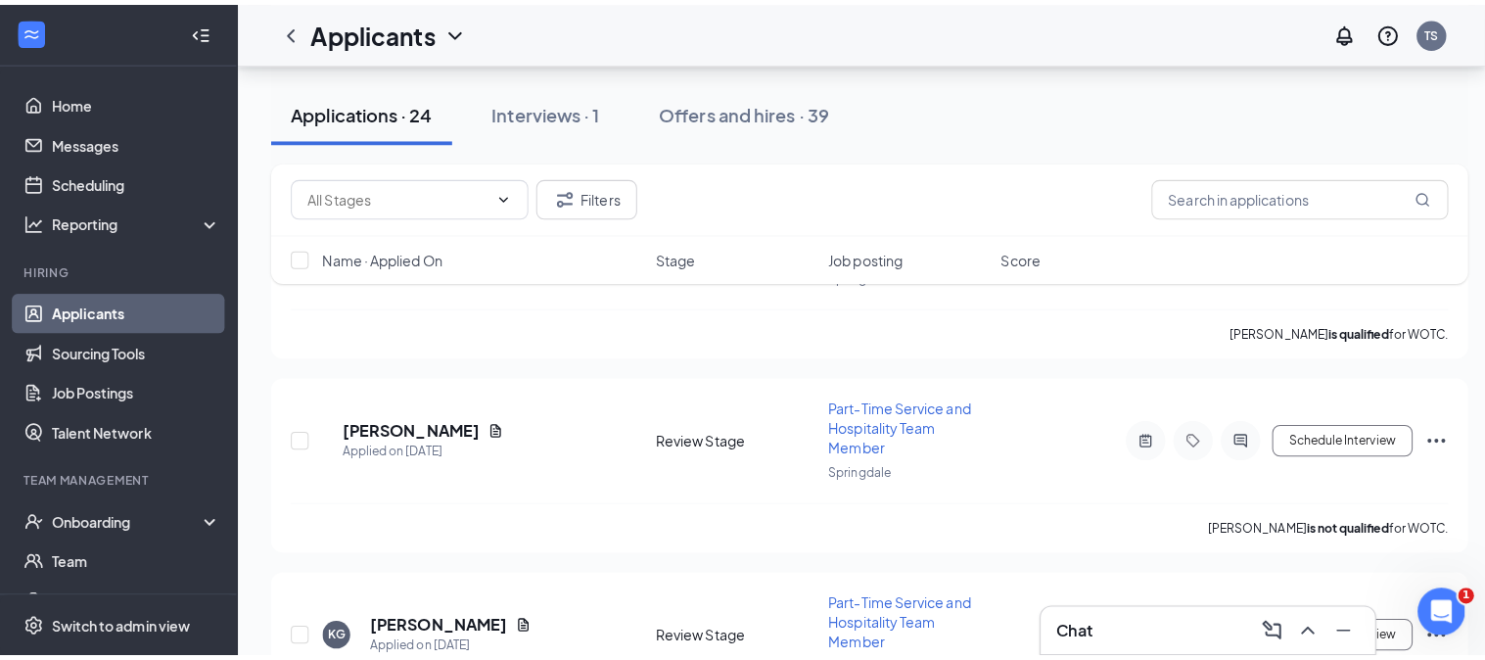
scroll to position [4018, 0]
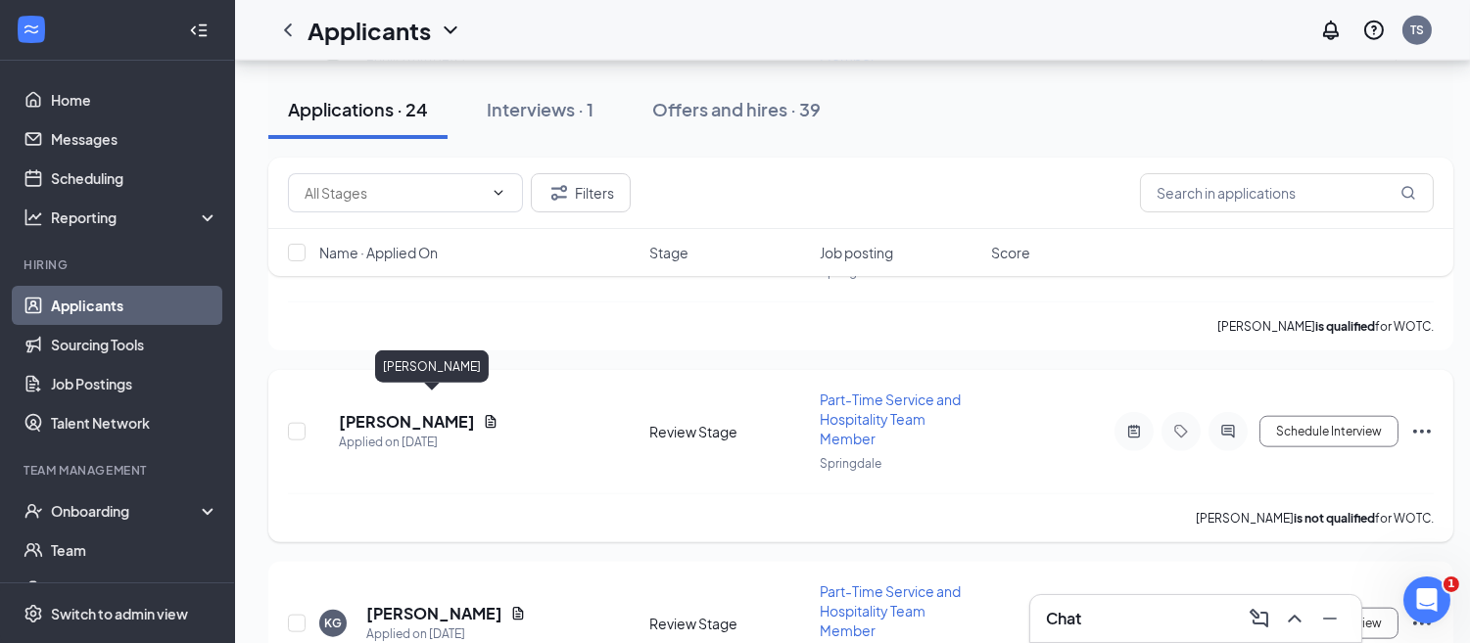
click at [427, 411] on h5 "[PERSON_NAME]" at bounding box center [407, 422] width 136 height 22
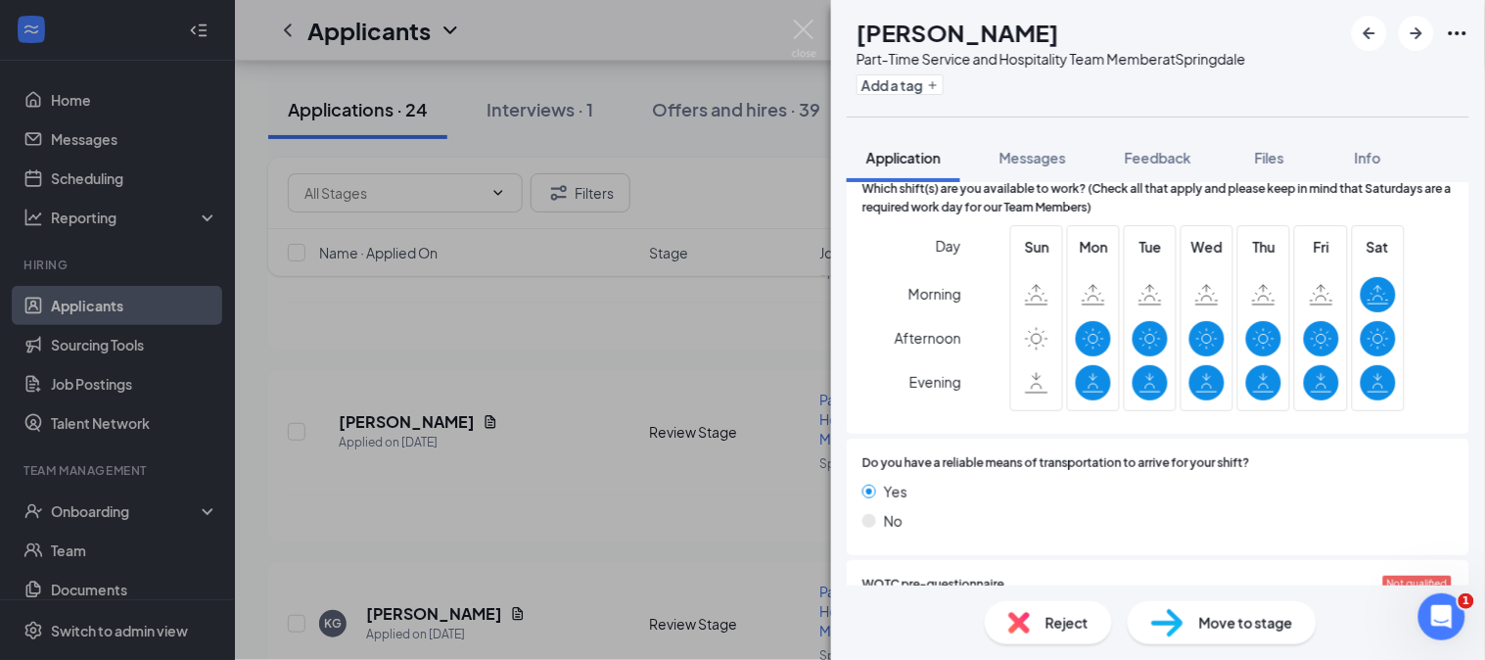
scroll to position [1245, 0]
click at [1152, 153] on span "Feedback" at bounding box center [1158, 158] width 67 height 18
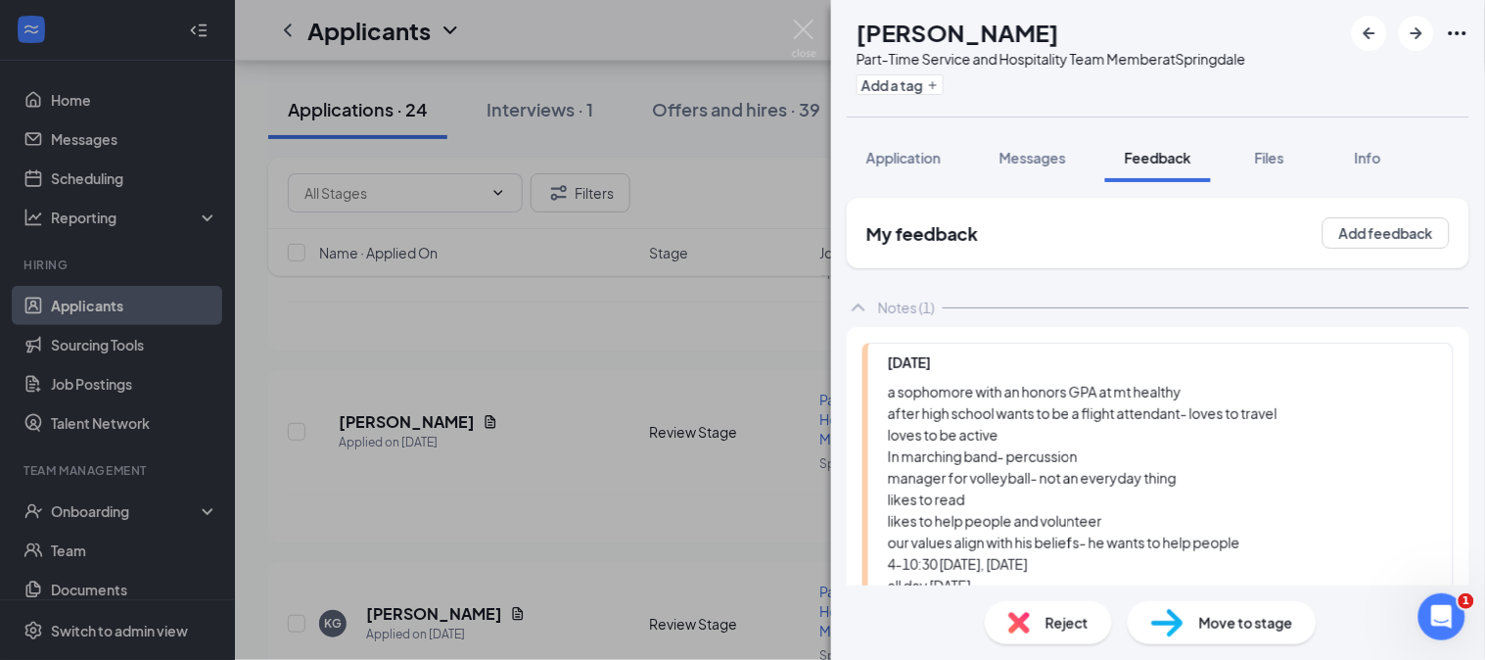
click at [1006, 625] on div "Reject" at bounding box center [1048, 622] width 127 height 43
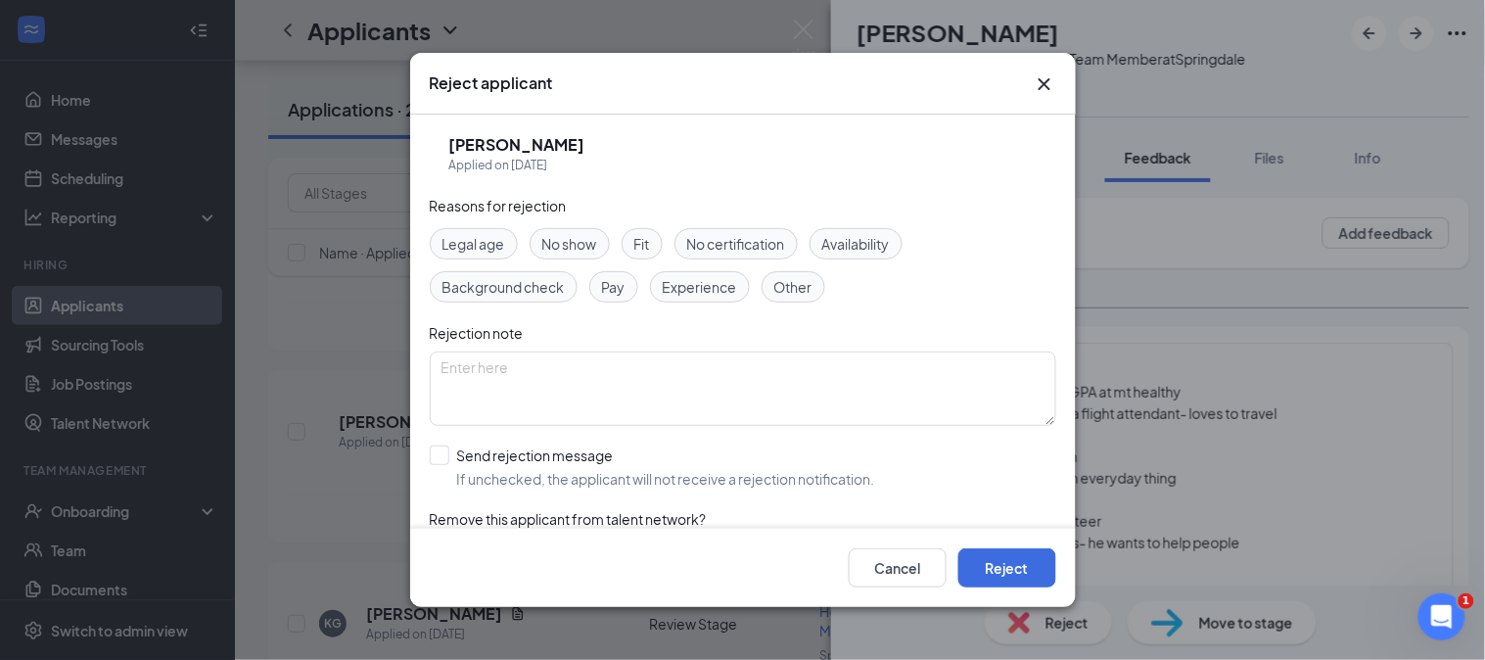
click at [848, 250] on span "Availability" at bounding box center [856, 244] width 68 height 22
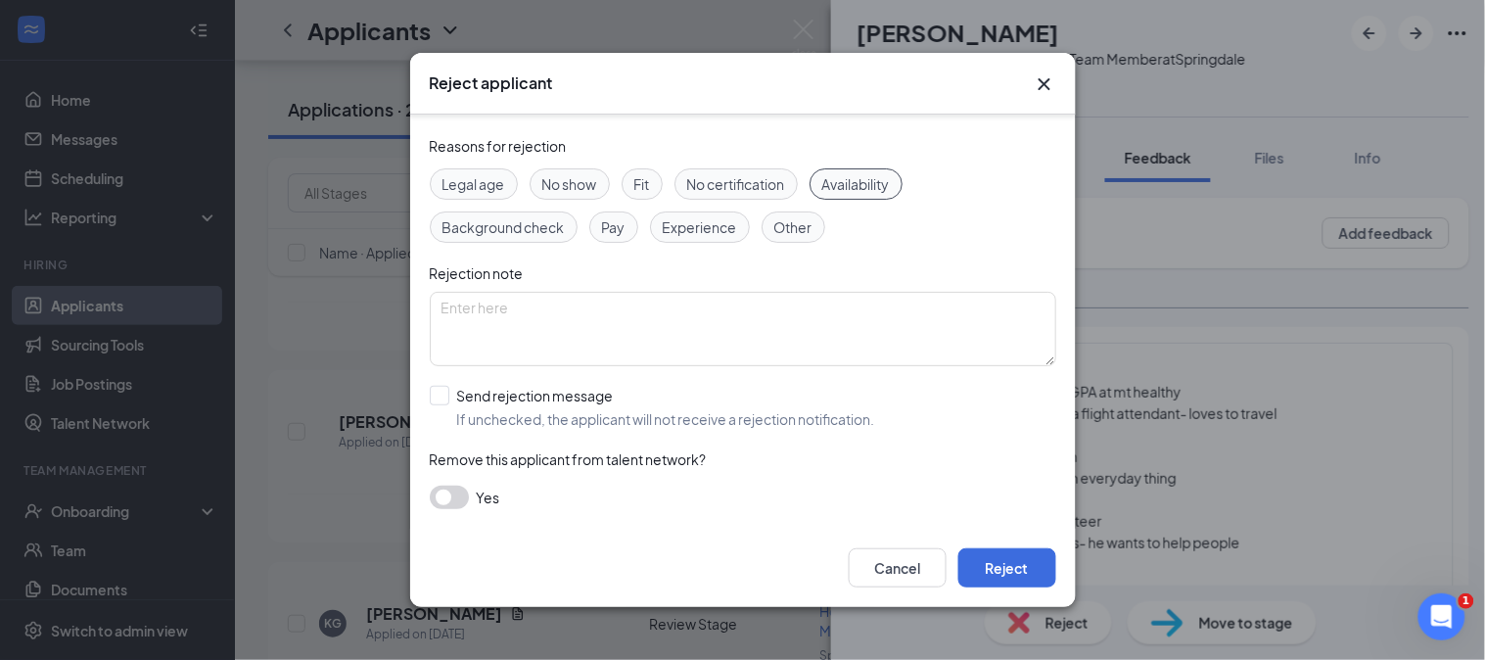
click at [637, 190] on span "Fit" at bounding box center [642, 184] width 16 height 22
click at [552, 406] on input "Send rejection message If unchecked, the applicant will not receive a rejection…" at bounding box center [653, 407] width 446 height 43
checkbox input "true"
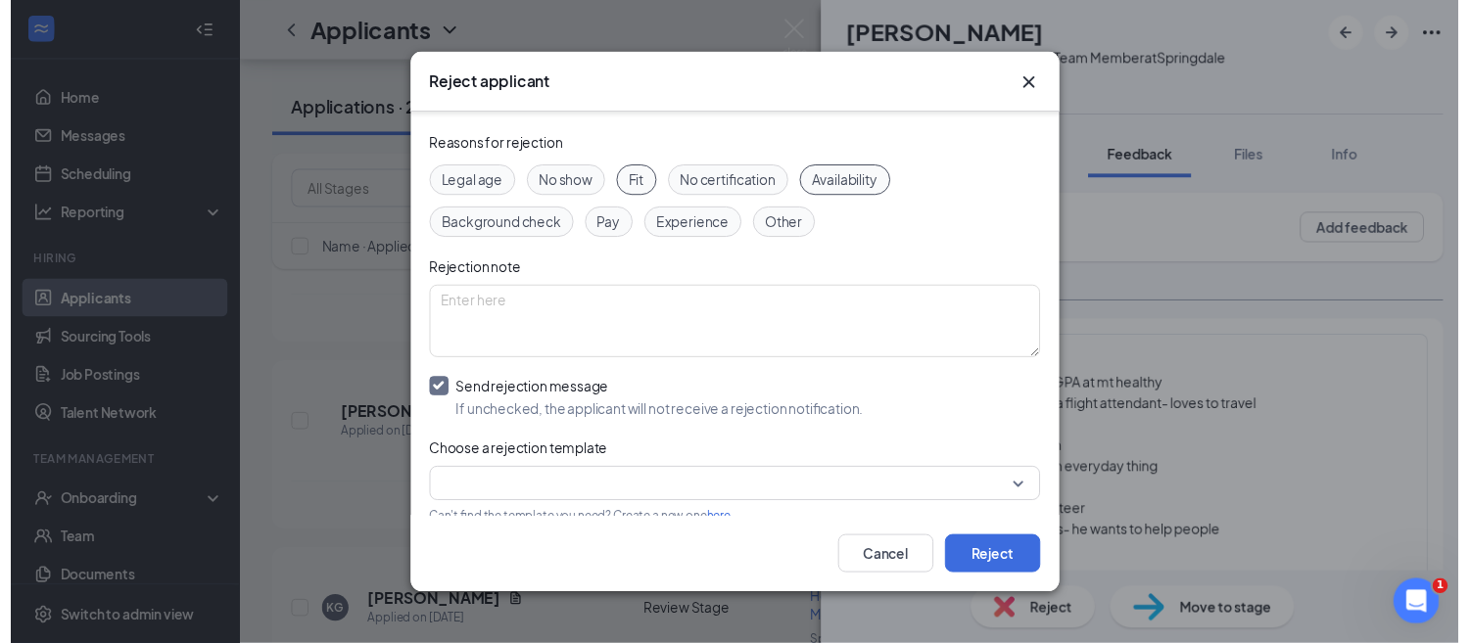
scroll to position [168, 0]
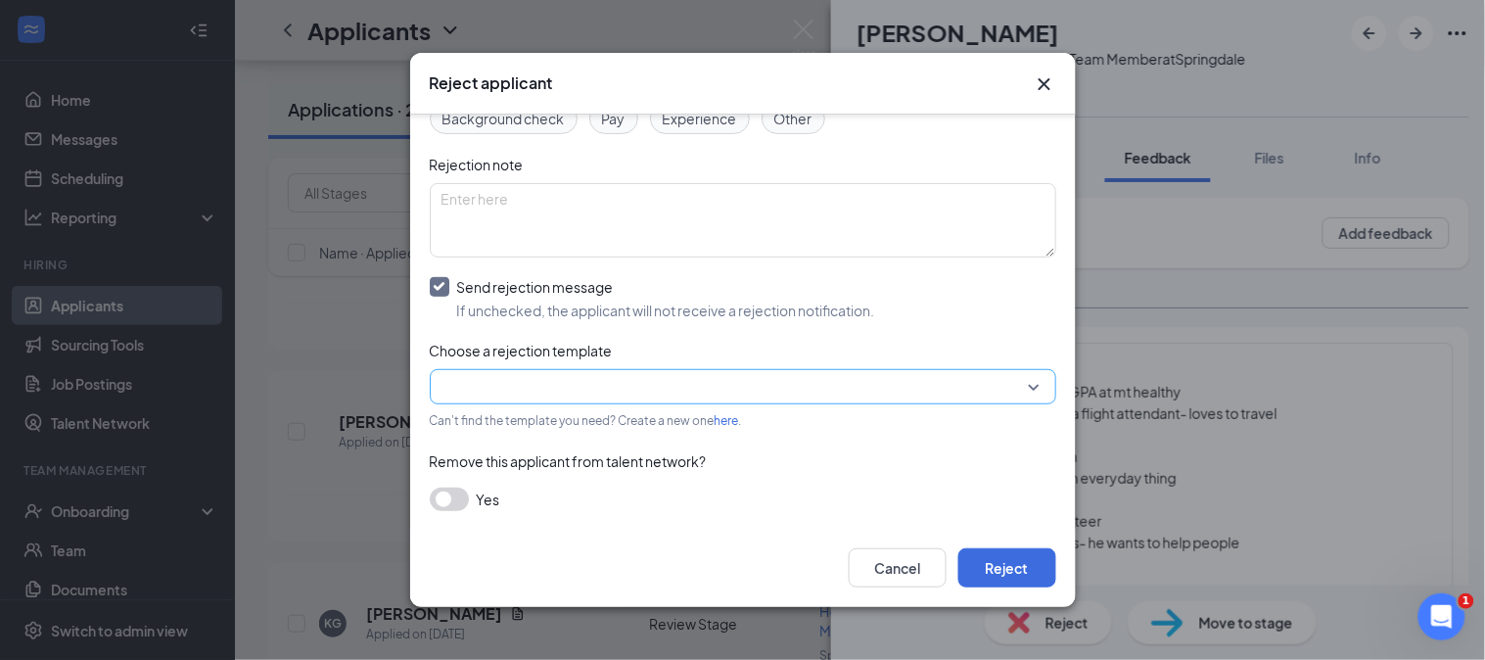
click at [550, 393] on input "search" at bounding box center [736, 386] width 589 height 33
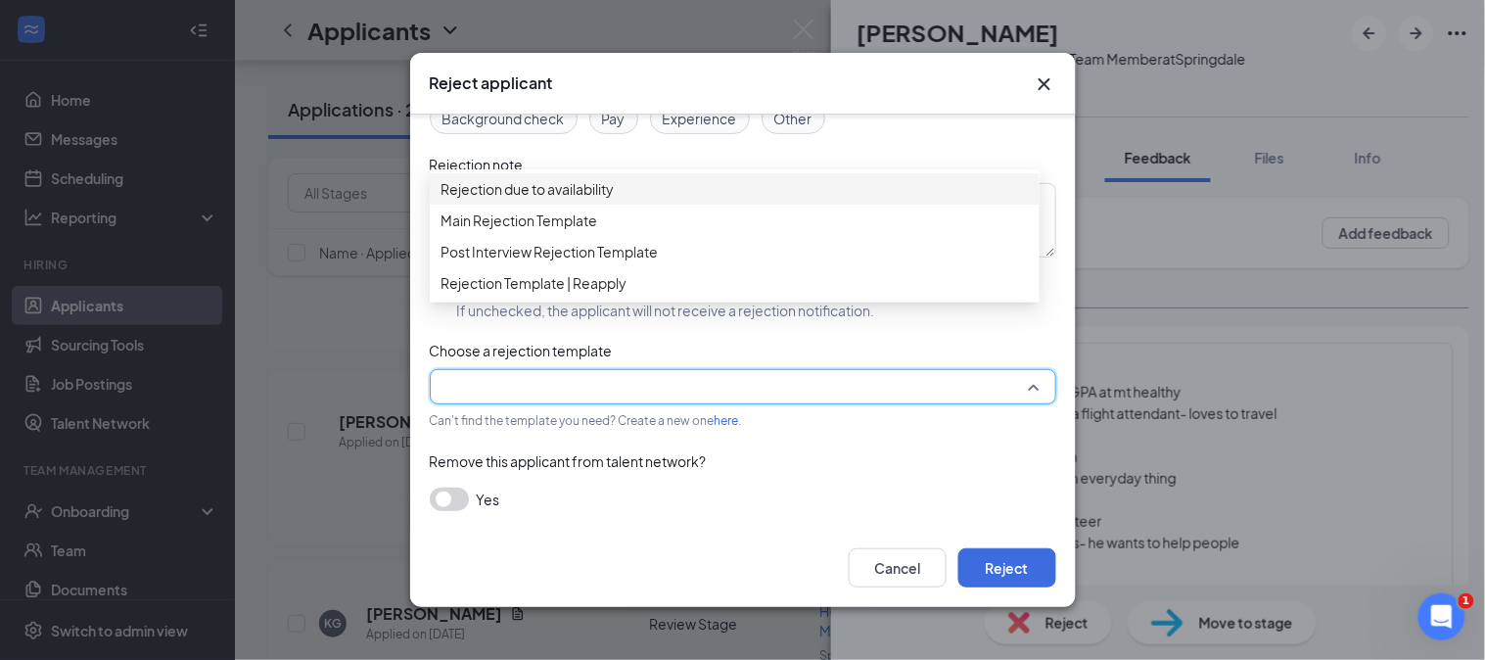
click at [579, 200] on span "Rejection due to availability" at bounding box center [528, 189] width 173 height 22
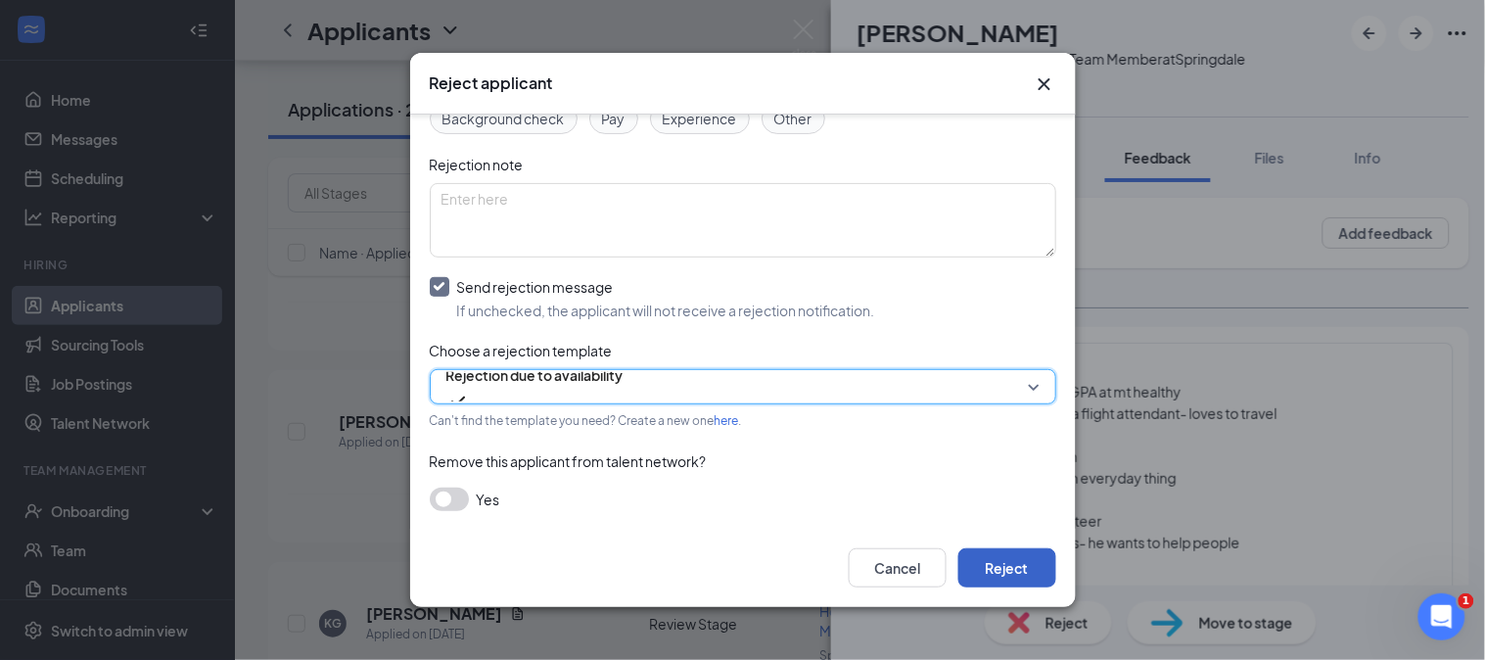
click at [989, 564] on button "Reject" at bounding box center [1008, 567] width 98 height 39
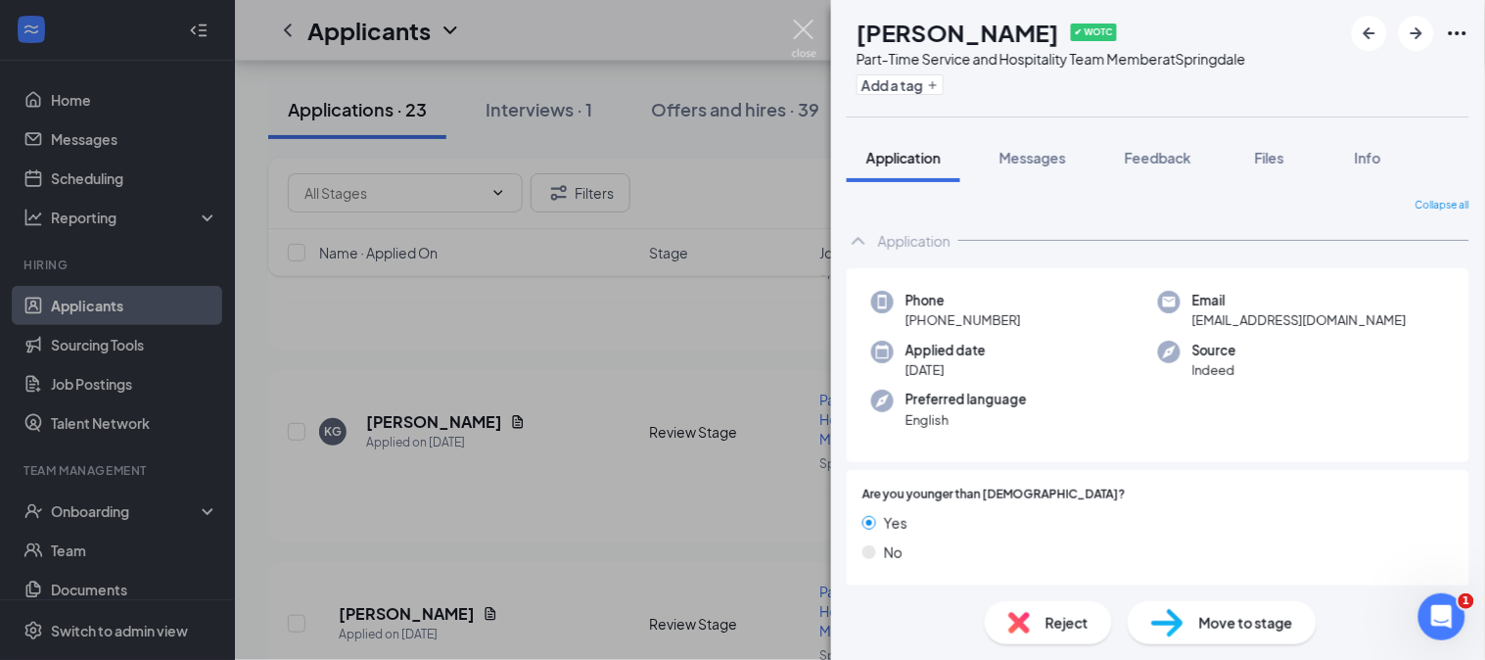
click at [797, 26] on img at bounding box center [804, 39] width 24 height 38
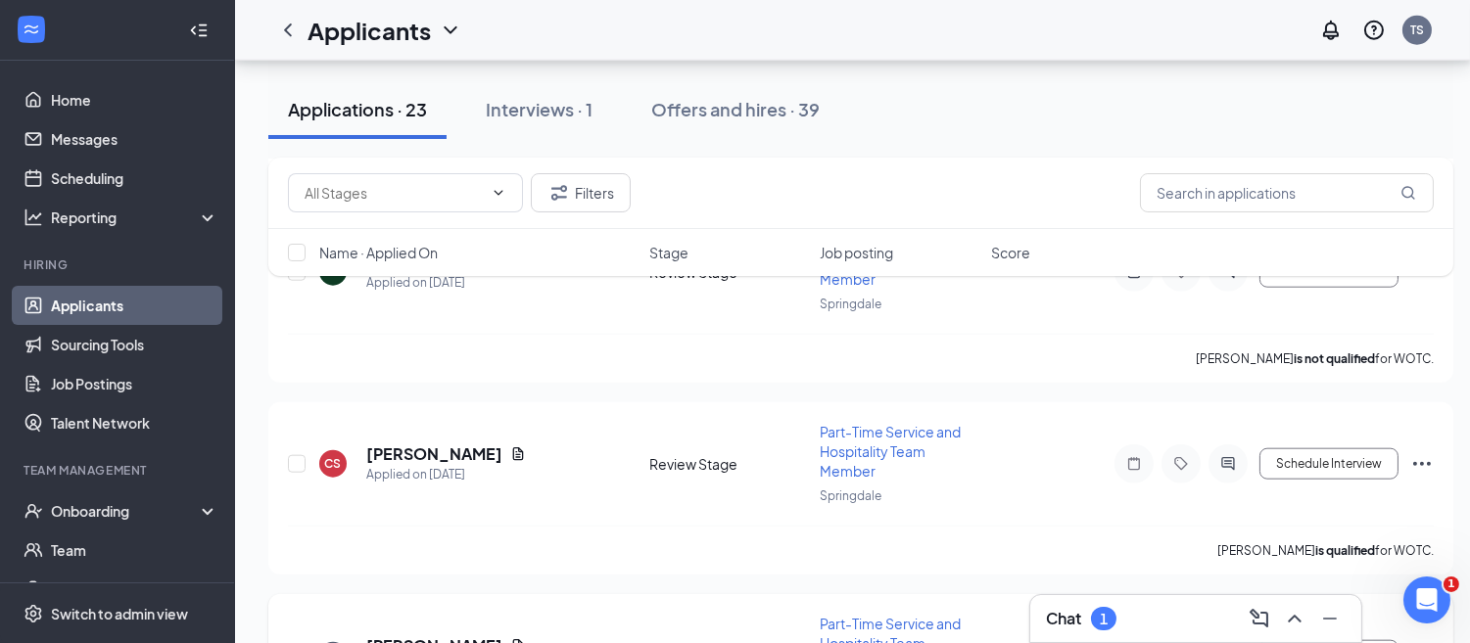
scroll to position [3793, 0]
click at [1078, 624] on h3 "Chat" at bounding box center [1063, 619] width 35 height 22
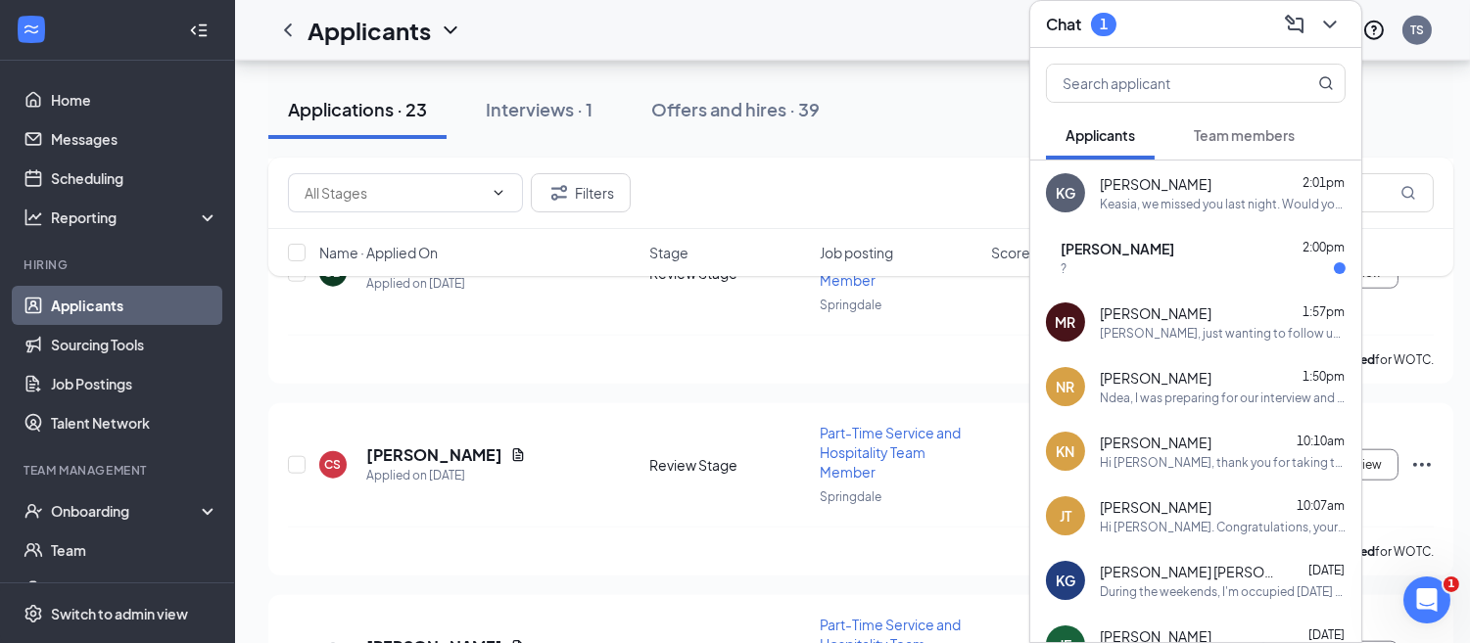
click at [1187, 260] on div "?" at bounding box center [1202, 268] width 285 height 17
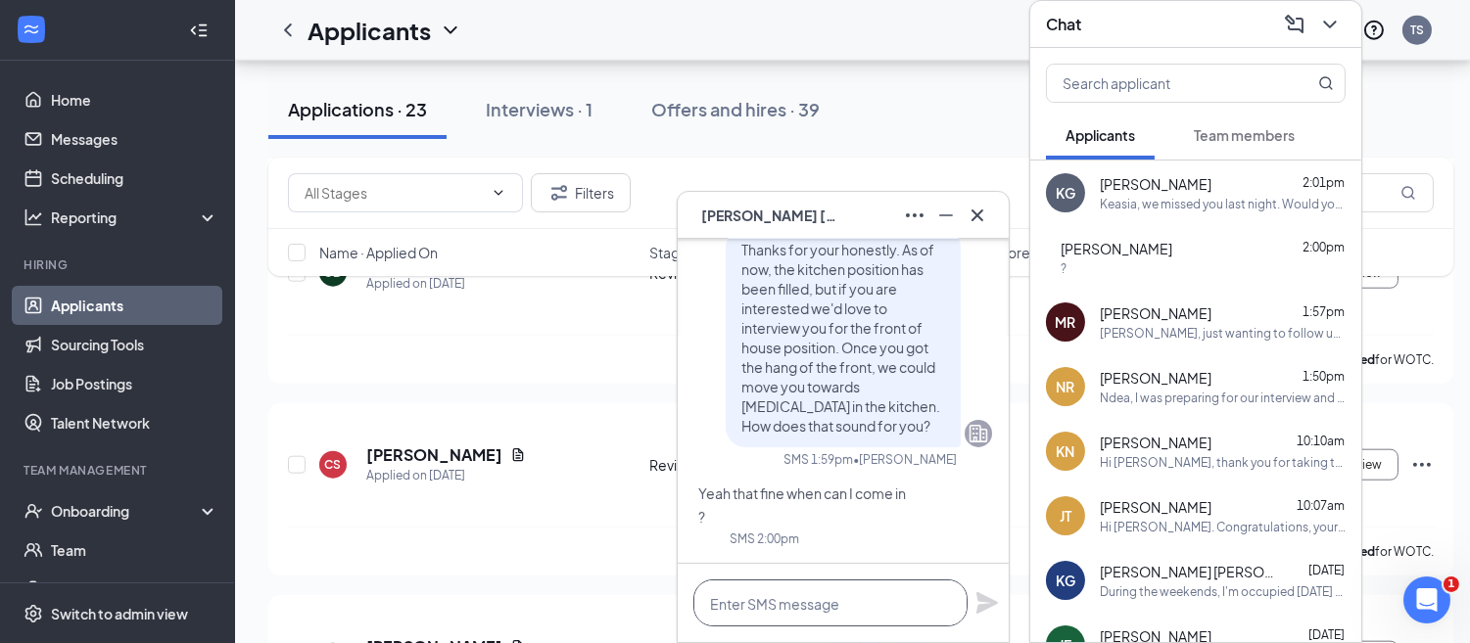
click at [758, 589] on textarea at bounding box center [830, 603] width 274 height 47
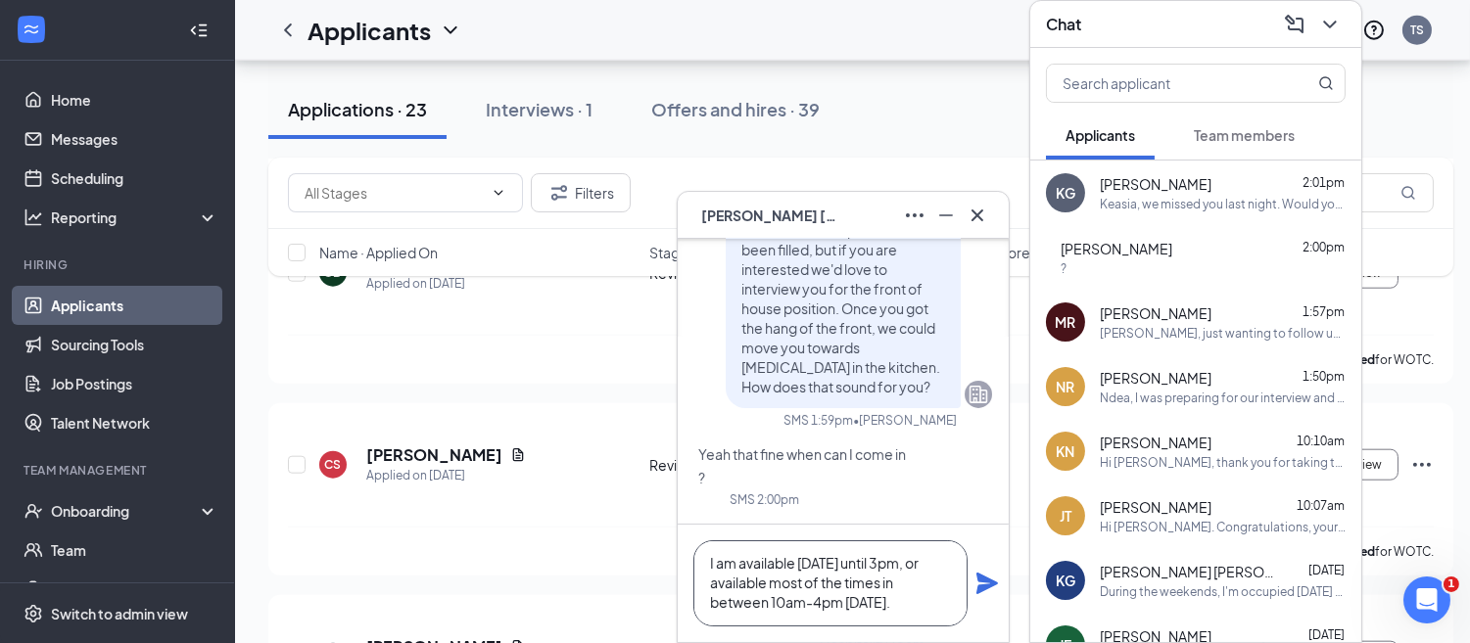
type textarea "I am available [DATE] until 3pm, or available most of the times in between 10am…"
click at [984, 576] on icon "Plane" at bounding box center [986, 583] width 23 height 23
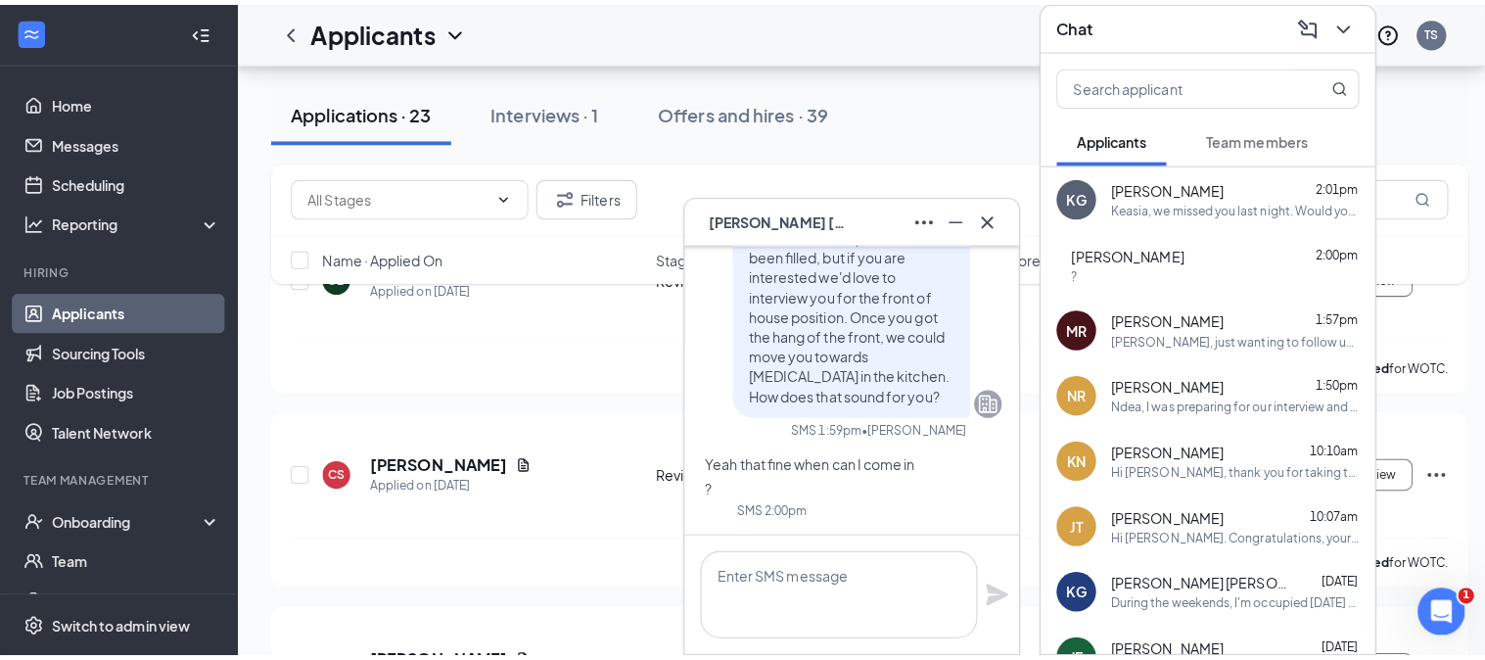
scroll to position [0, 0]
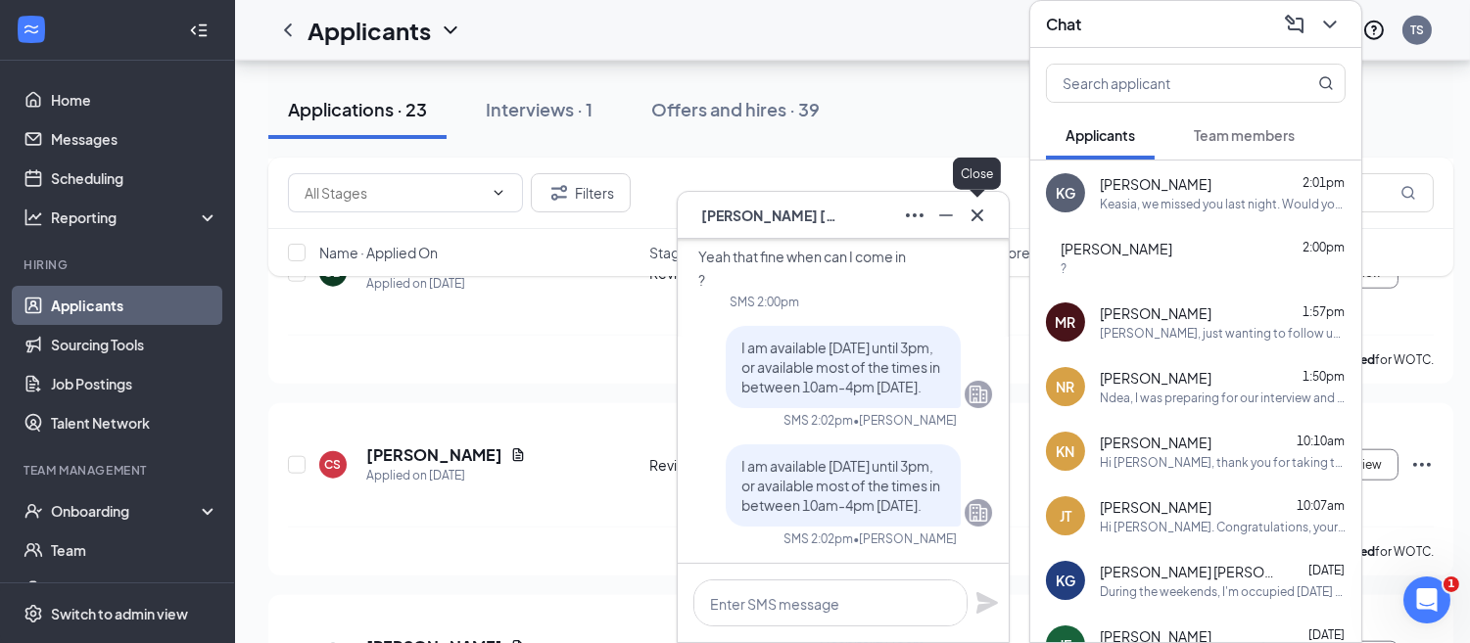
click at [972, 207] on icon "Cross" at bounding box center [976, 215] width 23 height 23
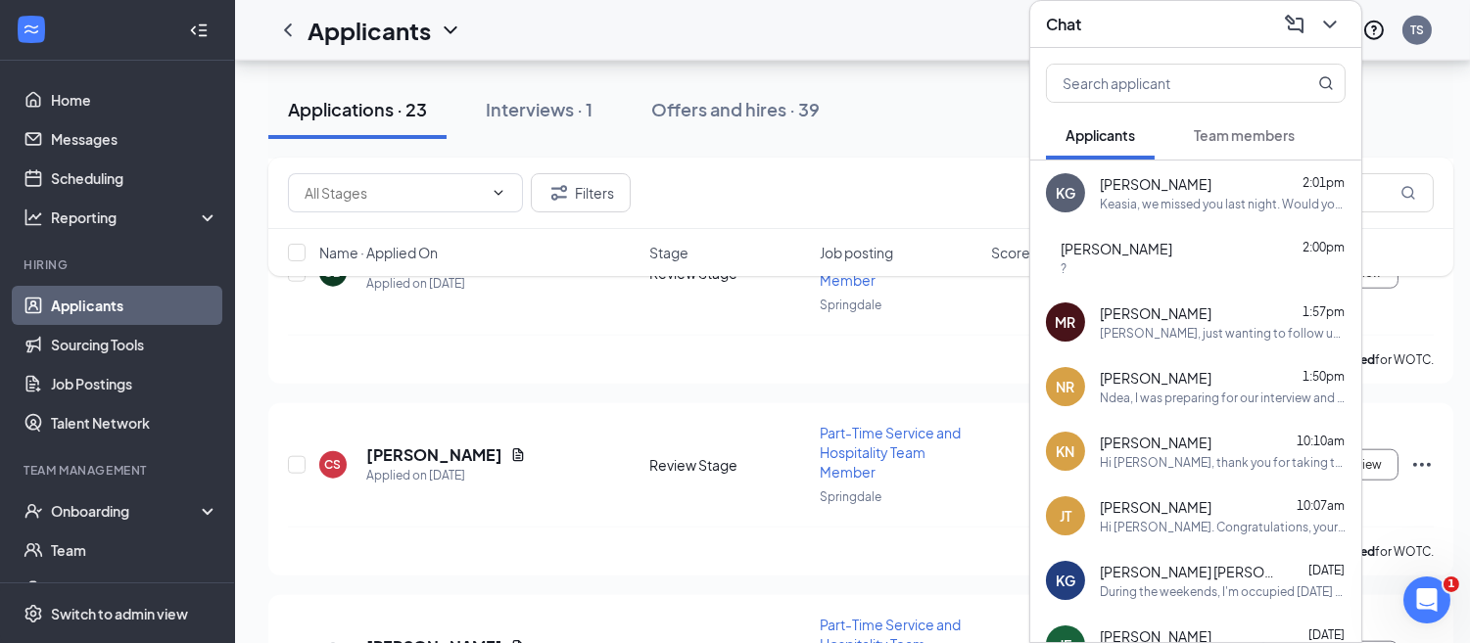
click at [1116, 24] on div "Chat" at bounding box center [1196, 24] width 300 height 30
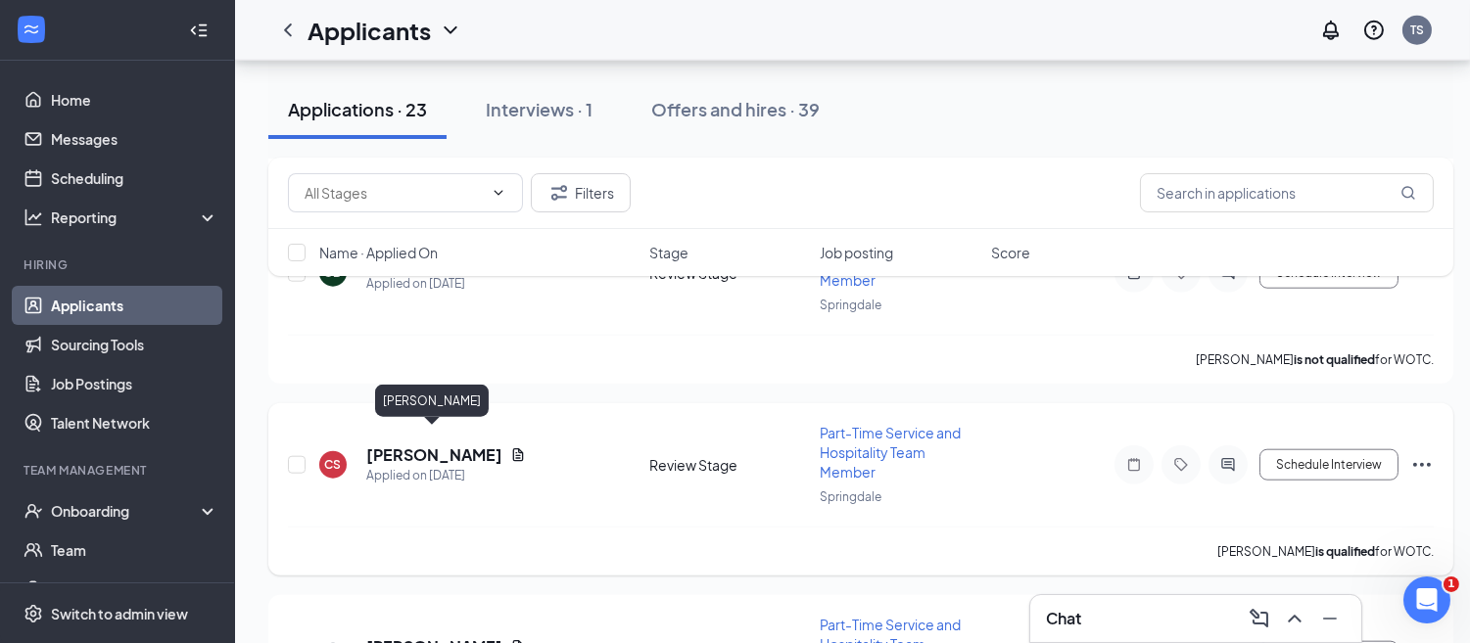
click at [447, 445] on h5 "[PERSON_NAME]" at bounding box center [434, 456] width 136 height 22
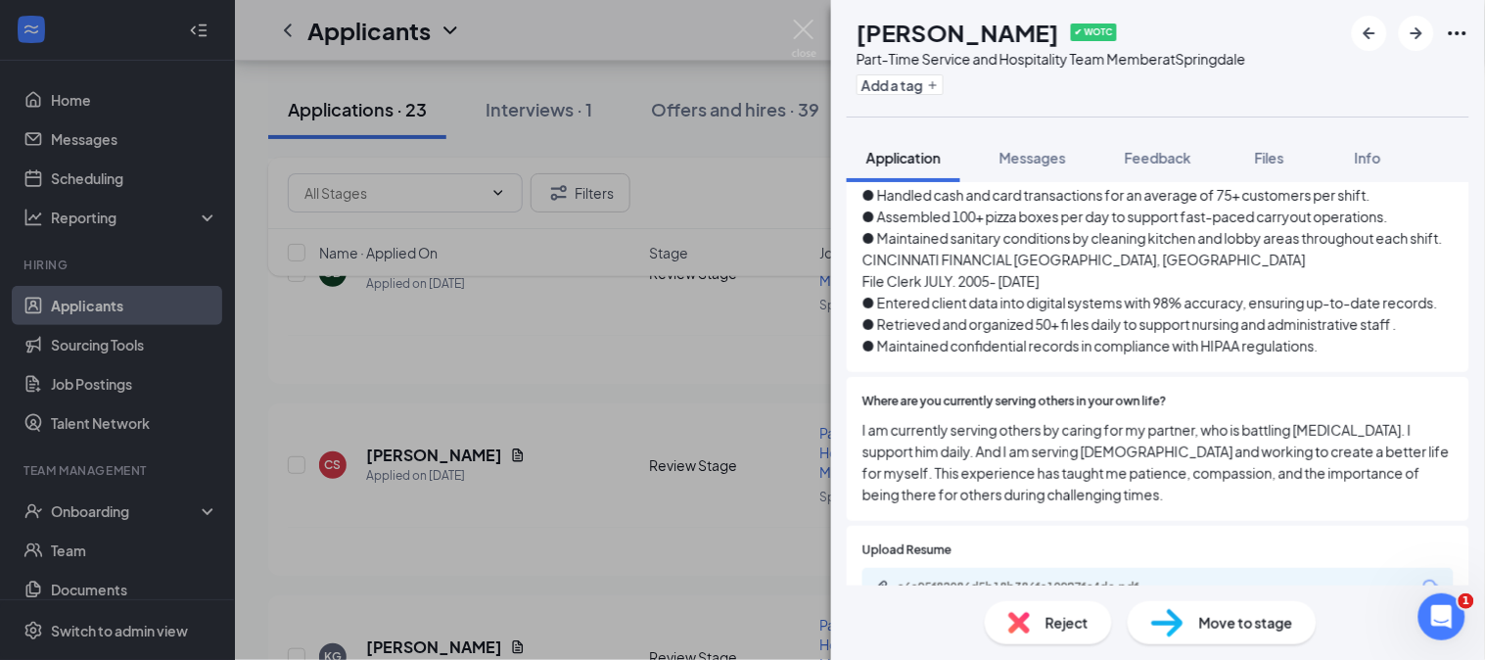
scroll to position [1104, 0]
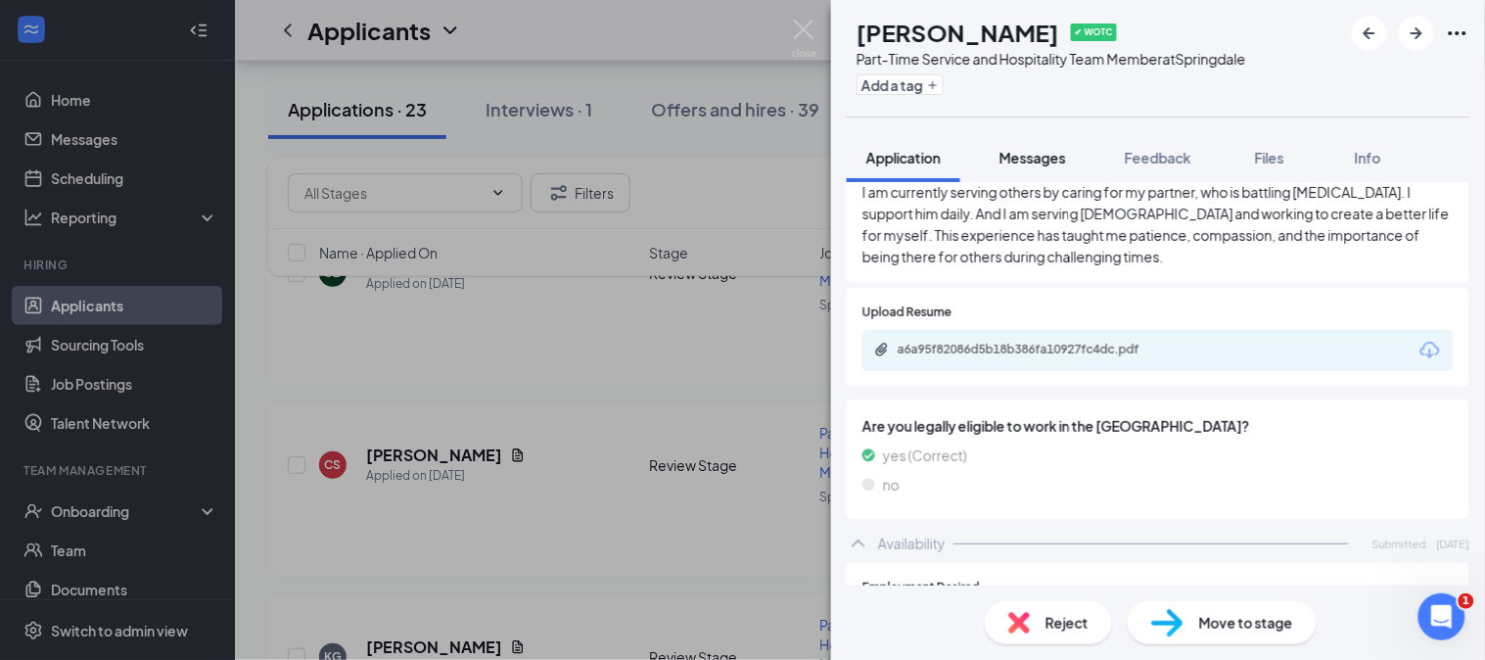
click at [1035, 153] on span "Messages" at bounding box center [1033, 158] width 67 height 18
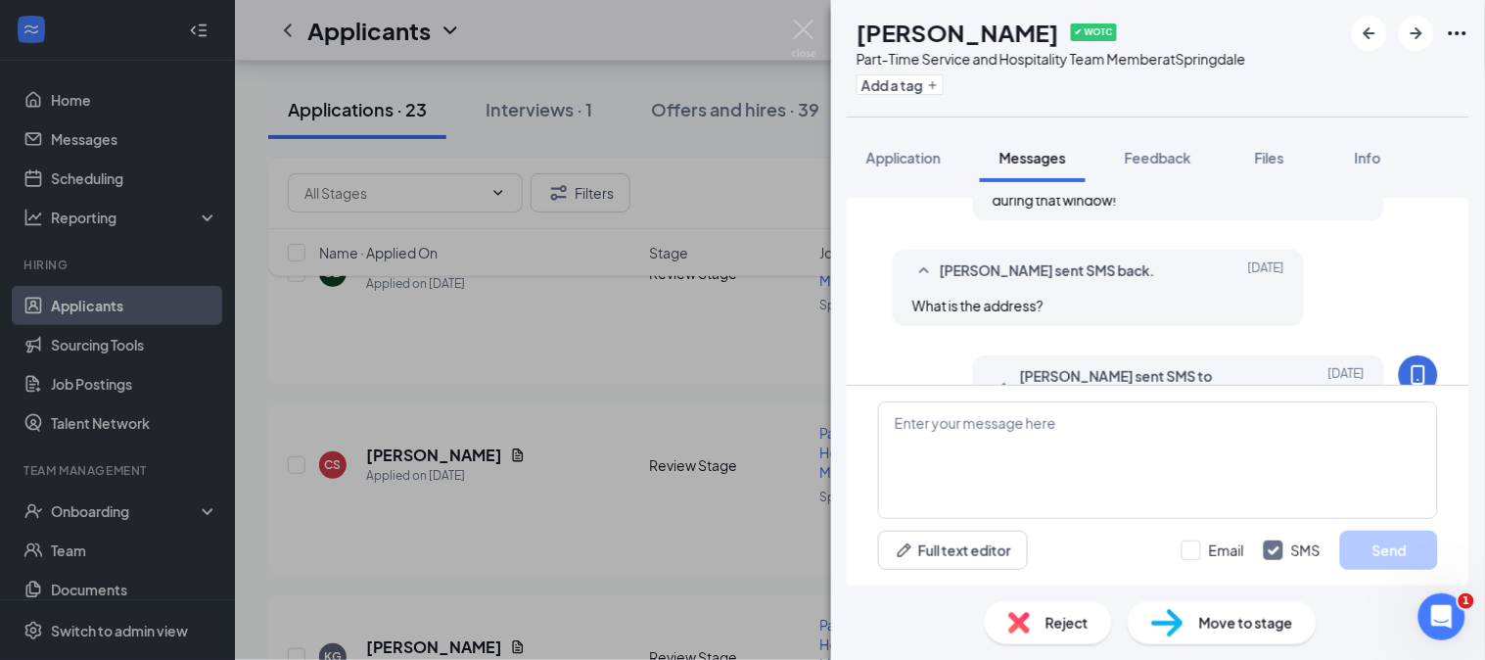
scroll to position [1000, 0]
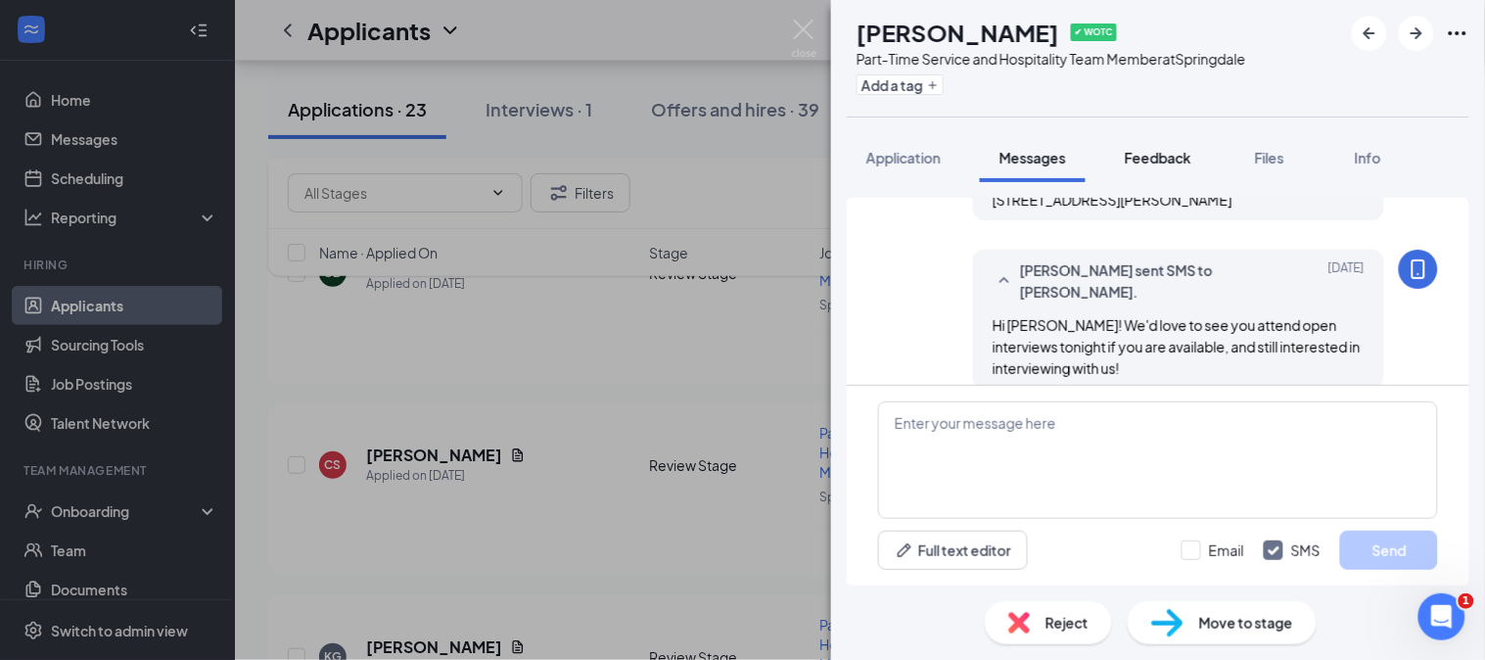
click at [1176, 154] on span "Feedback" at bounding box center [1158, 158] width 67 height 18
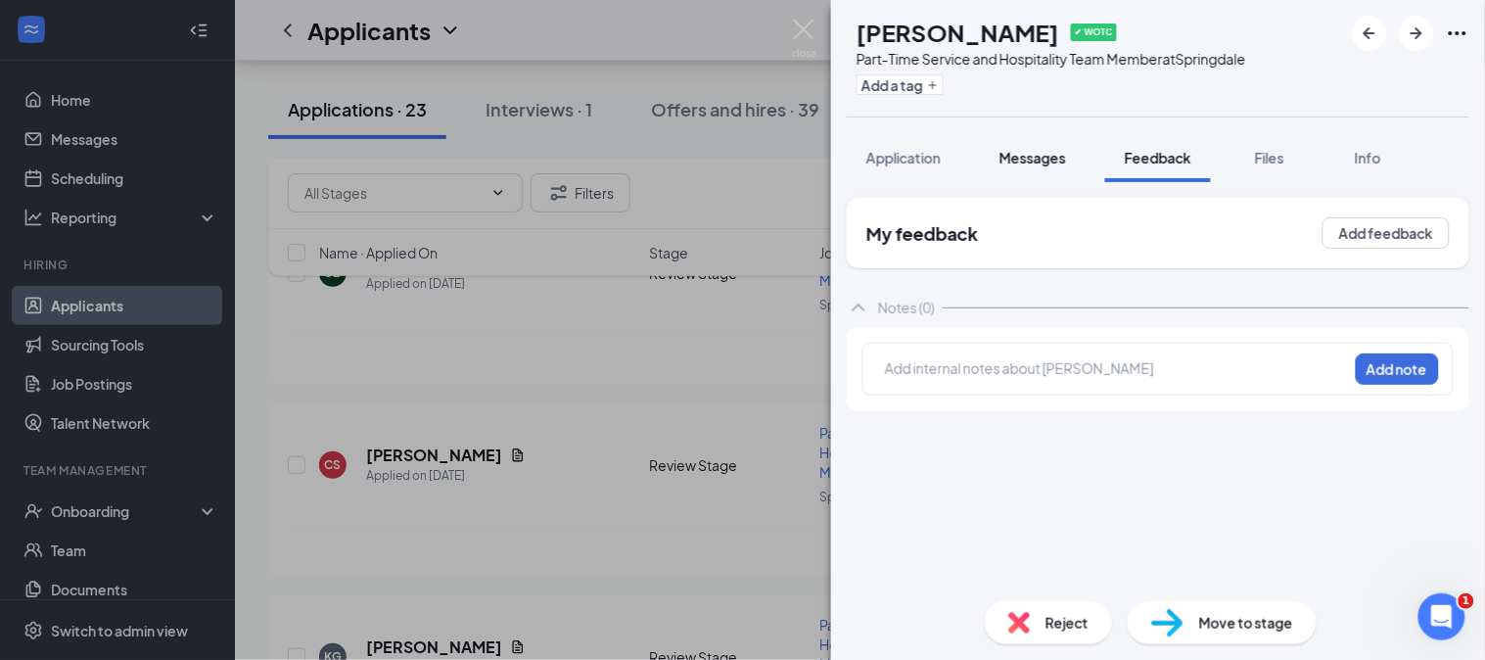
click at [1032, 166] on div "Messages" at bounding box center [1033, 158] width 67 height 20
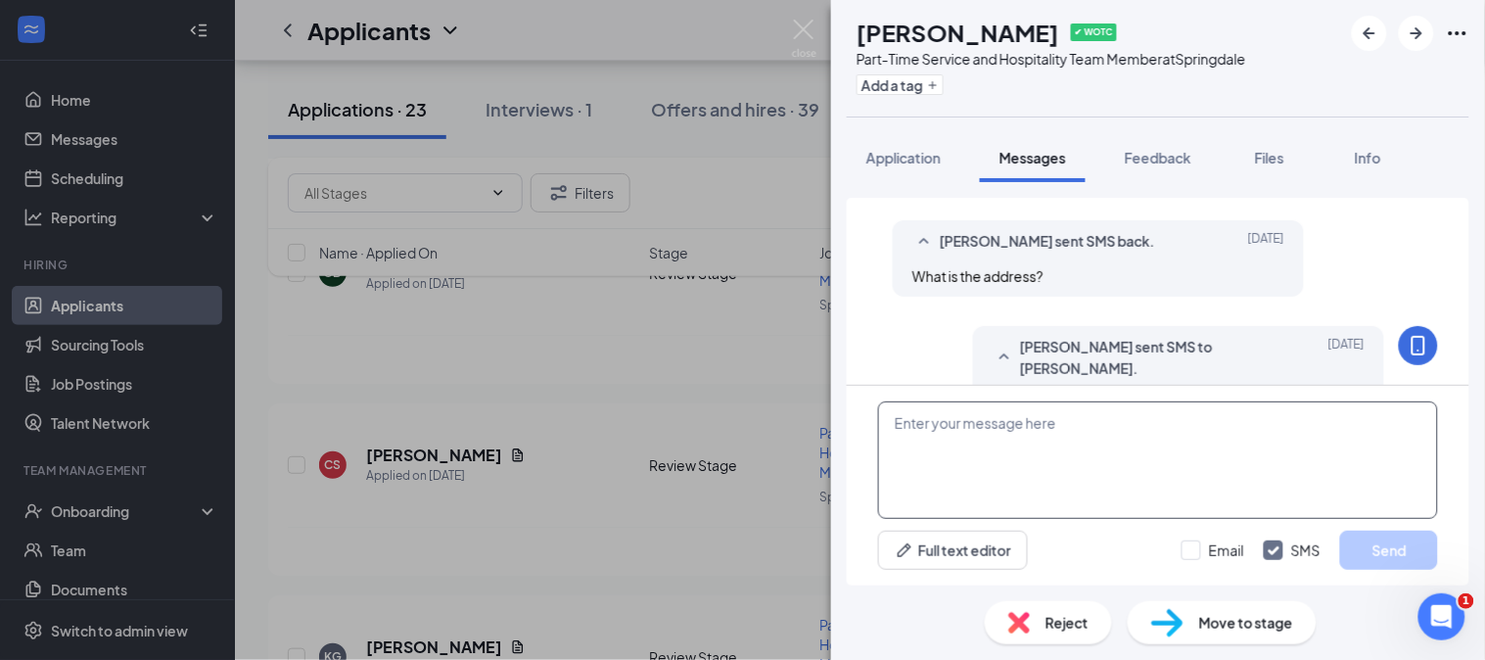
click at [975, 455] on textarea at bounding box center [1158, 459] width 560 height 117
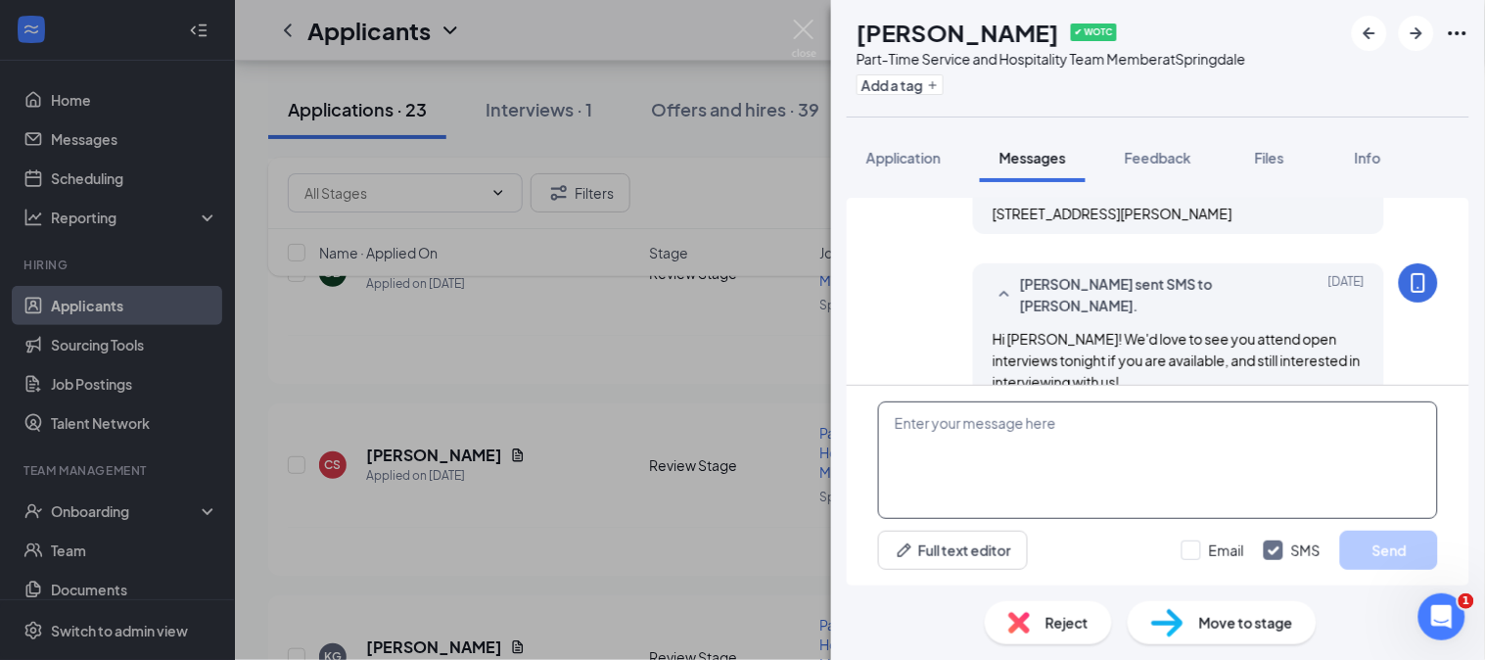
scroll to position [1000, 0]
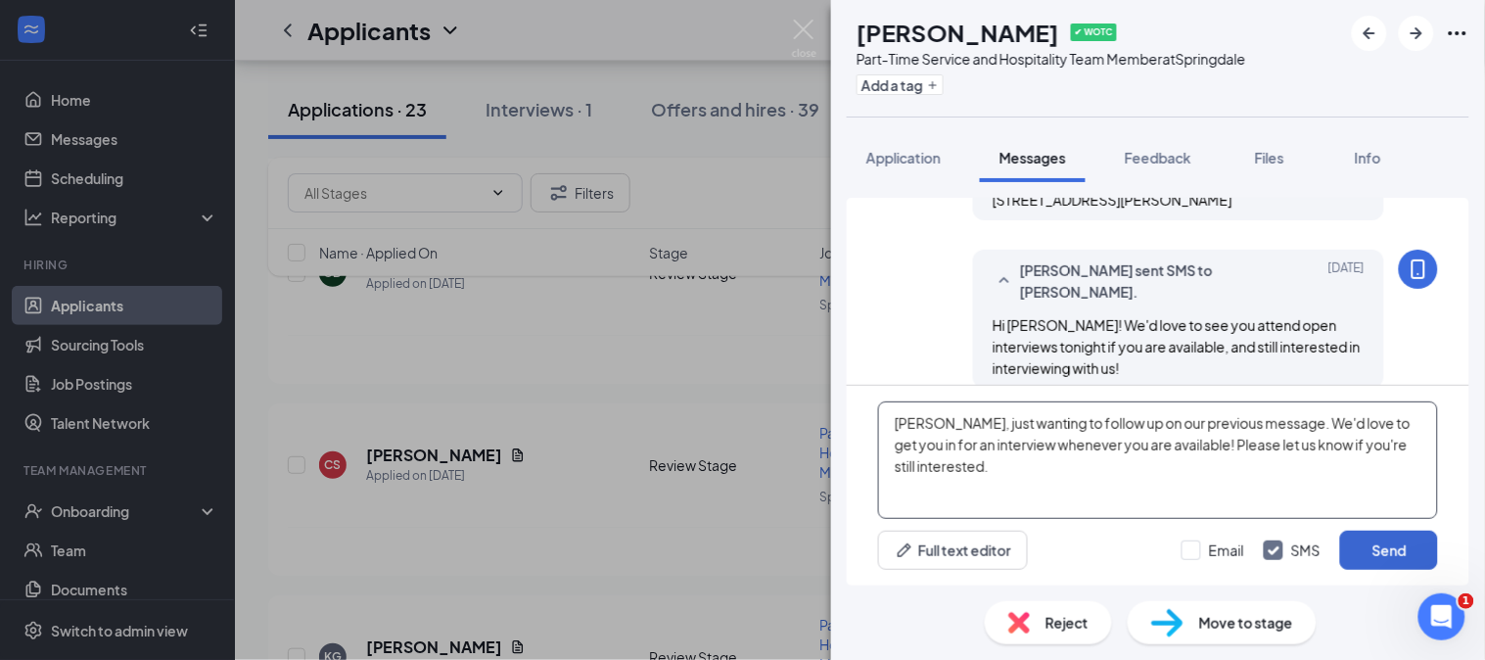
type textarea "[PERSON_NAME], just wanting to follow up on our previous message. We'd love to …"
click at [1395, 532] on button "Send" at bounding box center [1389, 550] width 98 height 39
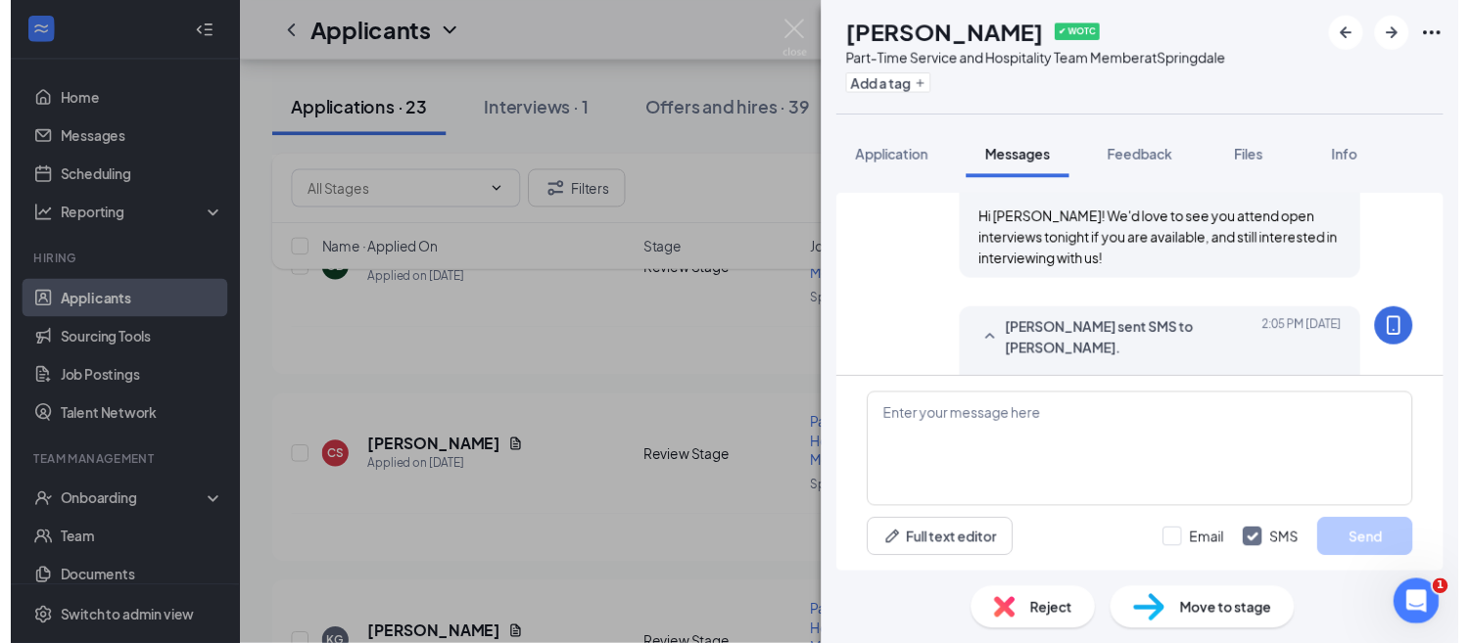
scroll to position [1190, 0]
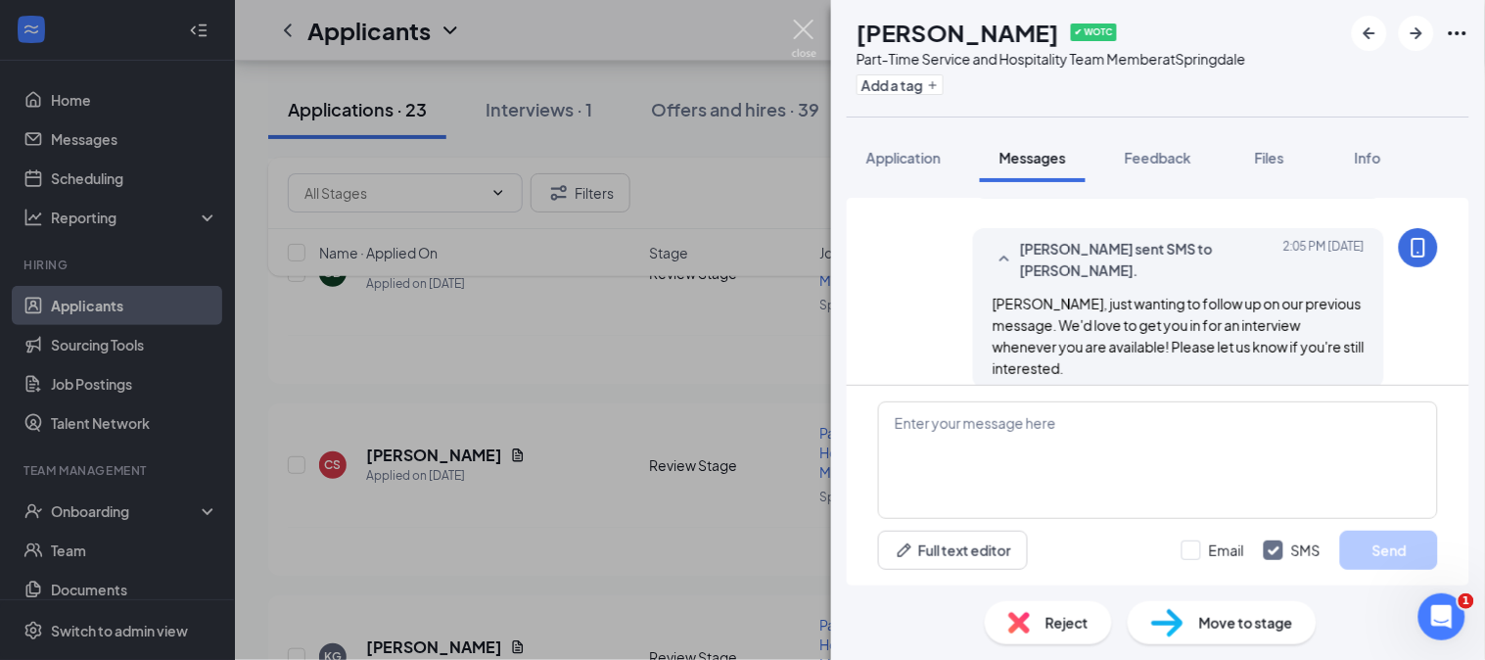
click at [810, 24] on img at bounding box center [804, 39] width 24 height 38
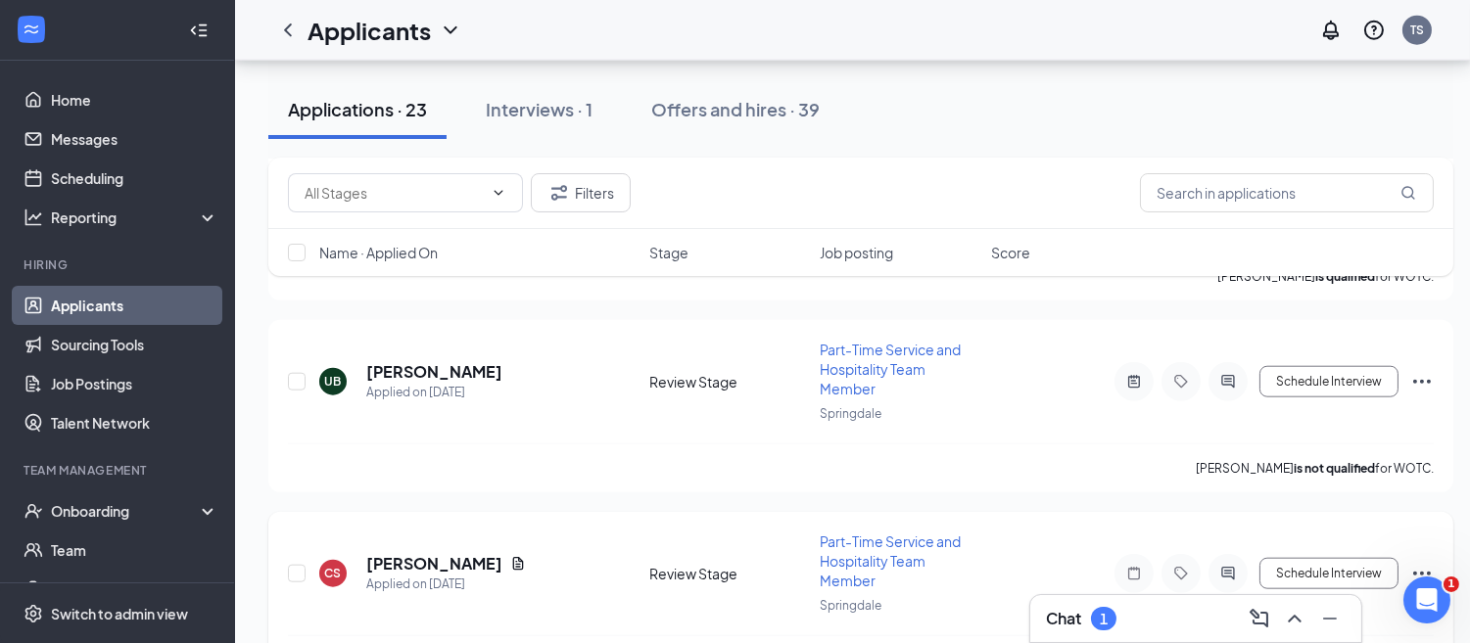
scroll to position [3683, 0]
click at [1172, 619] on div "Chat 1" at bounding box center [1196, 618] width 300 height 31
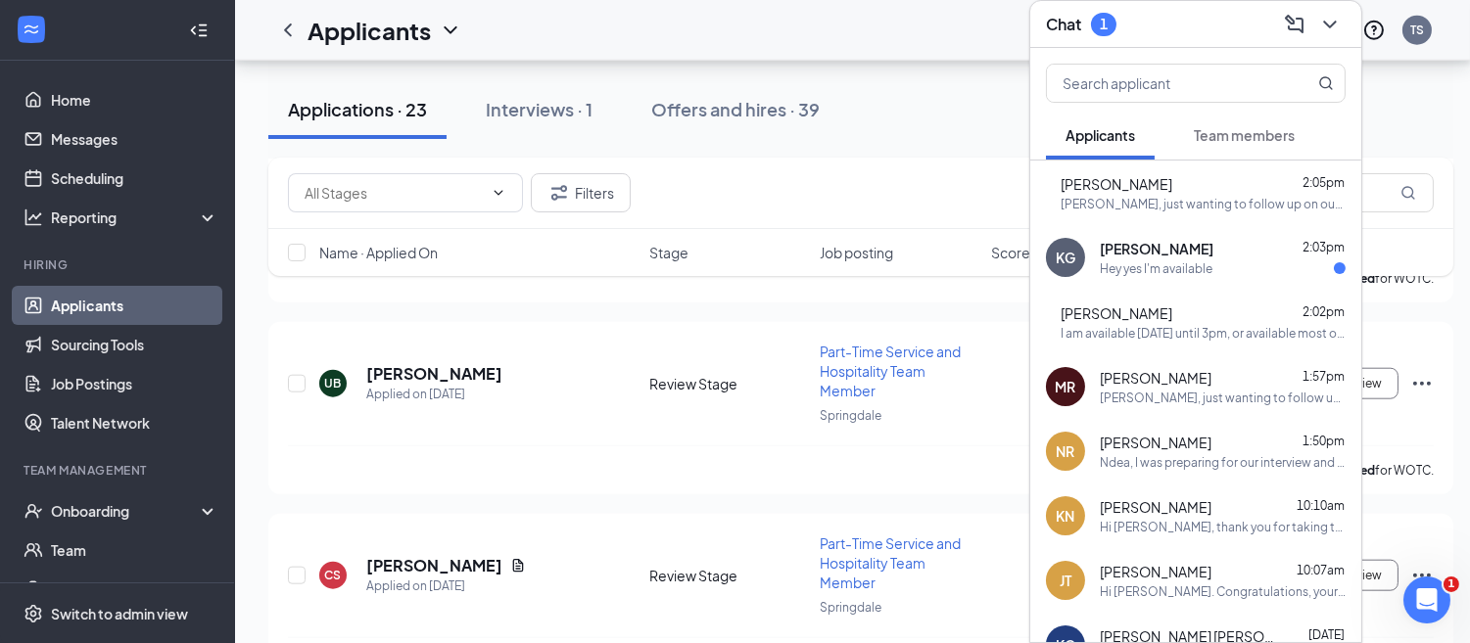
click at [1152, 260] on div "Hey yes I'm available" at bounding box center [1156, 268] width 113 height 17
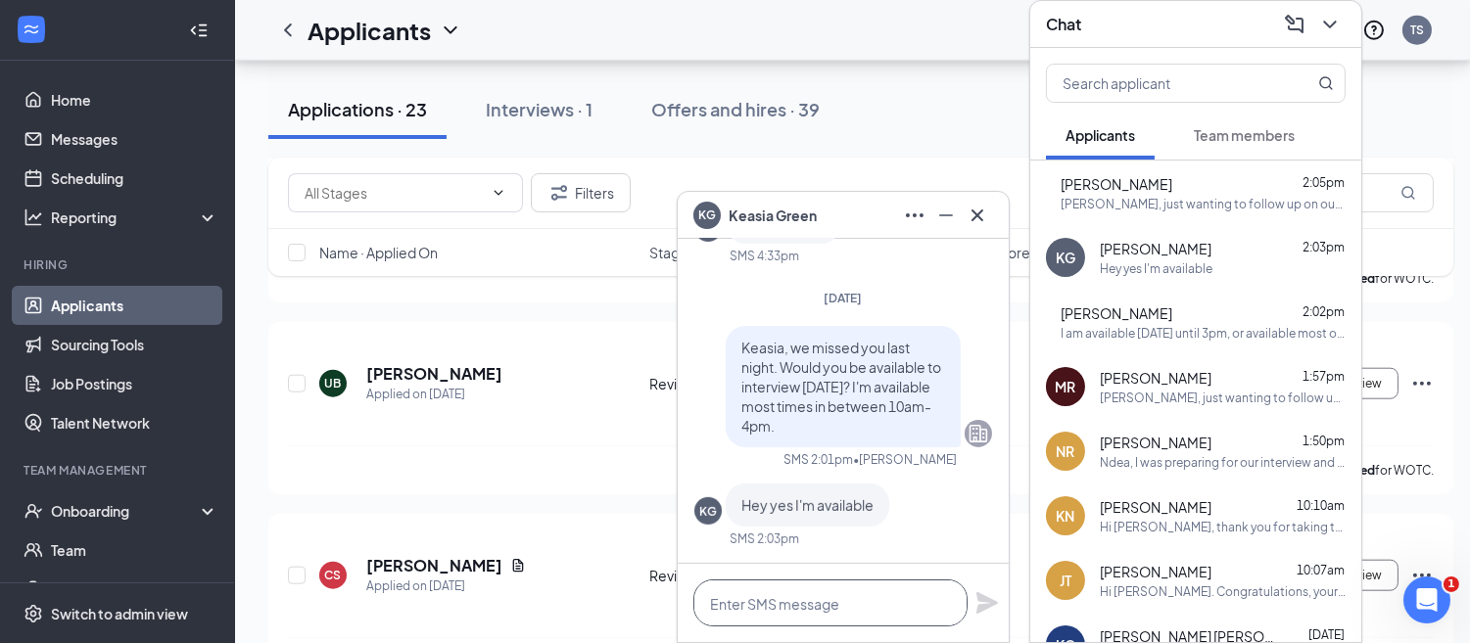
click at [796, 612] on textarea at bounding box center [830, 603] width 274 height 47
type textarea "Great! What time works best for you?"
click at [994, 582] on div "Great! What time works best for you?" at bounding box center [843, 603] width 331 height 78
click at [981, 594] on icon "Plane" at bounding box center [987, 603] width 22 height 22
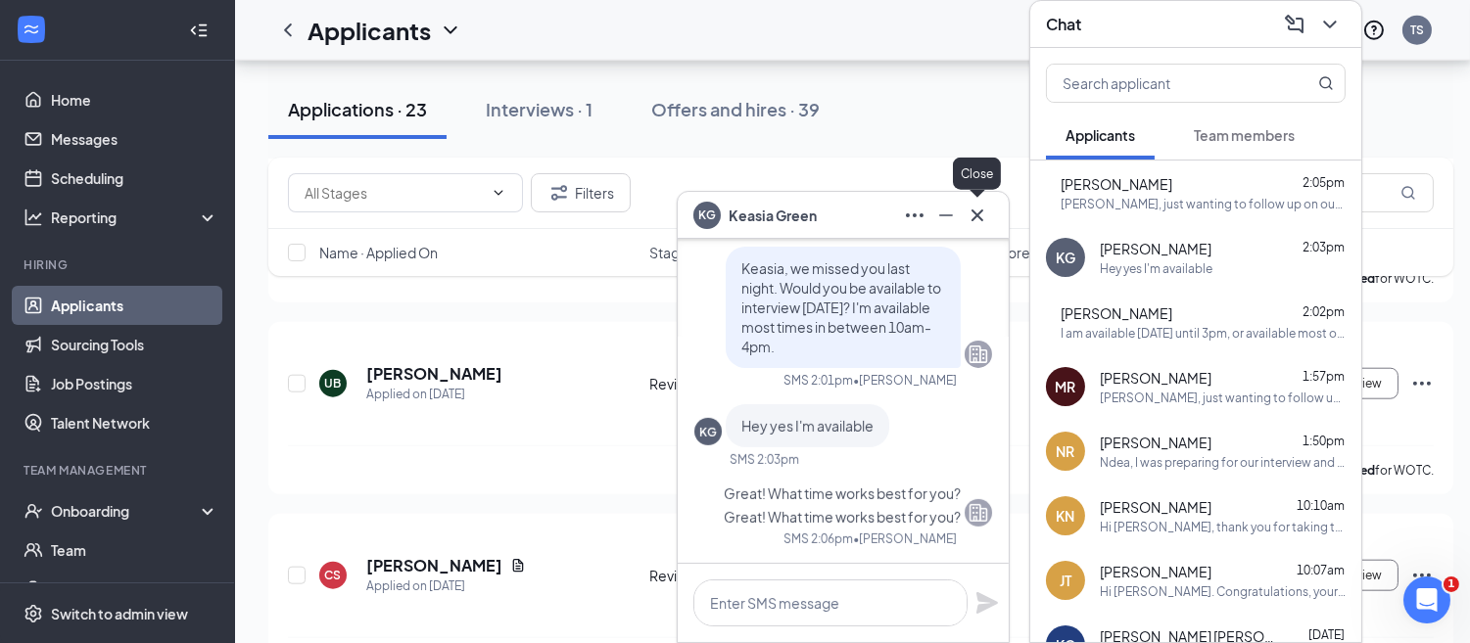
click at [974, 216] on icon "Cross" at bounding box center [976, 215] width 23 height 23
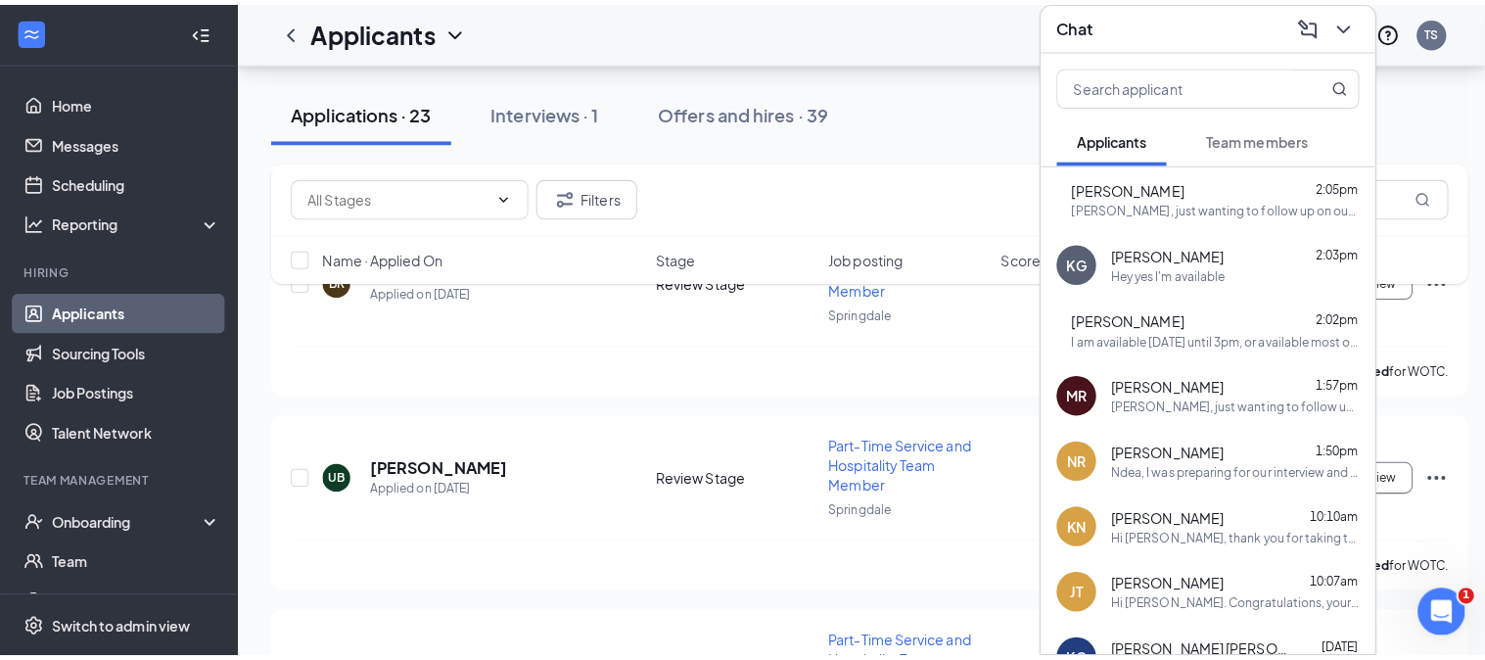
scroll to position [3597, 0]
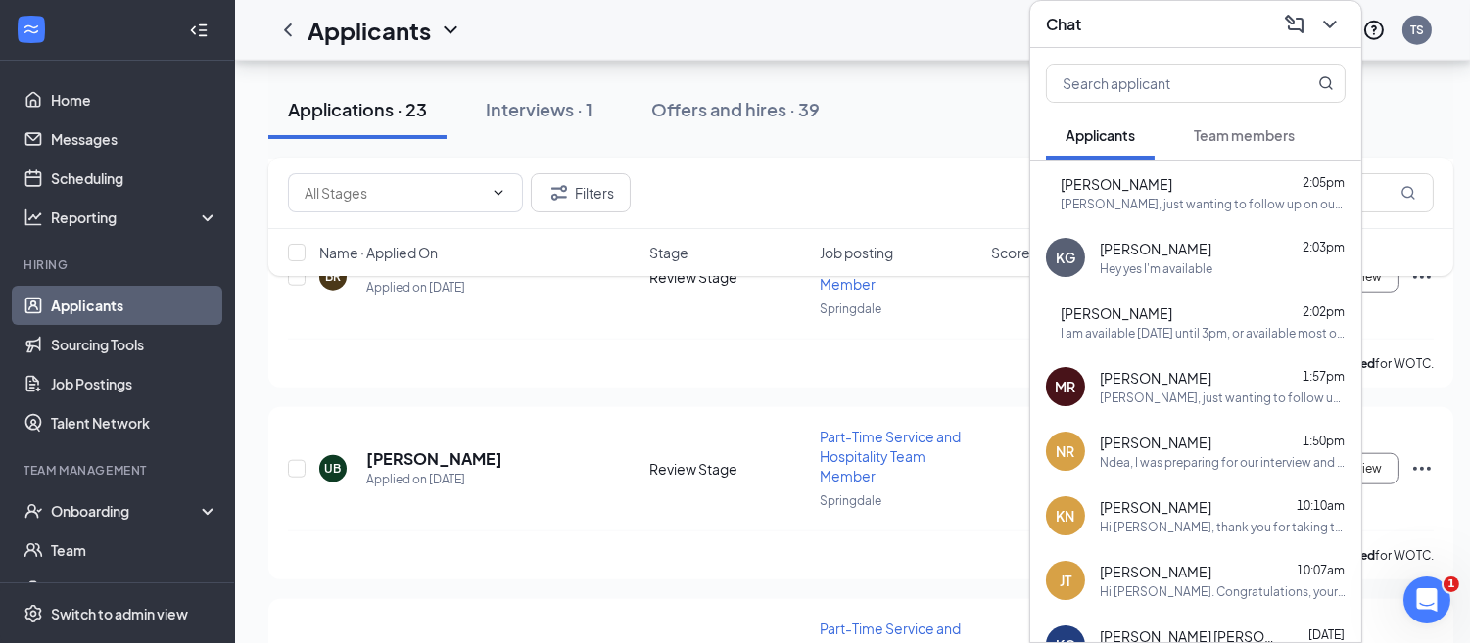
click at [1150, 16] on div "Chat" at bounding box center [1196, 24] width 300 height 30
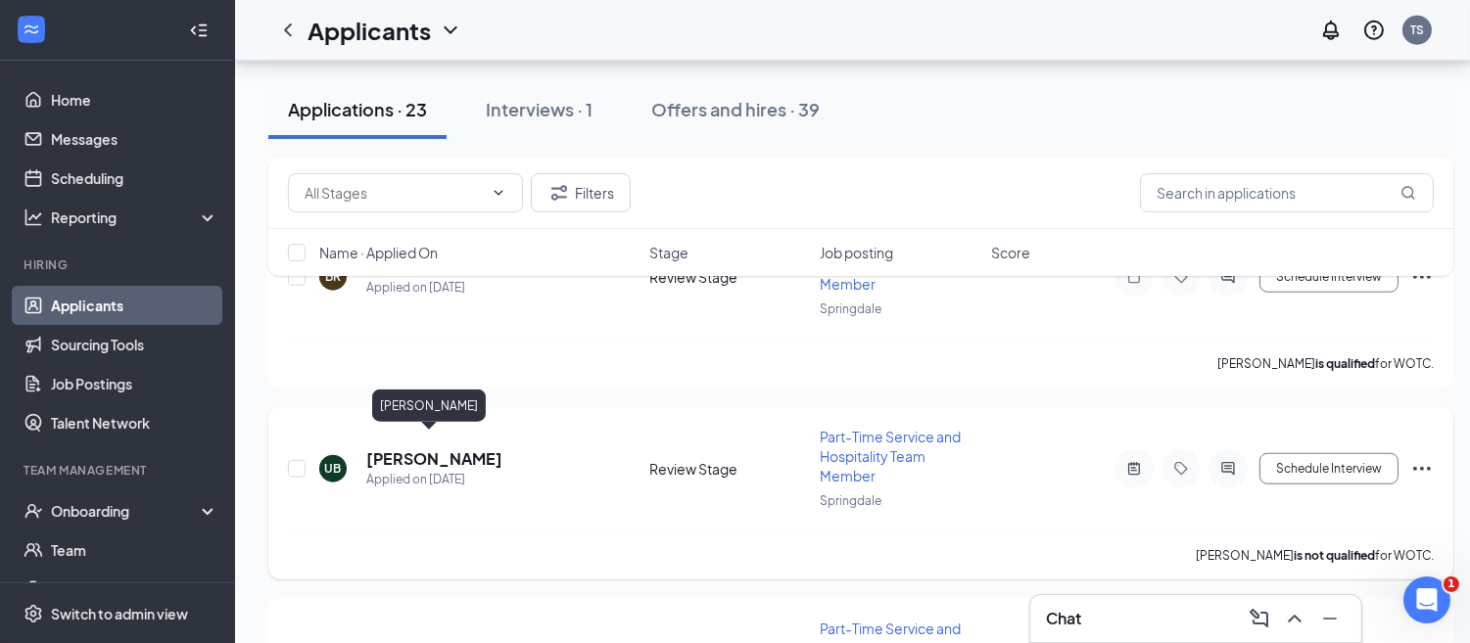
click at [401, 448] on h5 "[PERSON_NAME]" at bounding box center [434, 459] width 136 height 22
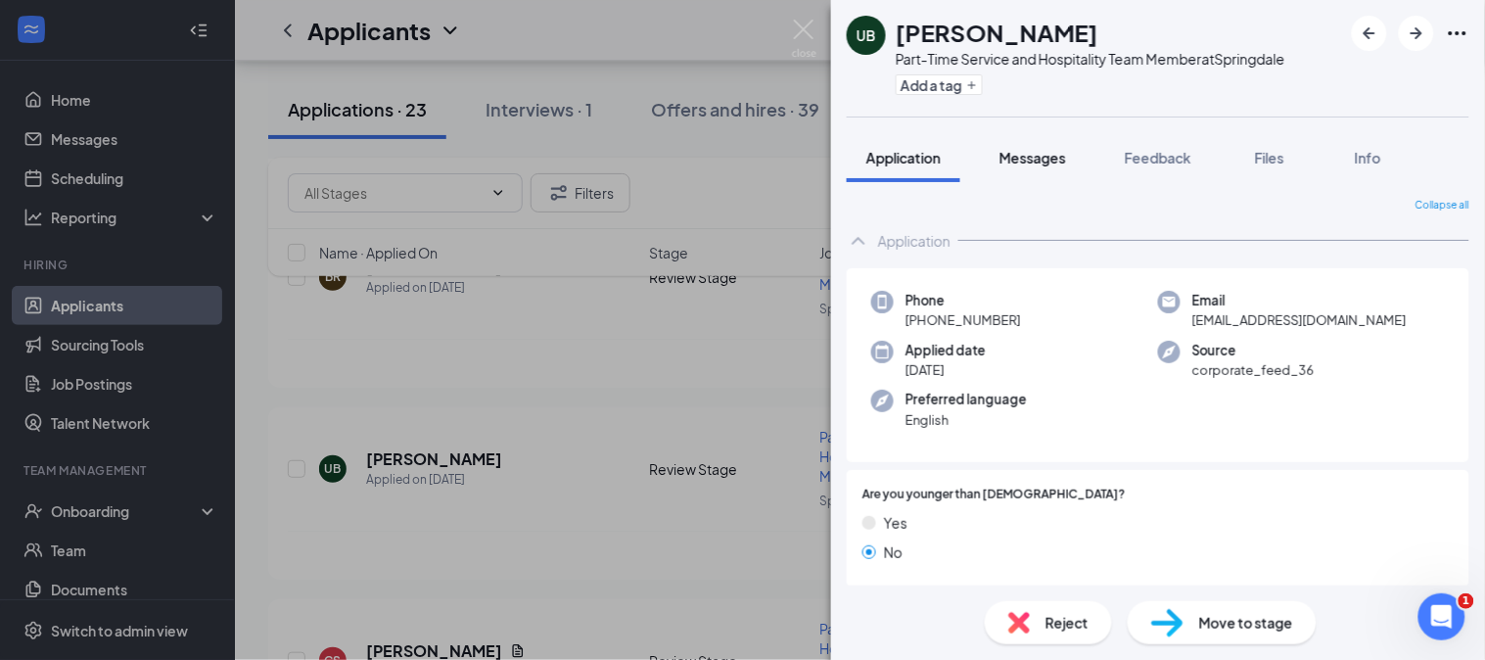
click at [1036, 167] on button "Messages" at bounding box center [1033, 157] width 106 height 49
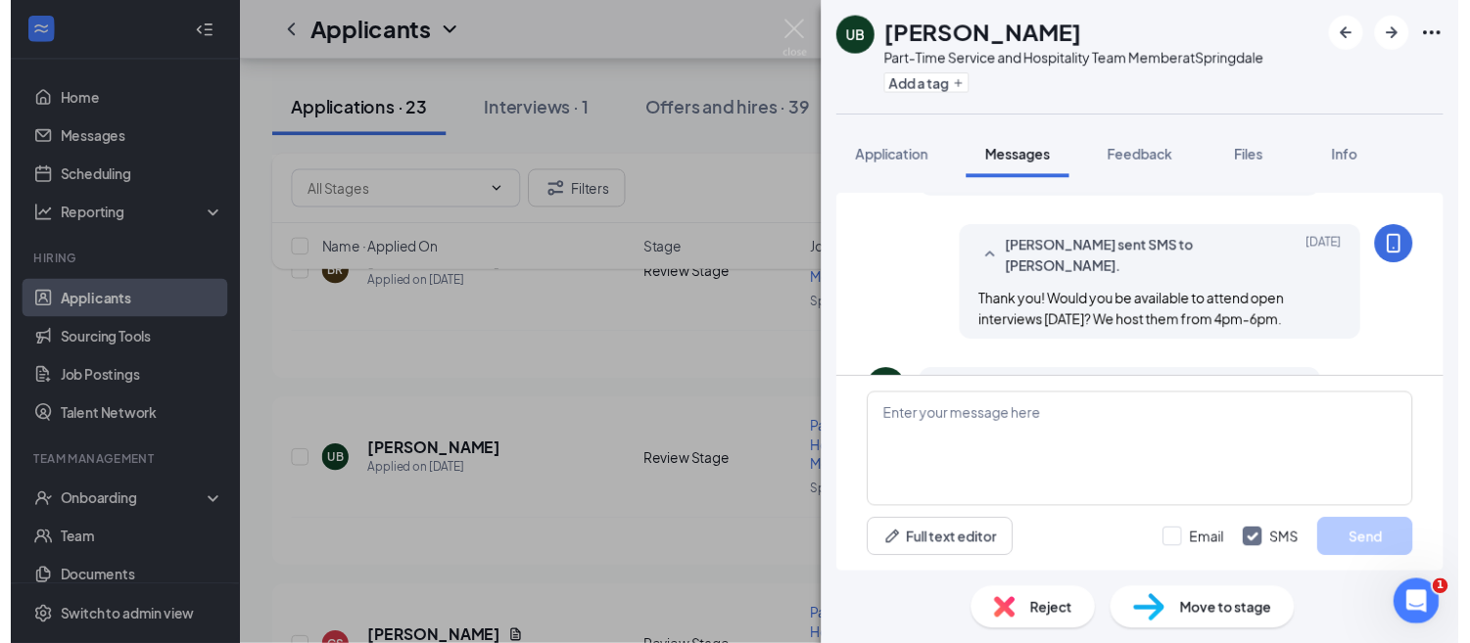
scroll to position [1041, 0]
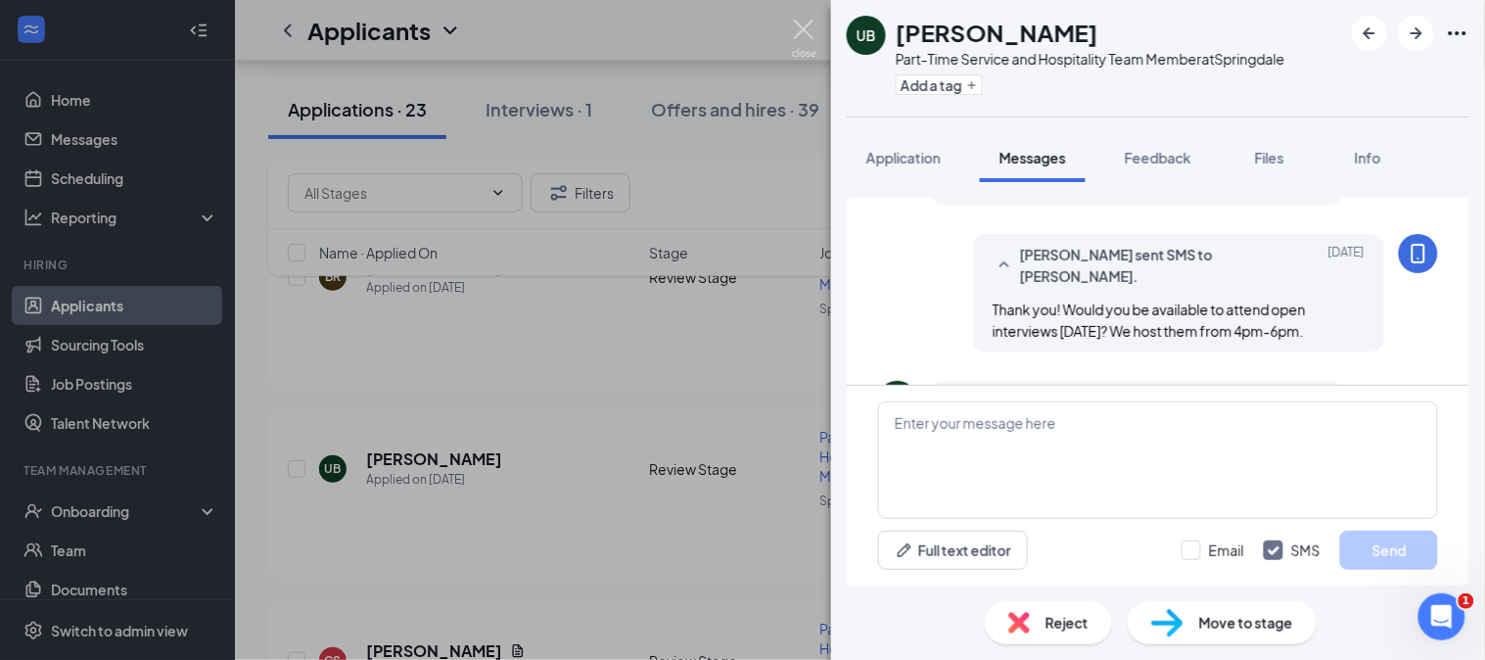
click at [806, 37] on img at bounding box center [804, 39] width 24 height 38
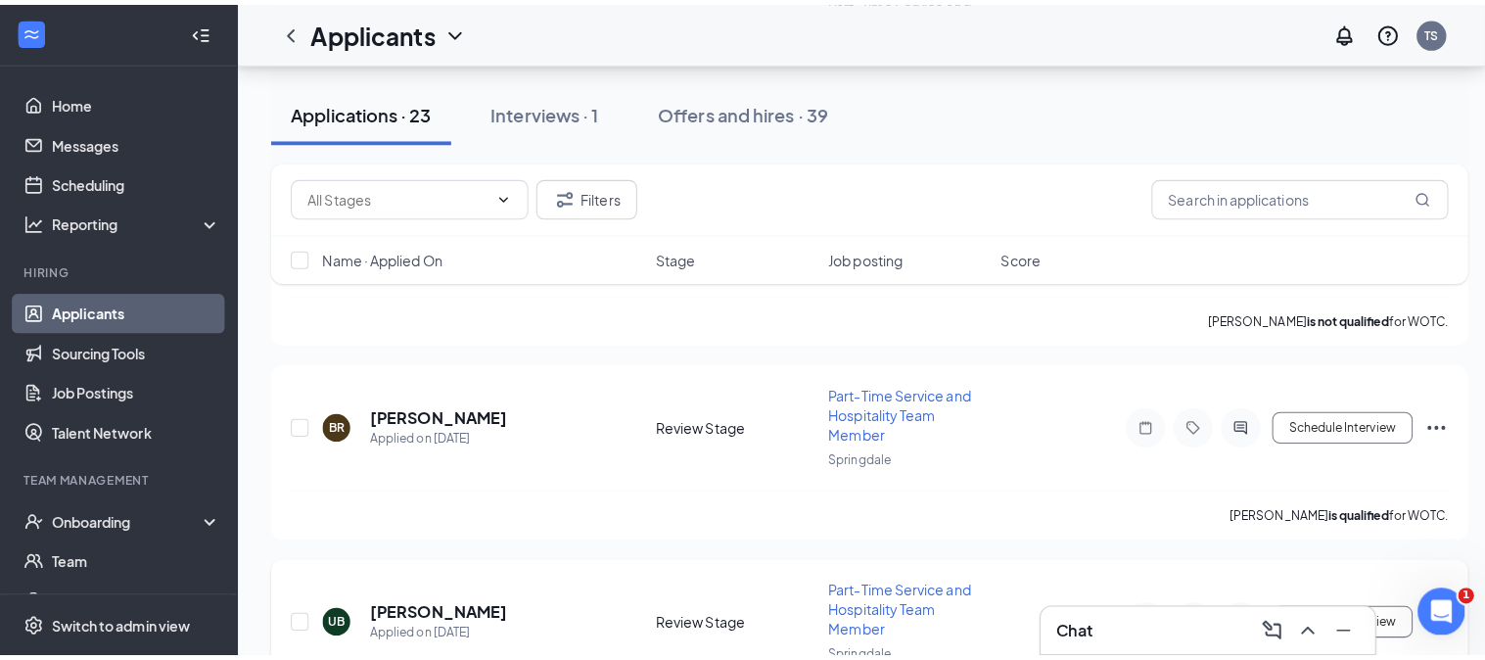
scroll to position [3428, 0]
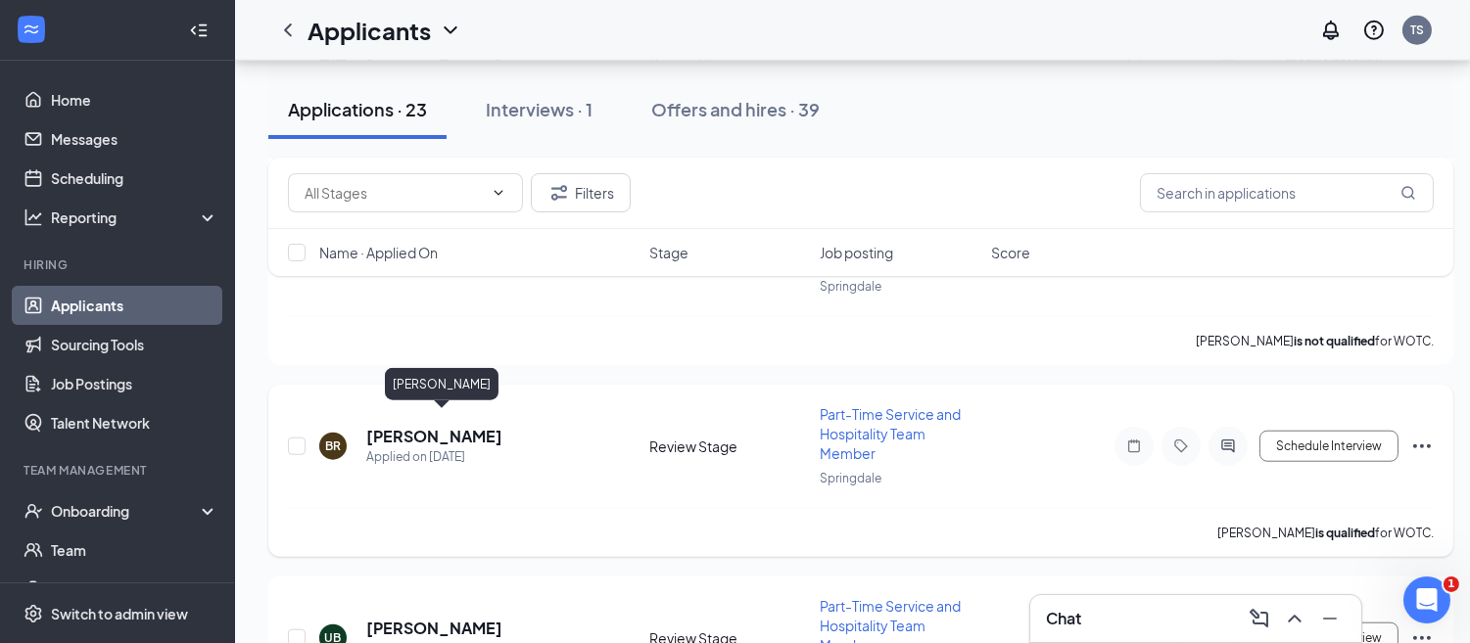
click at [502, 426] on h5 "[PERSON_NAME]" at bounding box center [434, 437] width 136 height 22
